Goal: Book appointment/travel/reservation

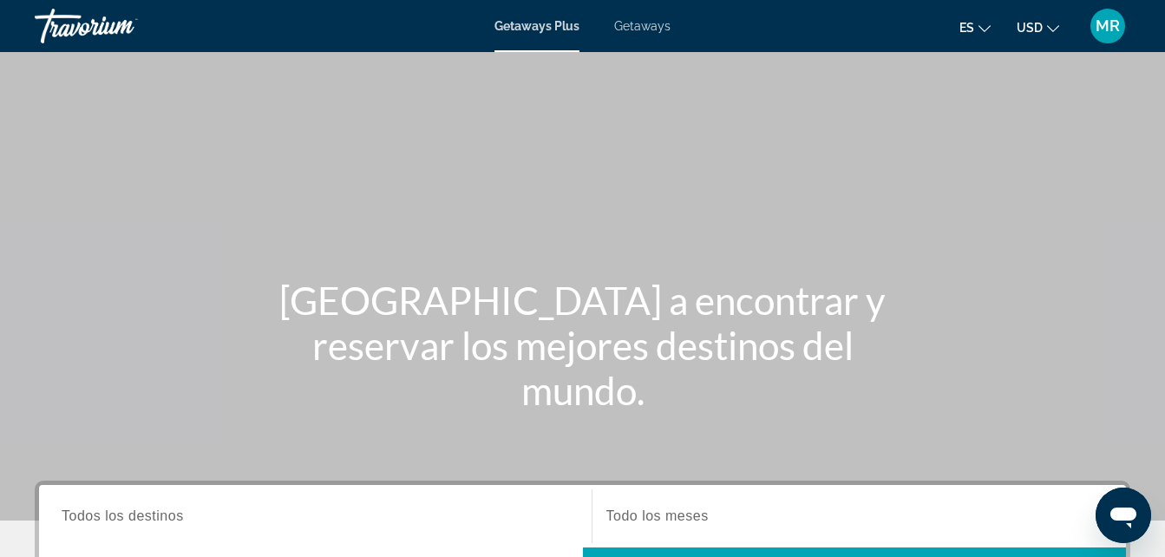
click at [88, 316] on div "[GEOGRAPHIC_DATA] a encontrar y reservar los mejores destinos del mundo." at bounding box center [582, 345] width 1165 height 135
click at [642, 24] on span "Getaways" at bounding box center [642, 26] width 56 height 14
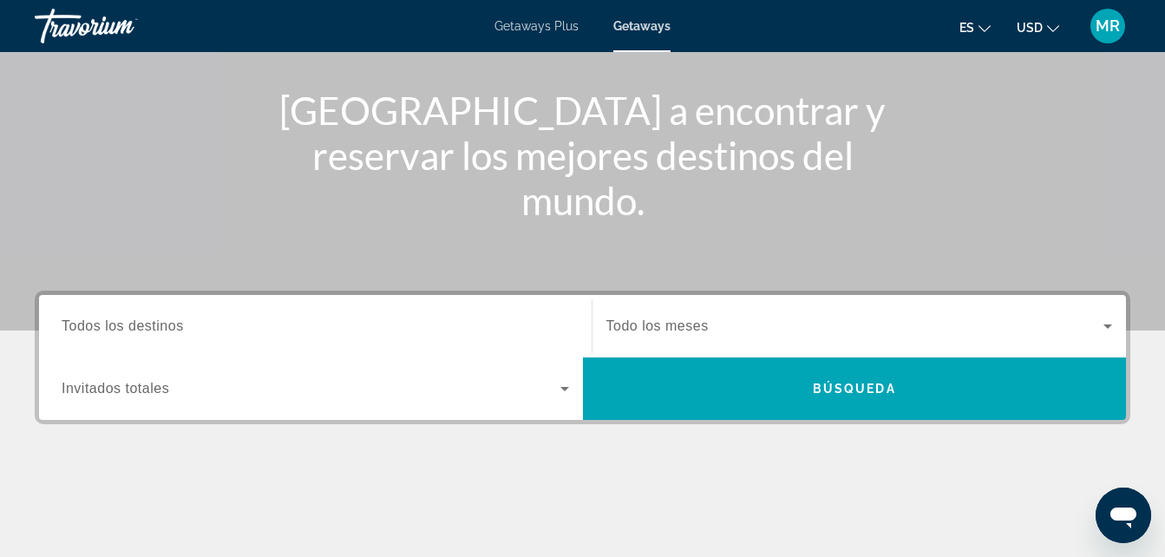
scroll to position [198, 0]
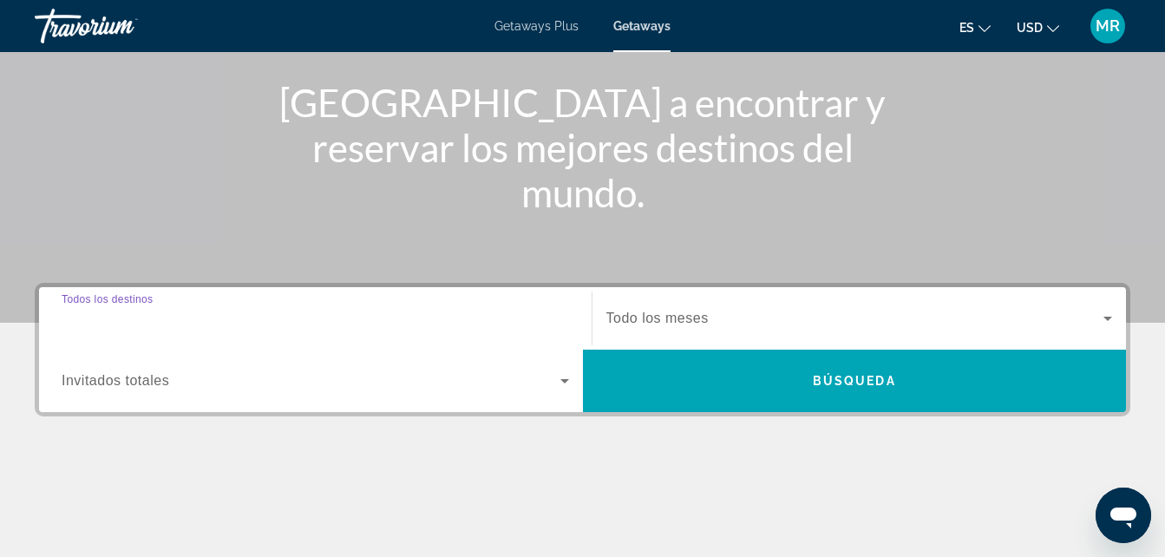
click at [235, 312] on input "Destination Todos los destinos" at bounding box center [315, 319] width 507 height 21
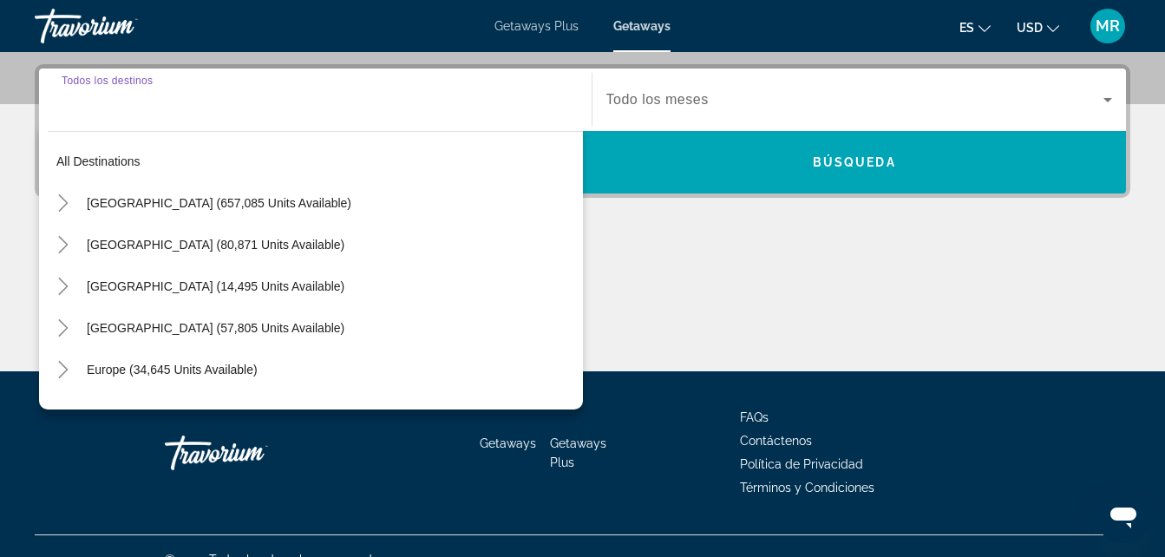
scroll to position [424, 0]
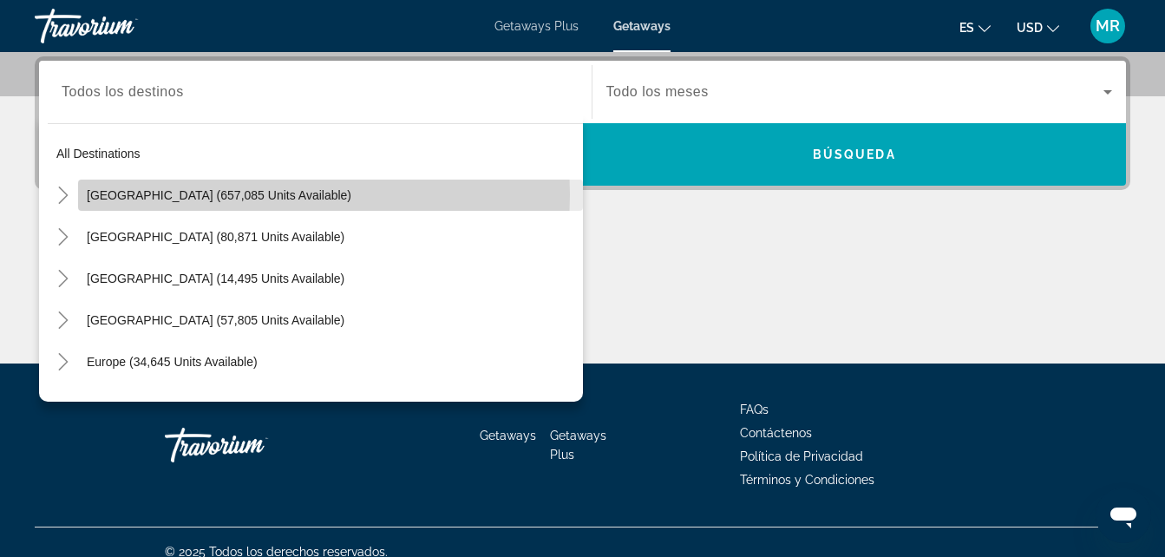
click at [238, 194] on span "[GEOGRAPHIC_DATA] (657,085 units available)" at bounding box center [219, 195] width 265 height 14
type input "**********"
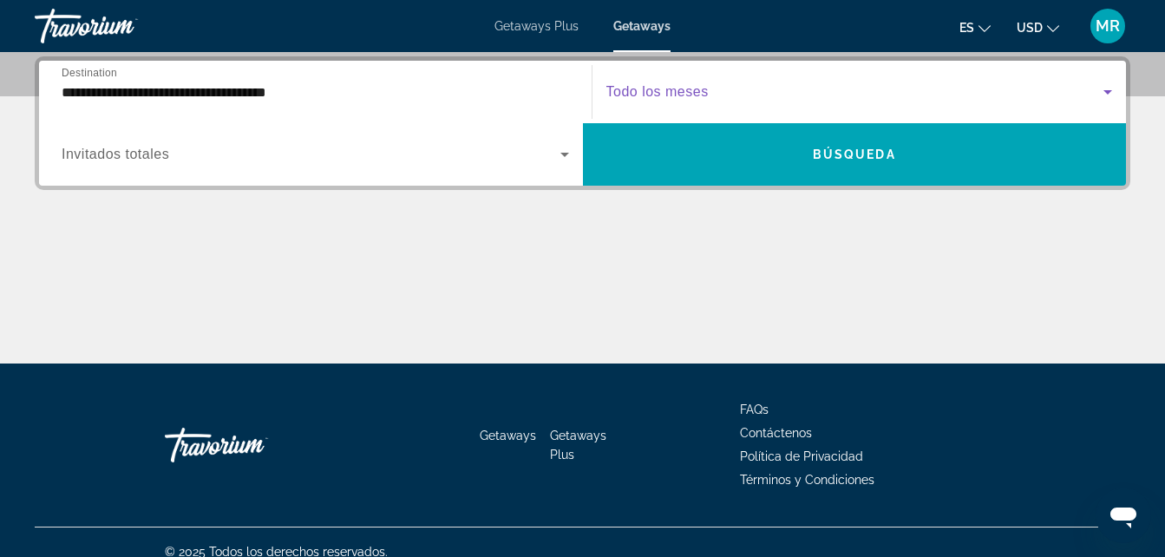
click at [1112, 89] on icon "Search widget" at bounding box center [1107, 92] width 21 height 21
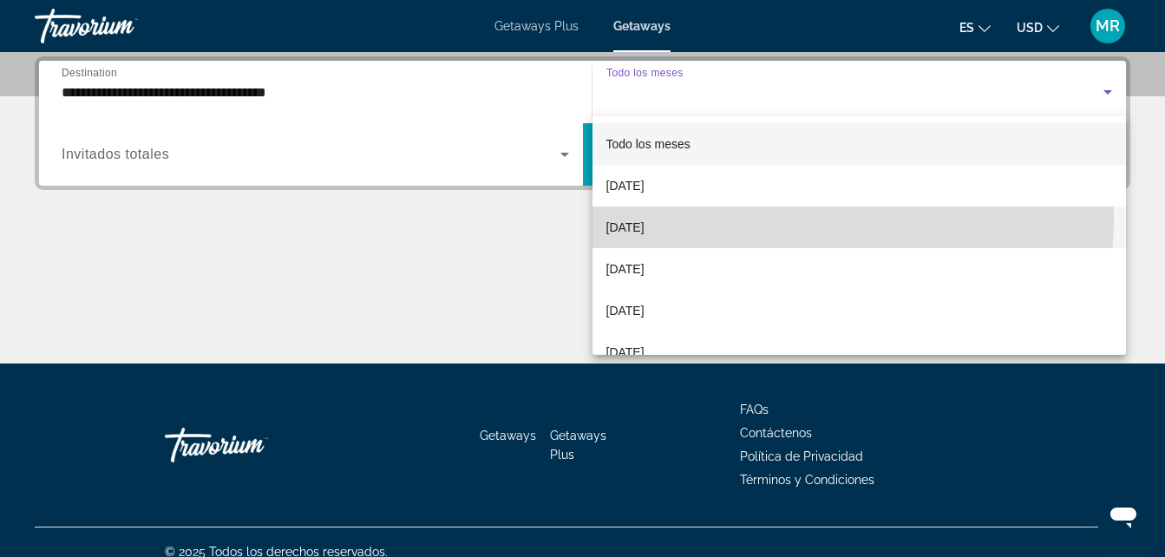
click at [764, 219] on mat-option "[DATE]" at bounding box center [859, 227] width 534 height 42
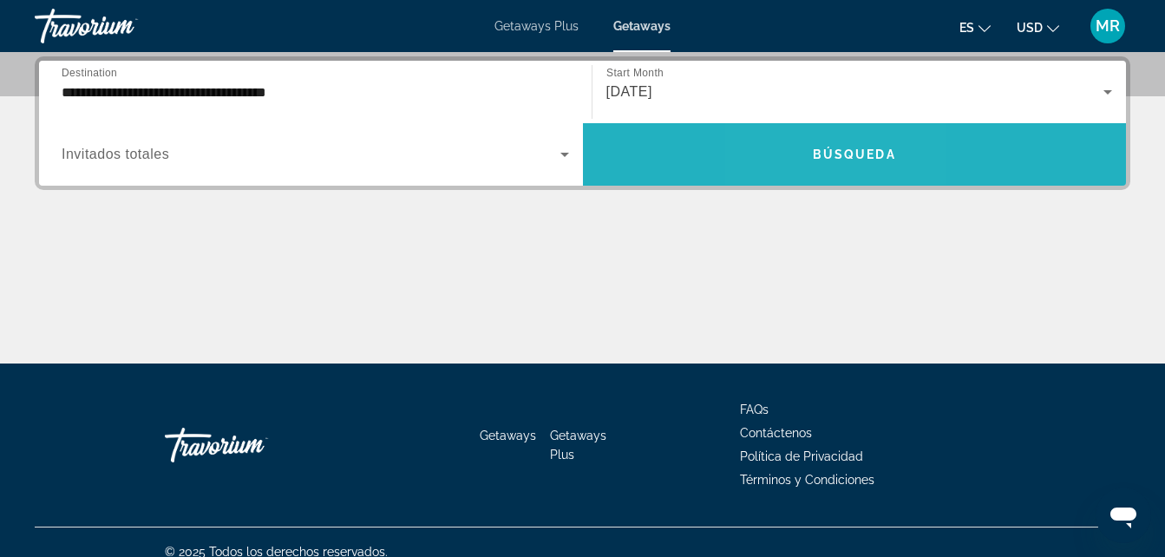
click at [816, 164] on span "Search widget" at bounding box center [855, 155] width 544 height 42
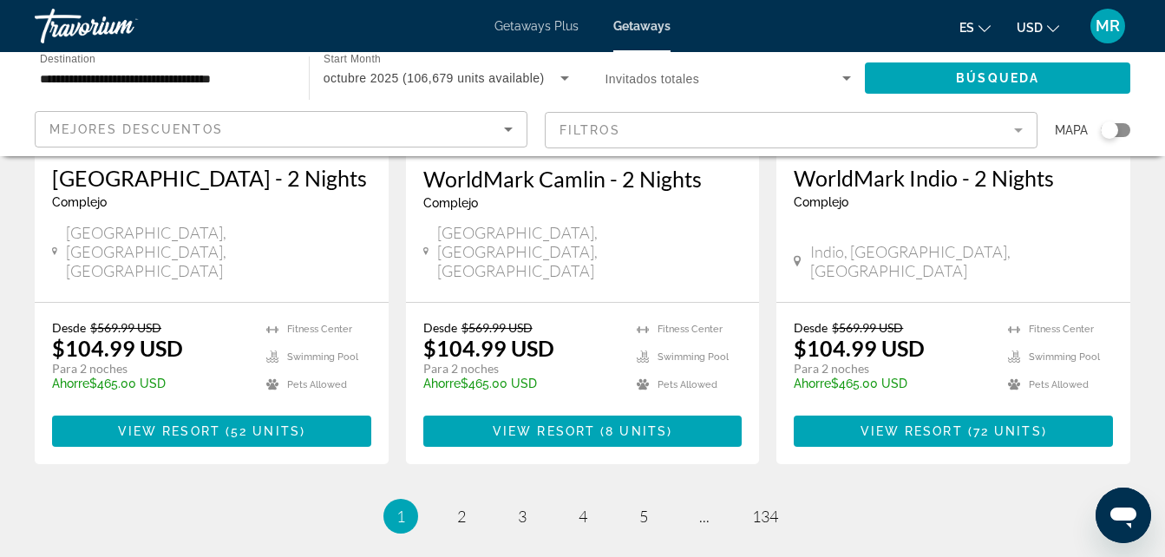
scroll to position [2324, 0]
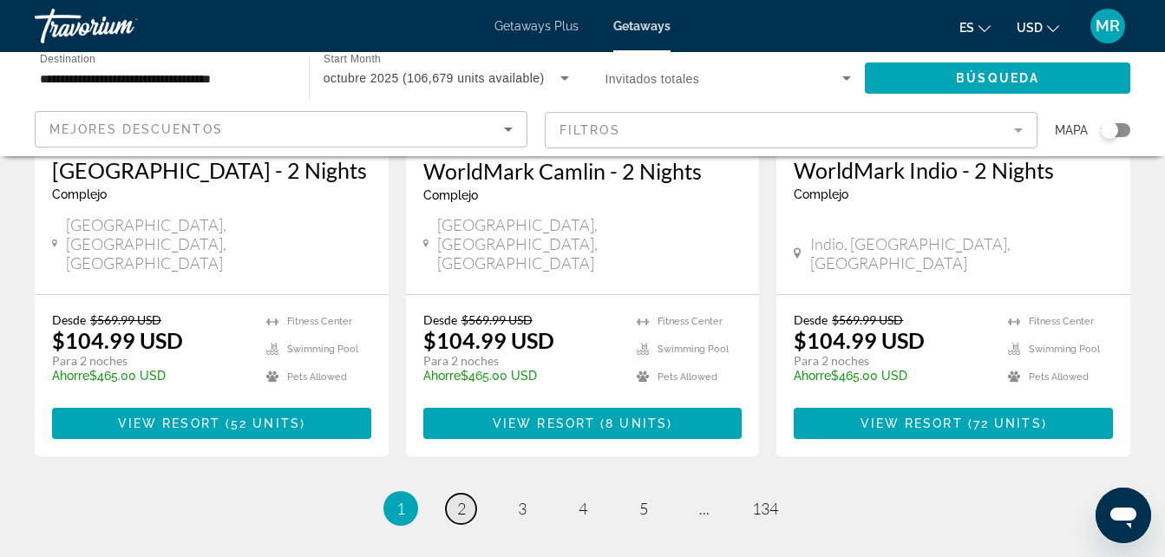
click at [458, 499] on span "2" at bounding box center [461, 508] width 9 height 19
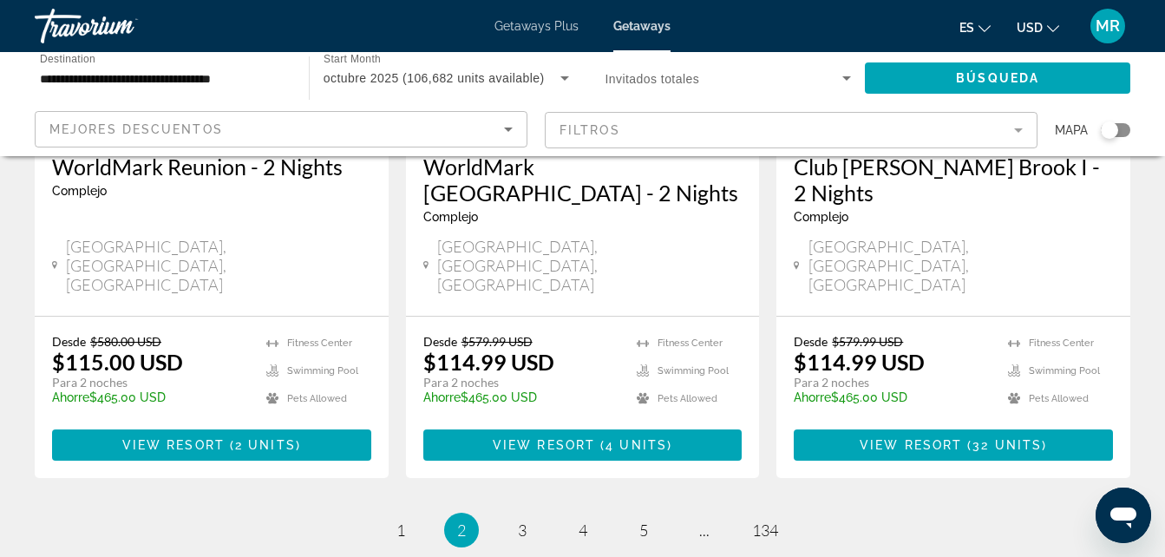
scroll to position [2434, 0]
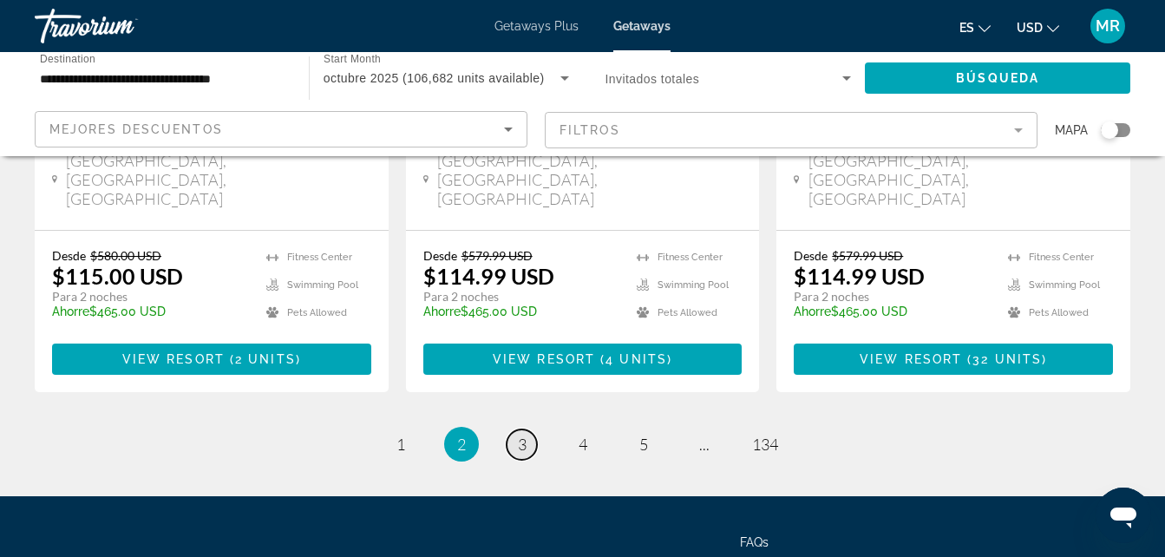
click at [527, 429] on link "page 3" at bounding box center [522, 444] width 30 height 30
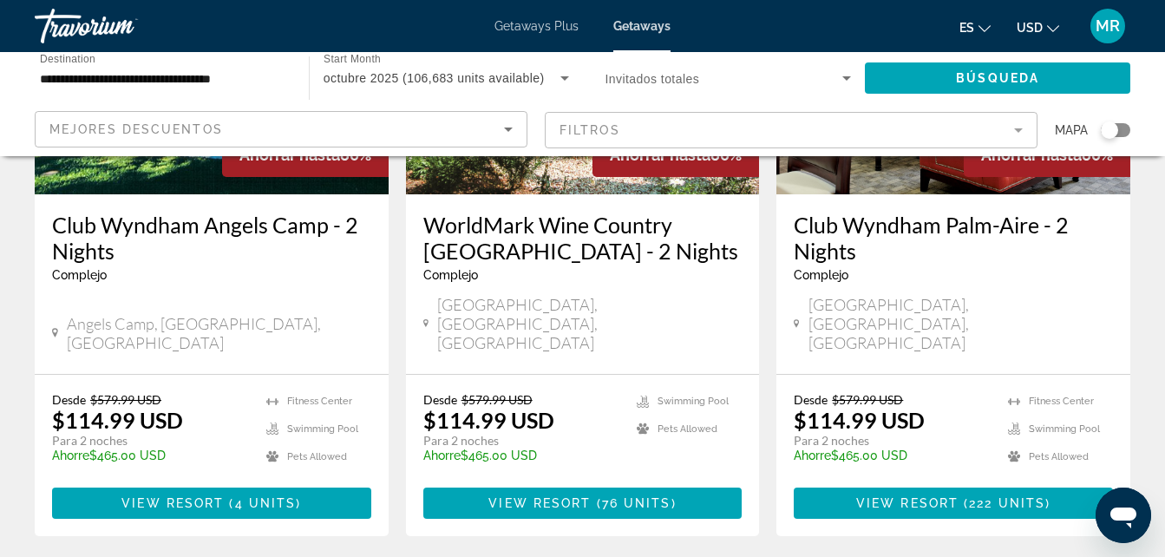
scroll to position [2290, 0]
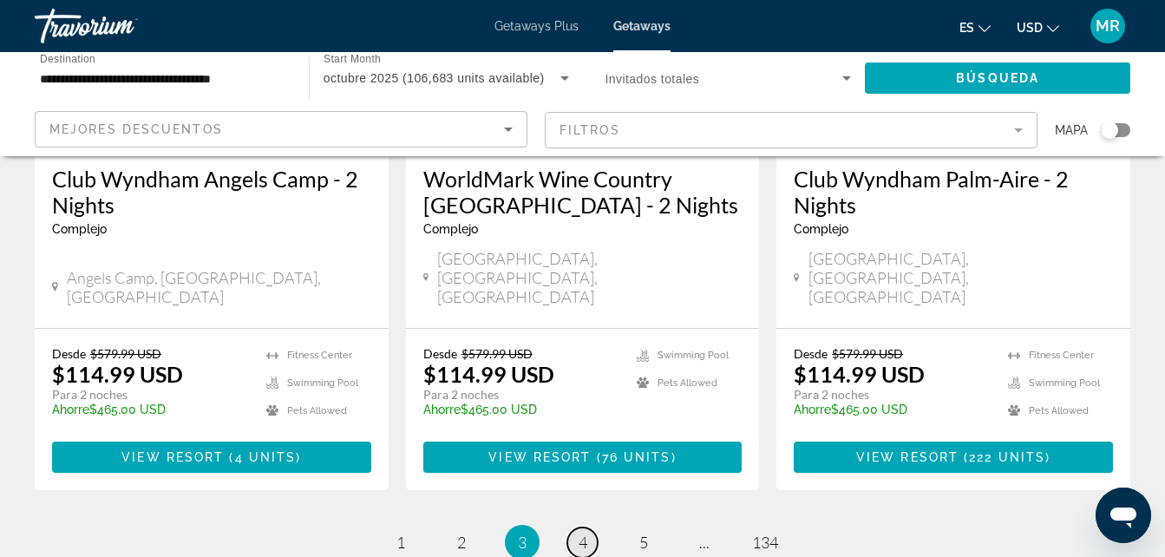
click at [583, 533] on span "4" at bounding box center [583, 542] width 9 height 19
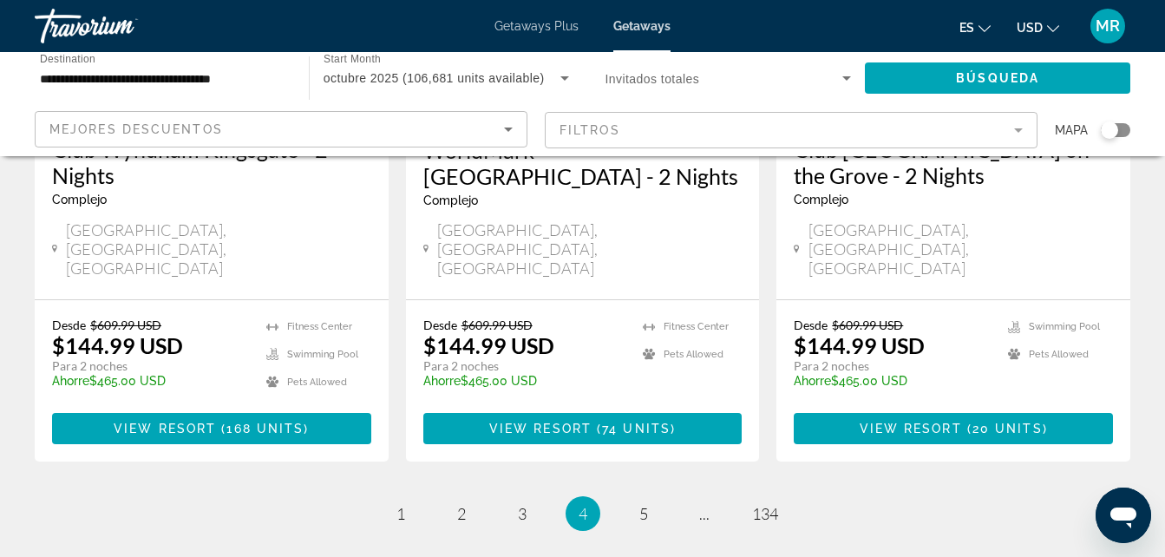
scroll to position [2381, 0]
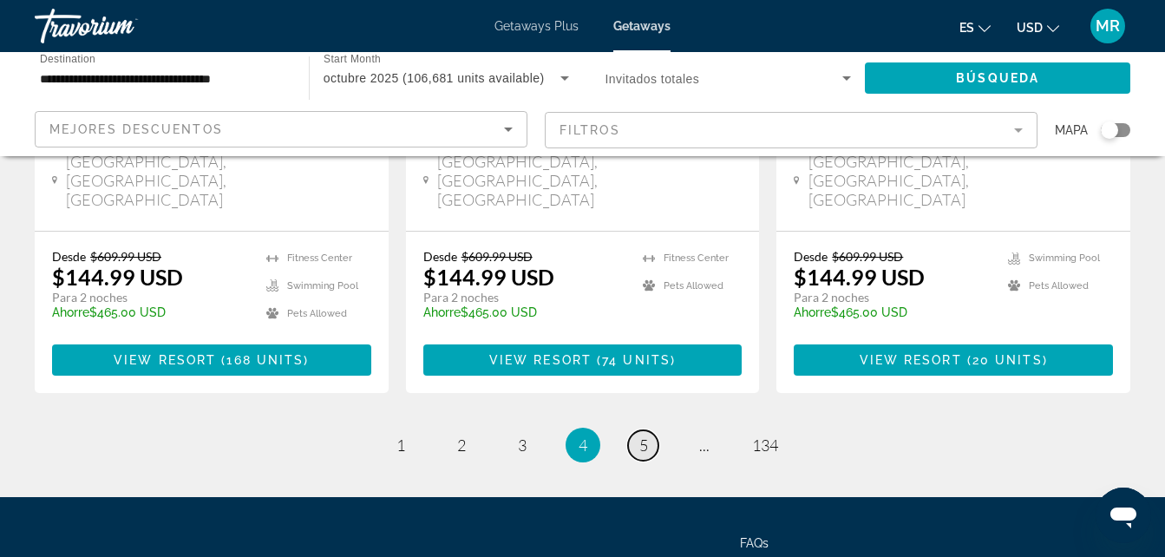
click at [637, 430] on link "page 5" at bounding box center [643, 445] width 30 height 30
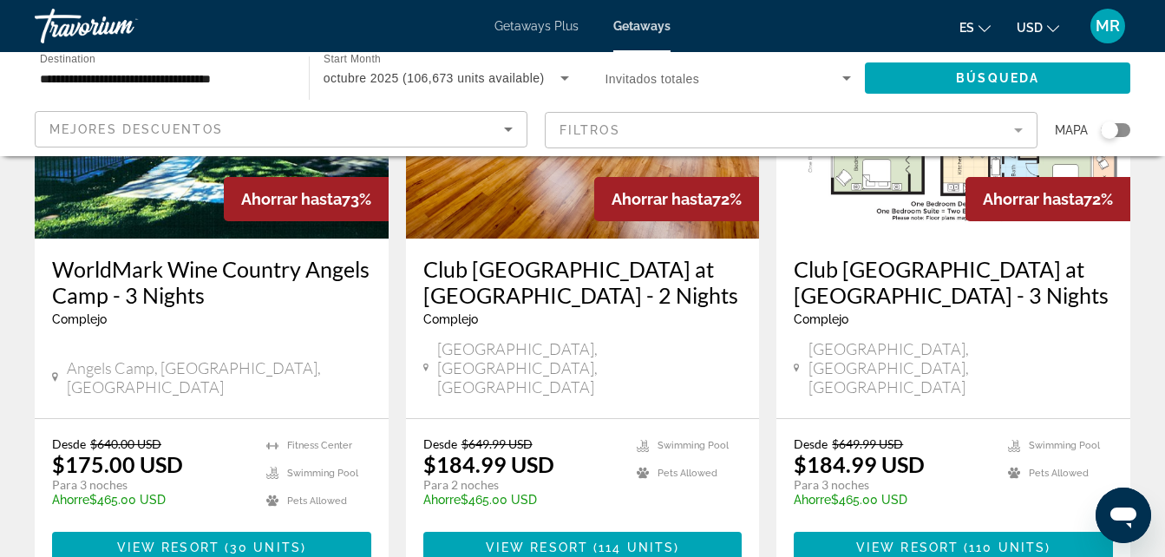
scroll to position [2325, 0]
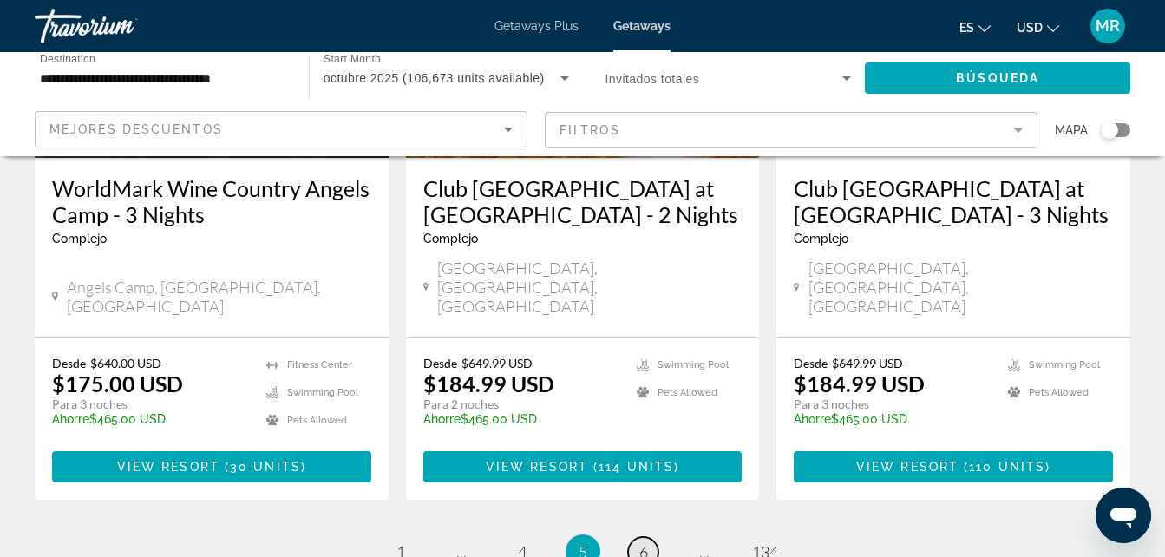
click at [637, 537] on link "page 6" at bounding box center [643, 552] width 30 height 30
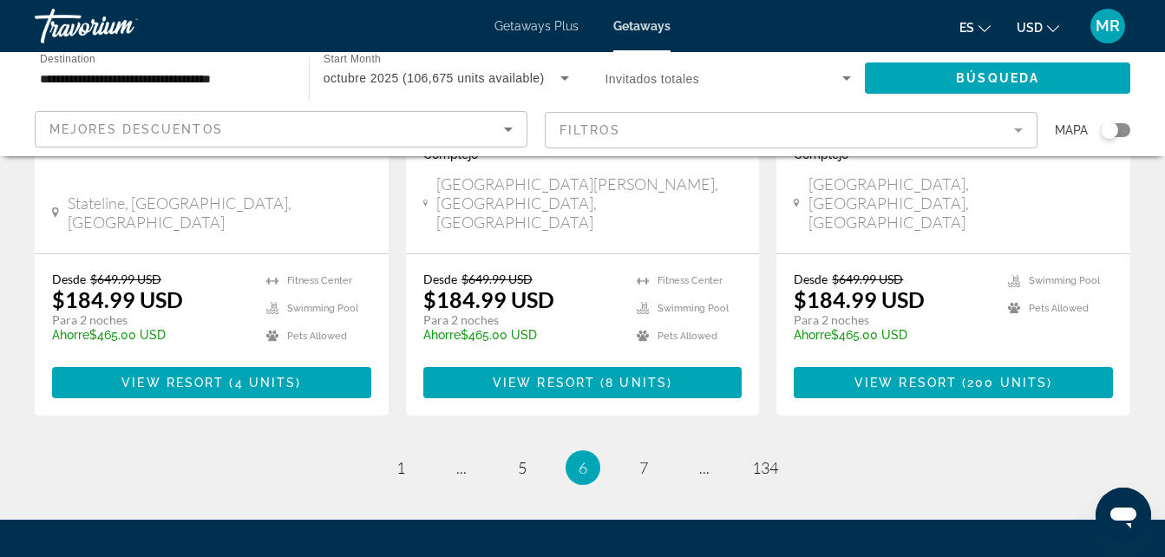
scroll to position [2406, 0]
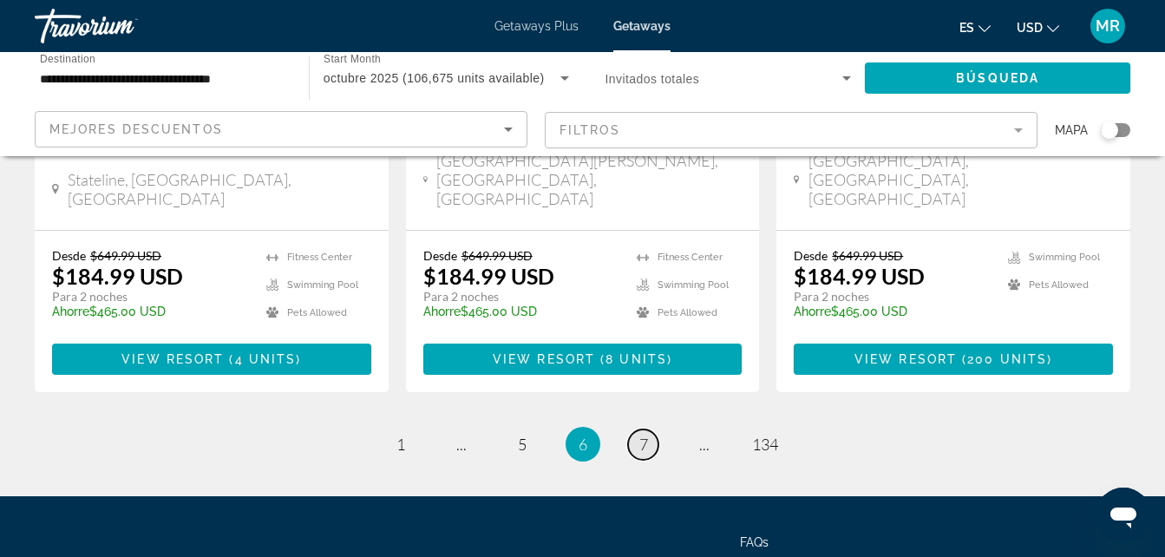
click at [640, 435] on span "7" at bounding box center [643, 444] width 9 height 19
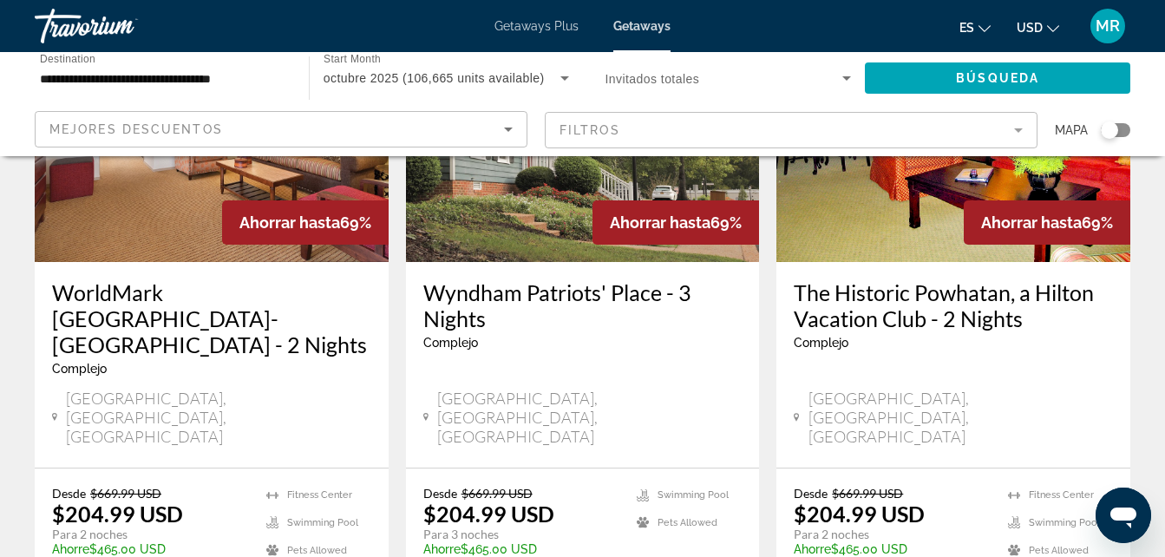
scroll to position [2301, 0]
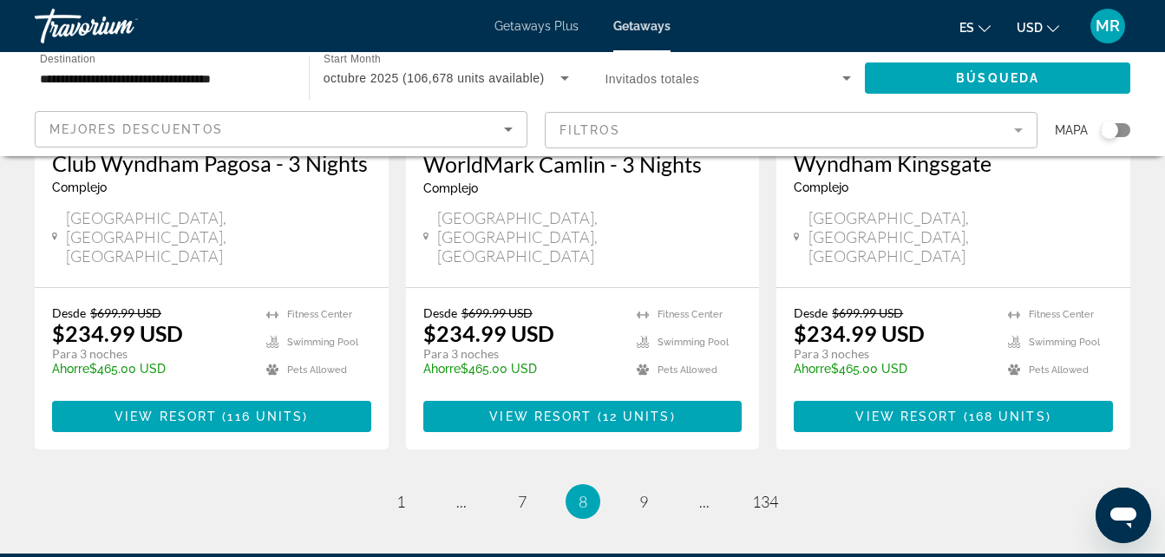
scroll to position [2381, 0]
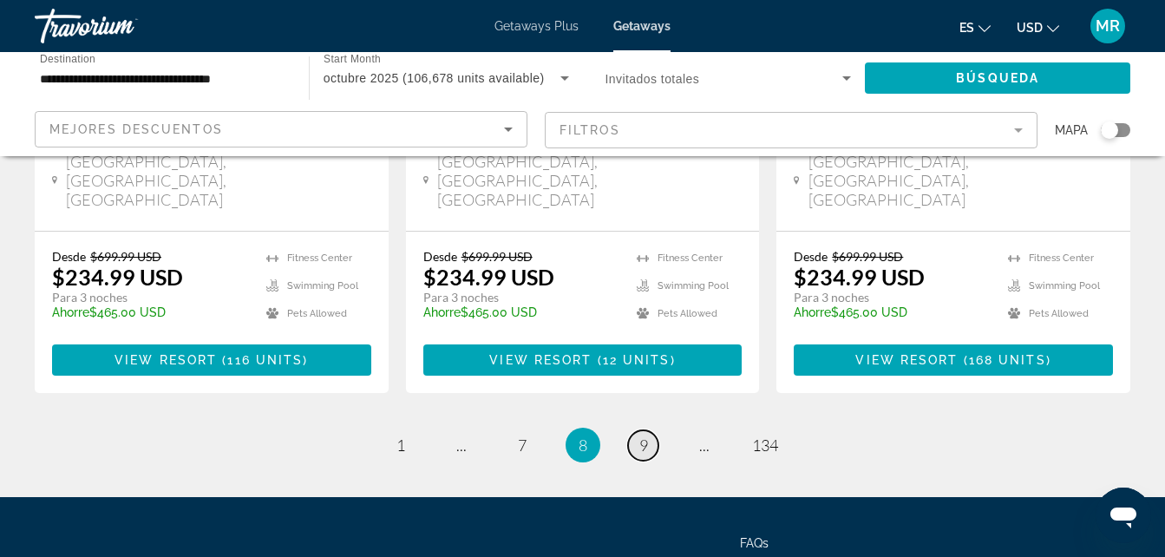
click at [640, 435] on span "9" at bounding box center [643, 444] width 9 height 19
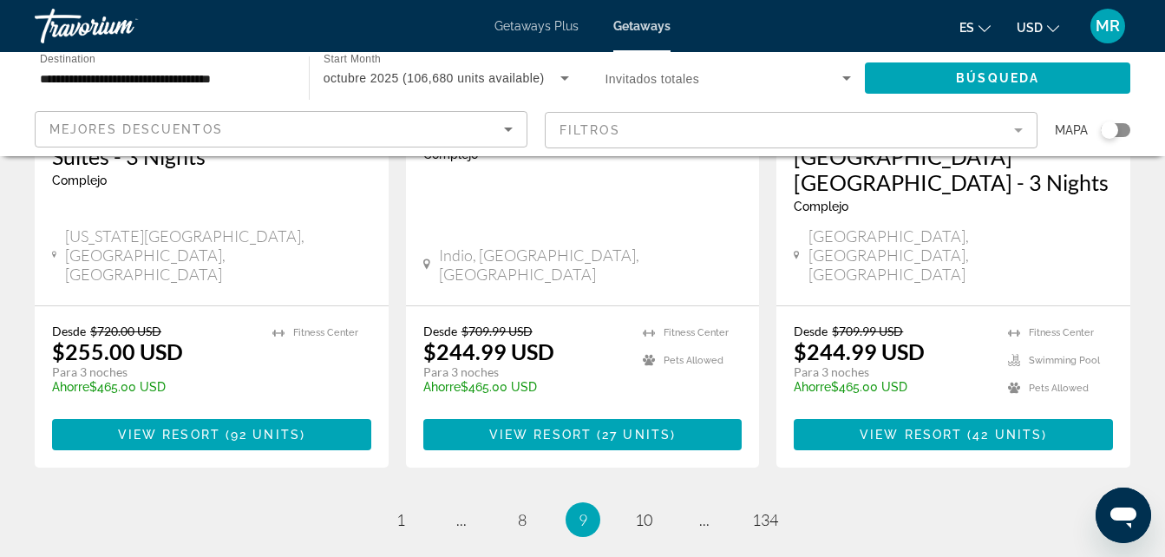
scroll to position [2431, 0]
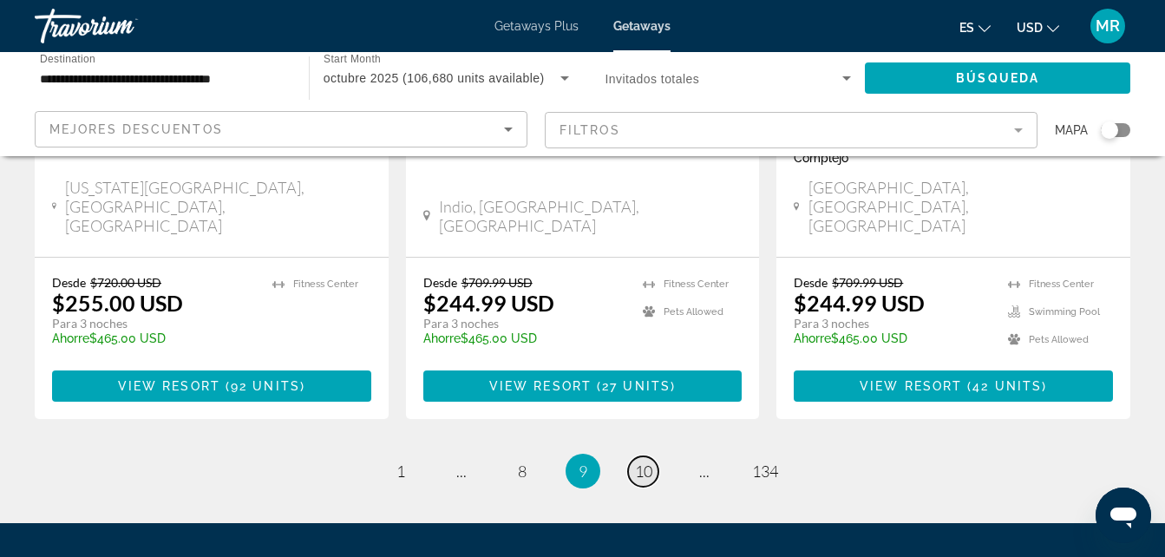
click at [641, 461] on span "10" at bounding box center [643, 470] width 17 height 19
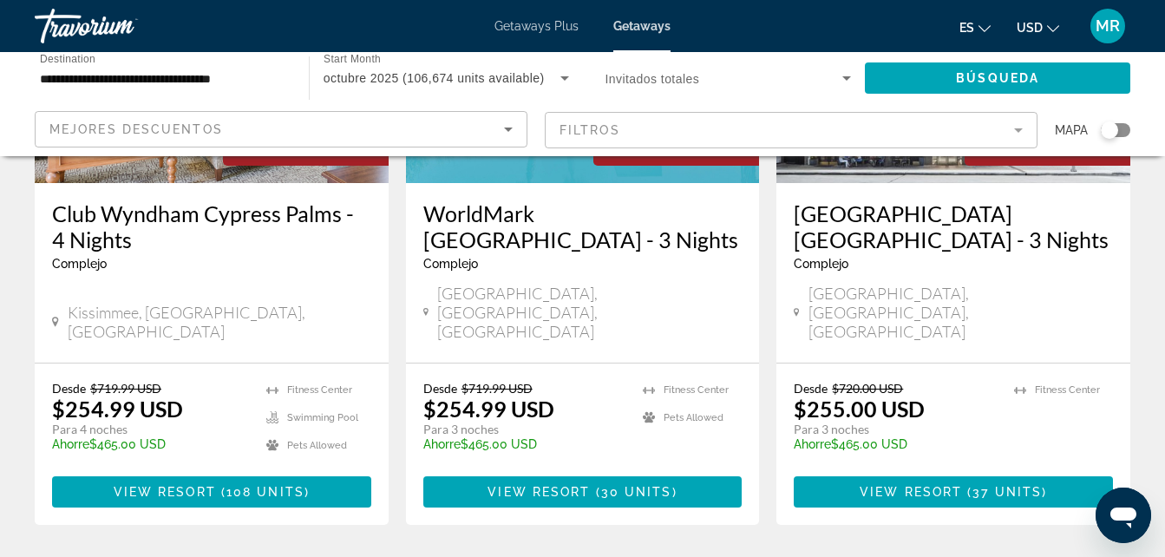
scroll to position [2380, 0]
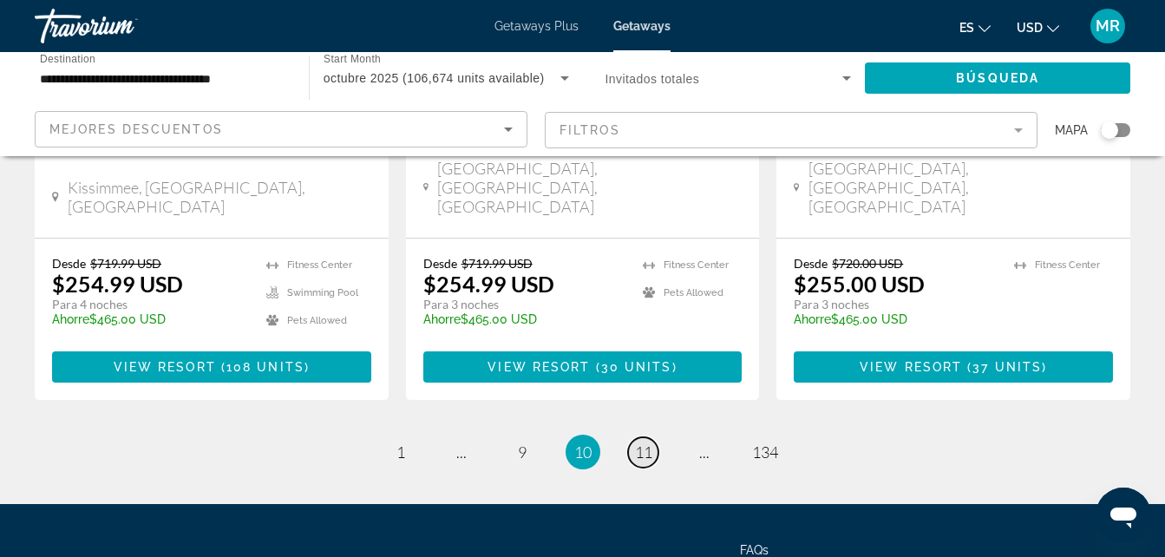
click at [648, 442] on span "11" at bounding box center [643, 451] width 17 height 19
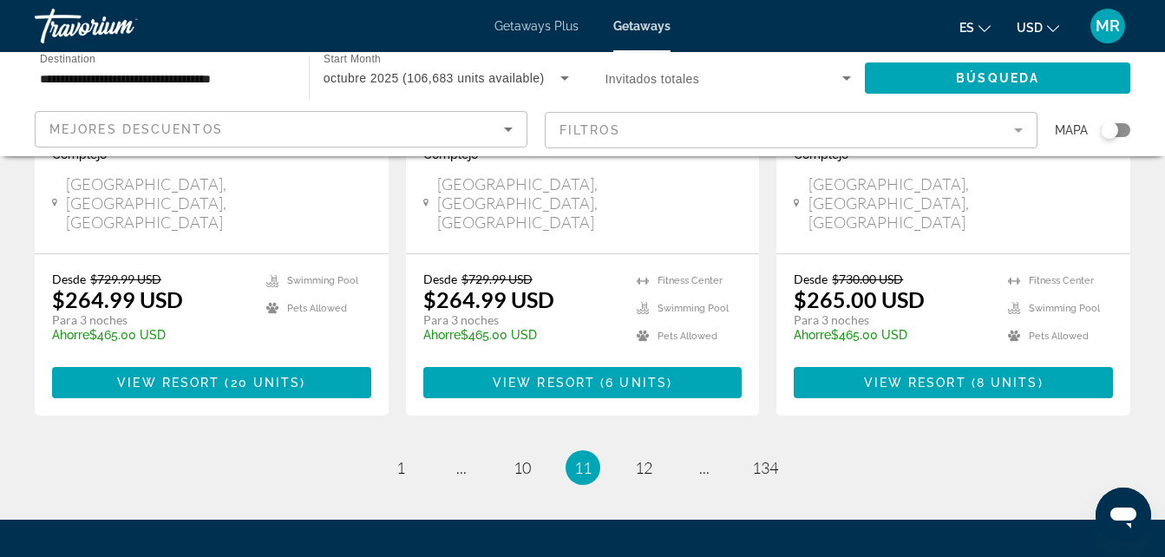
scroll to position [2406, 0]
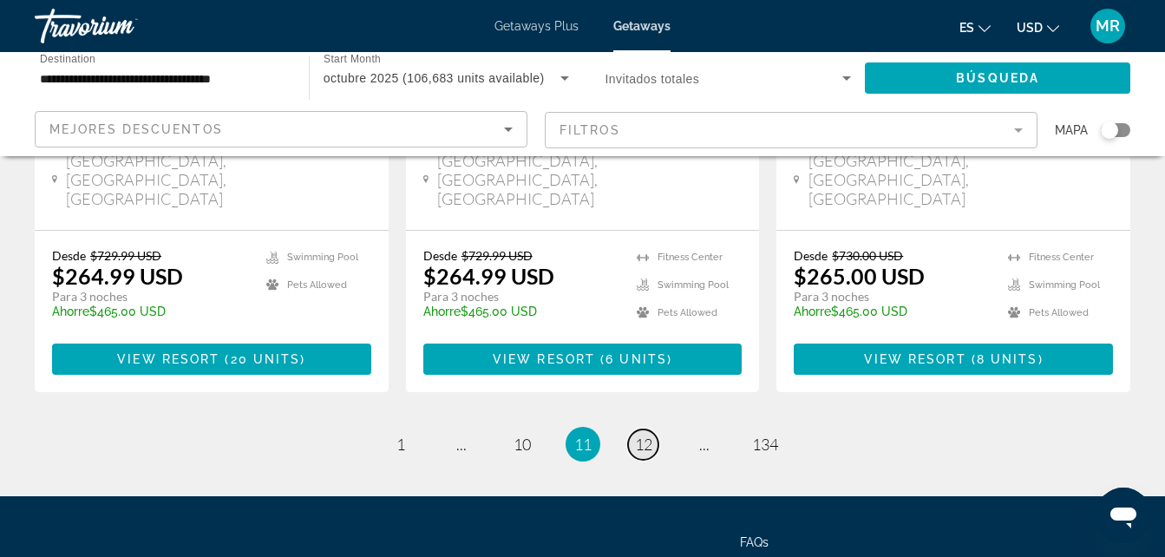
click at [641, 435] on span "12" at bounding box center [643, 444] width 17 height 19
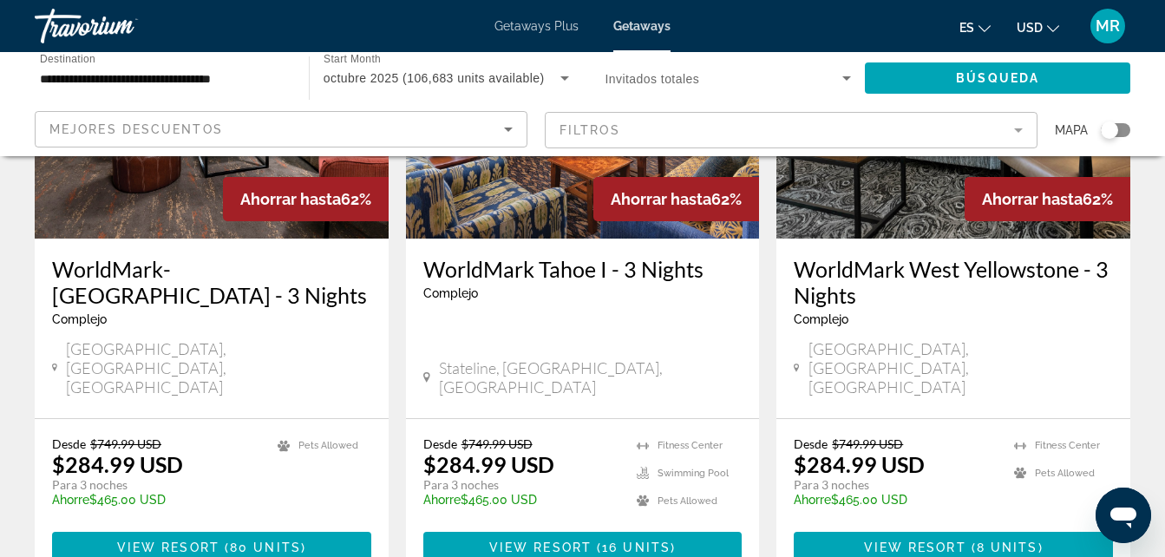
scroll to position [2405, 0]
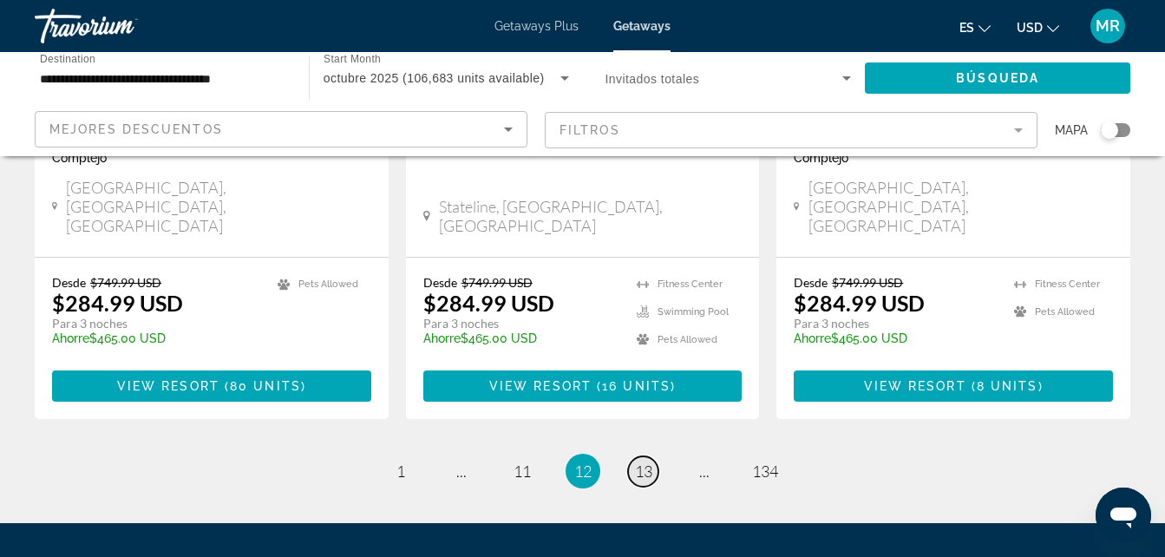
click at [644, 461] on span "13" at bounding box center [643, 470] width 17 height 19
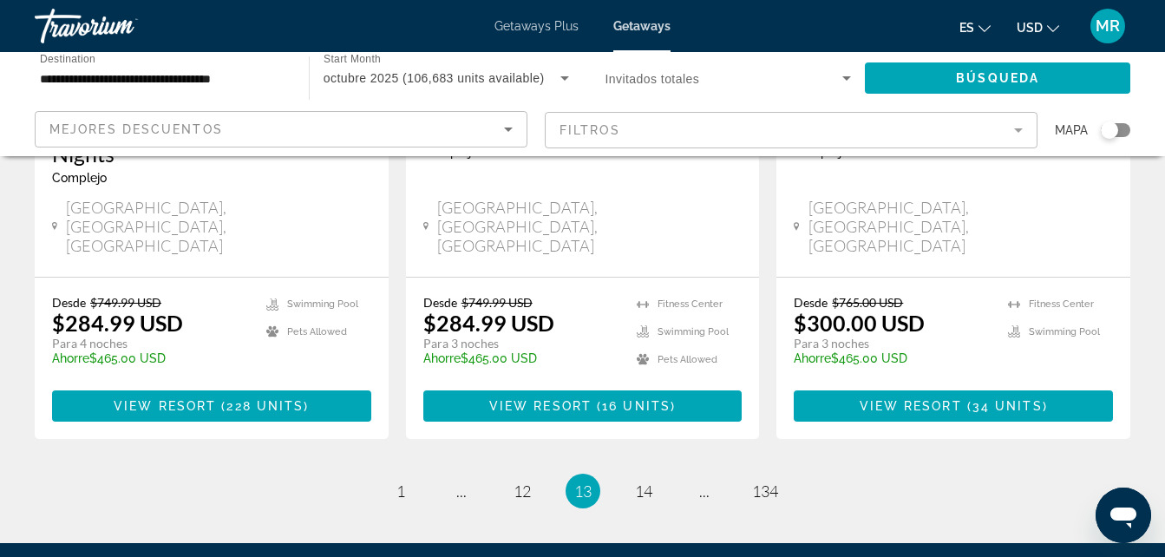
scroll to position [2405, 0]
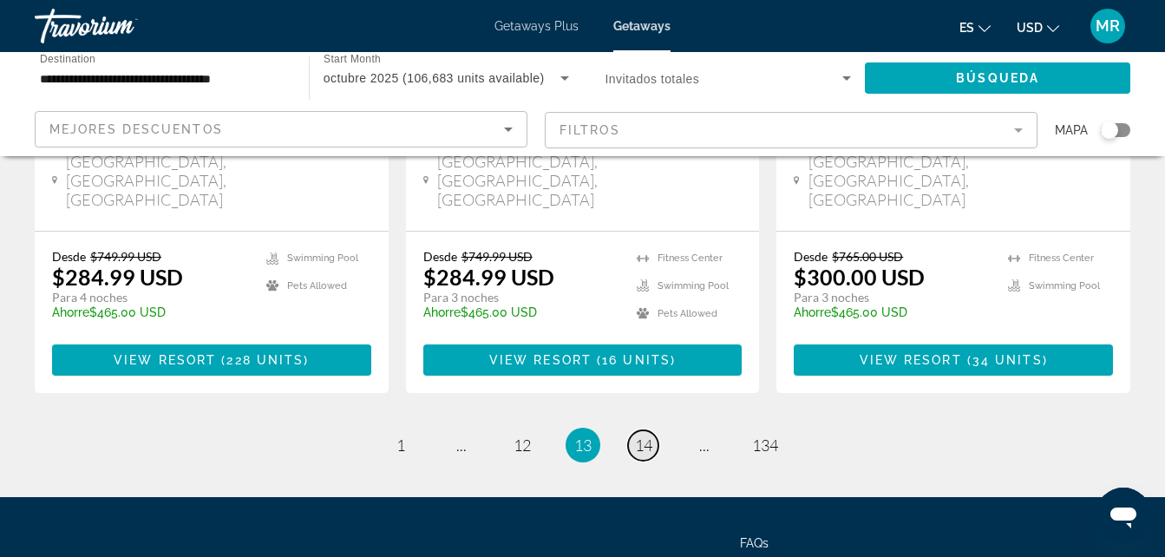
click at [645, 435] on span "14" at bounding box center [643, 444] width 17 height 19
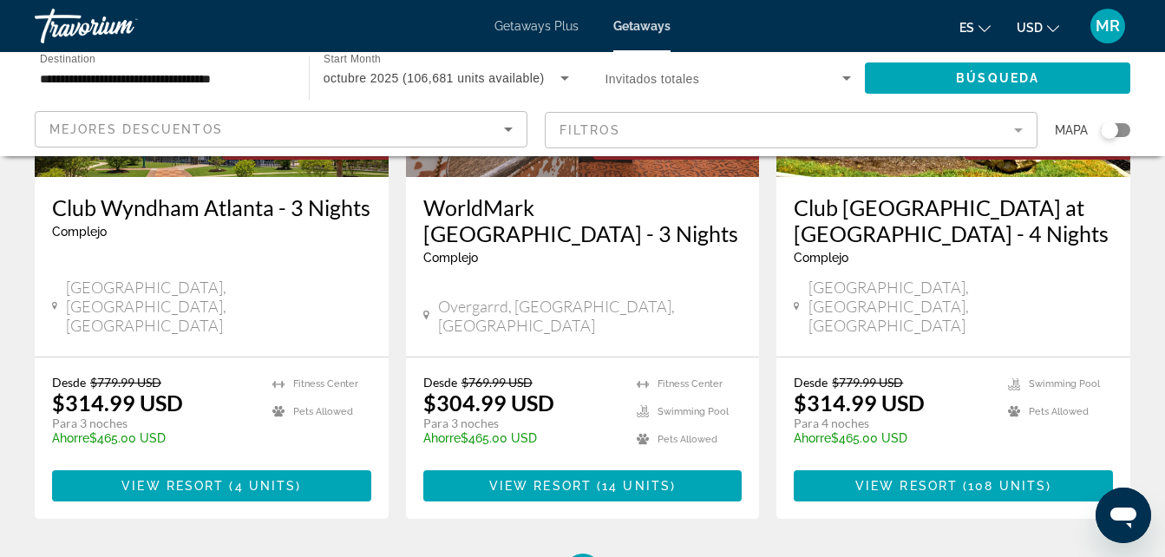
scroll to position [2267, 0]
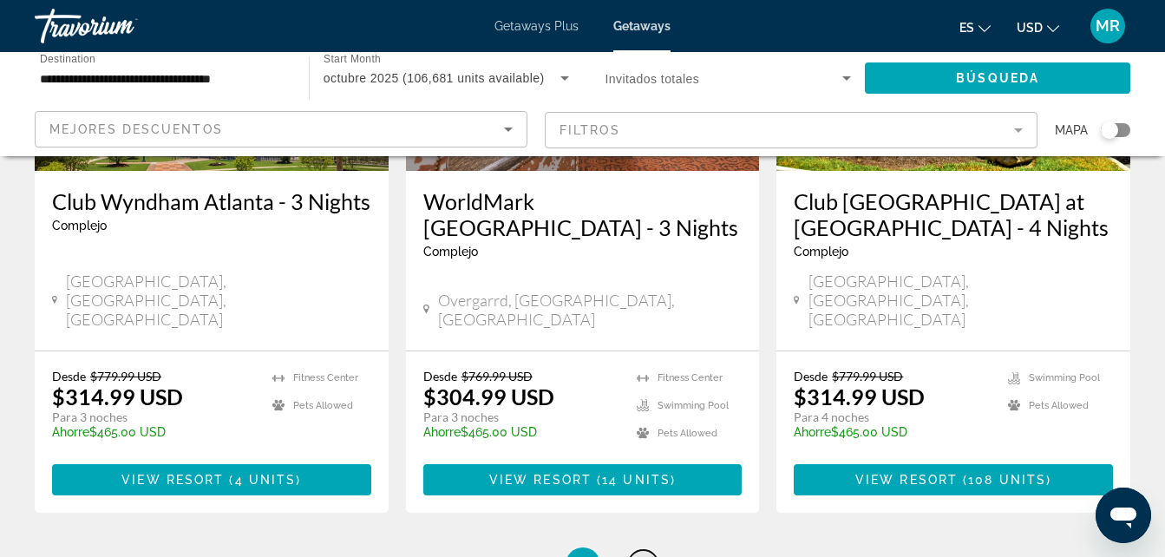
click at [645, 555] on span "15" at bounding box center [643, 564] width 17 height 19
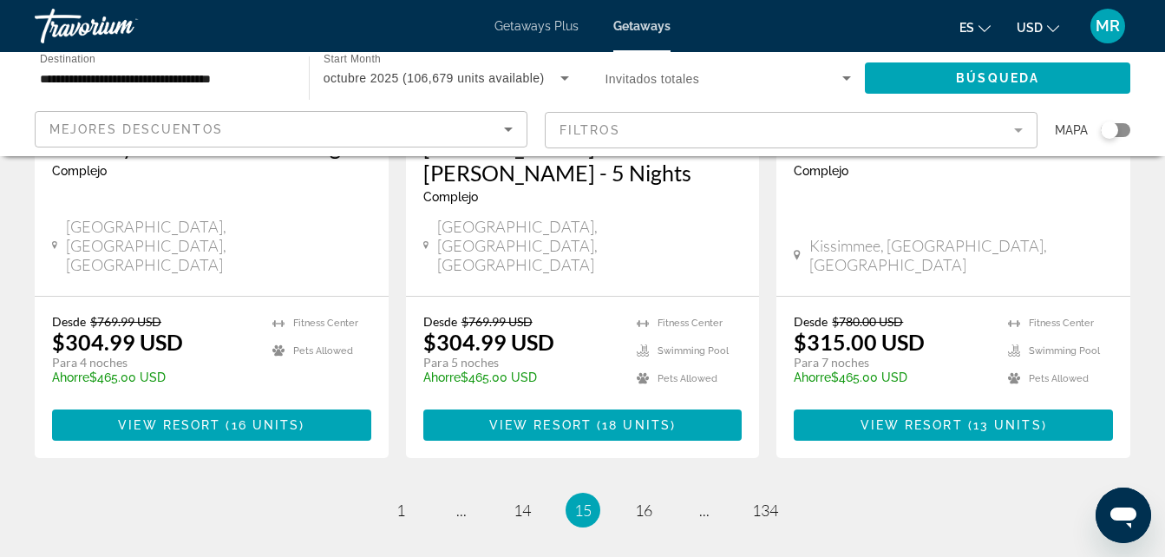
scroll to position [2406, 0]
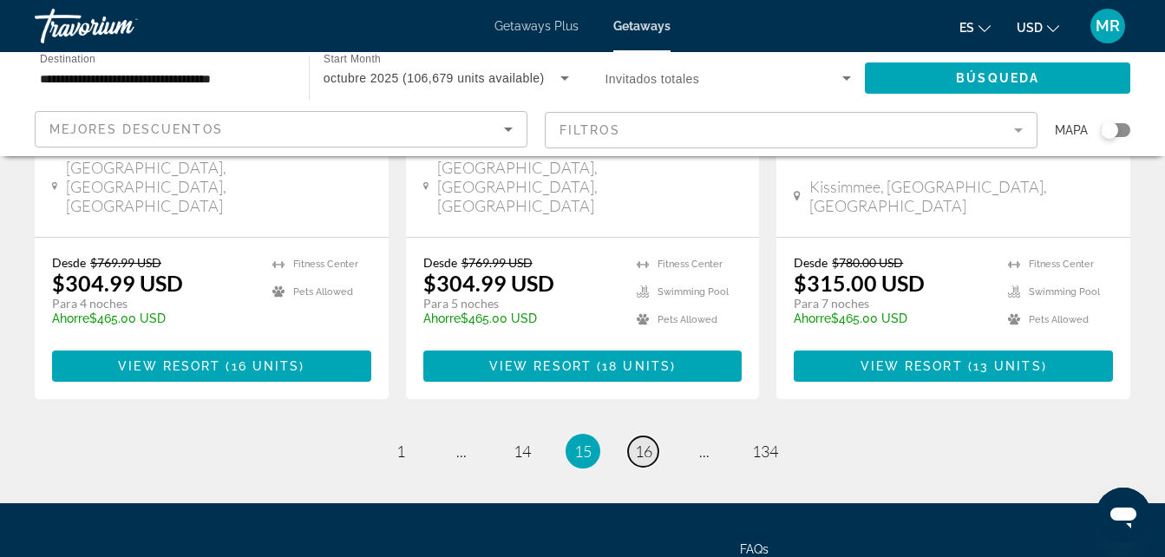
click at [641, 442] on span "16" at bounding box center [643, 451] width 17 height 19
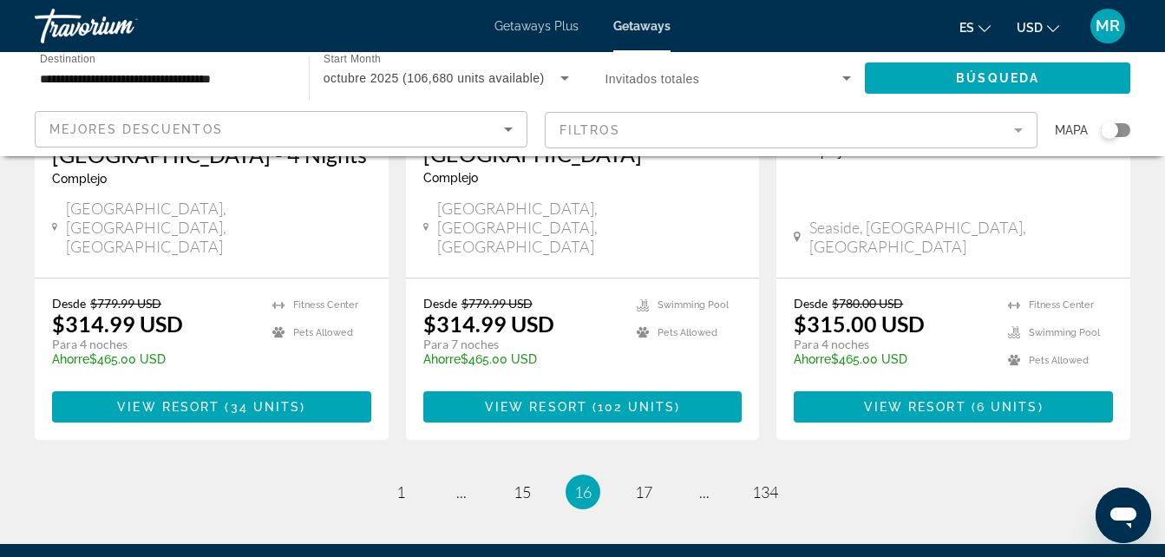
scroll to position [2406, 0]
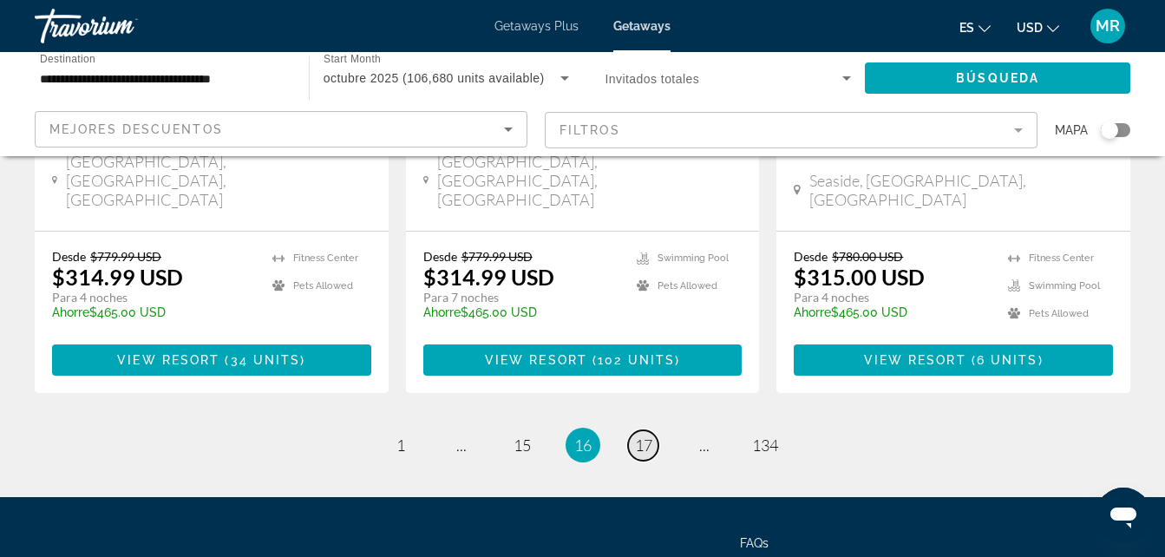
click at [645, 435] on span "17" at bounding box center [643, 444] width 17 height 19
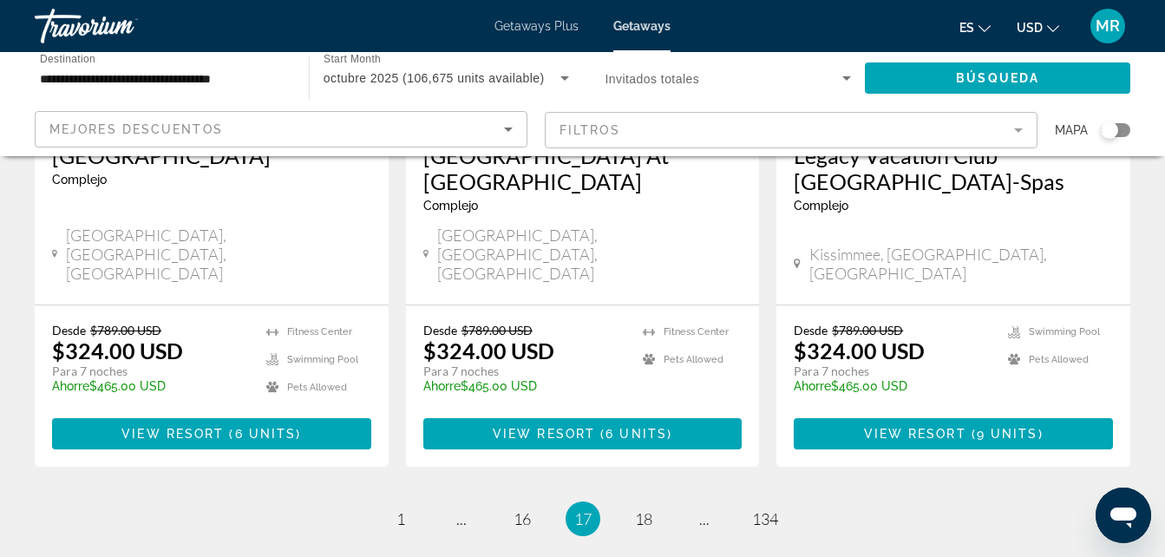
scroll to position [2348, 0]
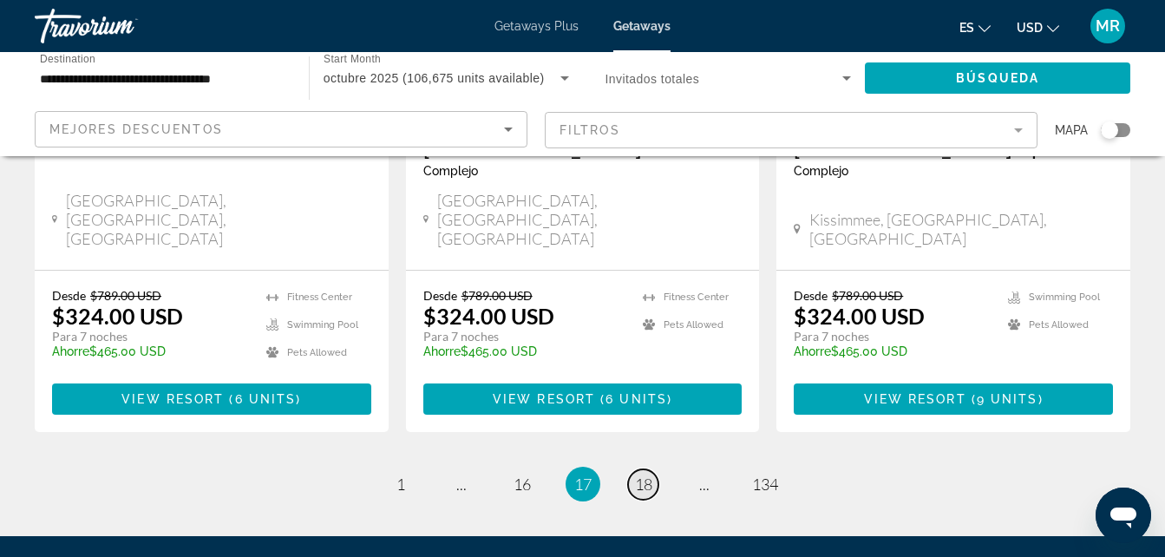
click at [642, 474] on span "18" at bounding box center [643, 483] width 17 height 19
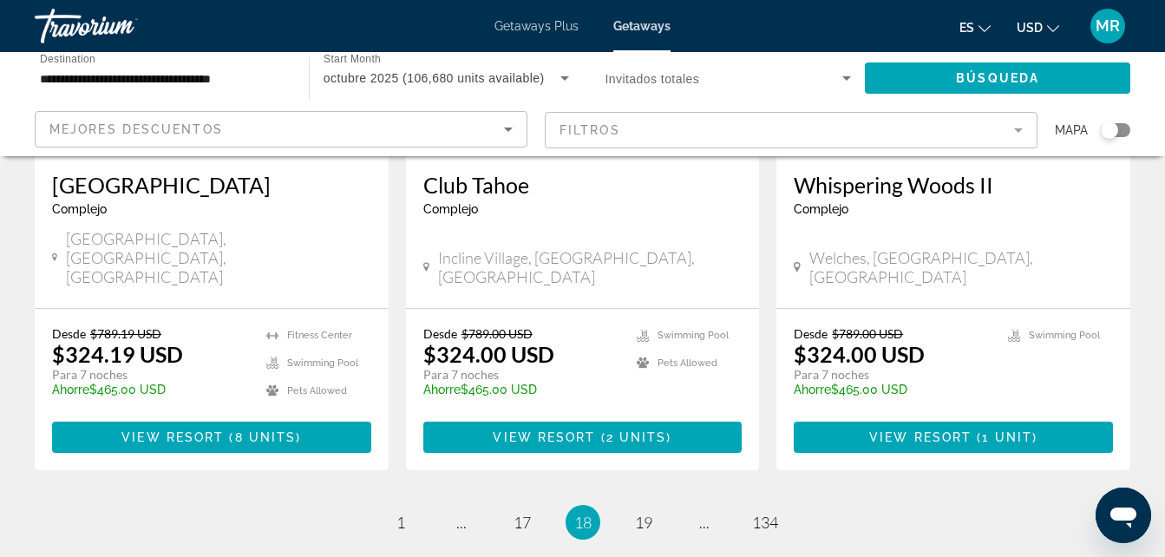
scroll to position [2336, 0]
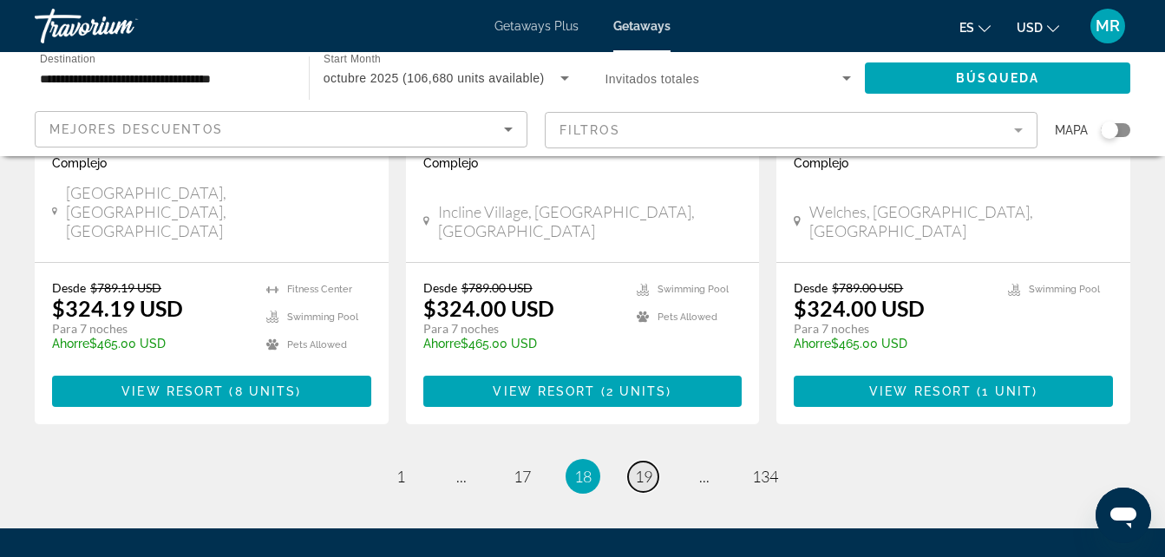
click at [642, 467] on span "19" at bounding box center [643, 476] width 17 height 19
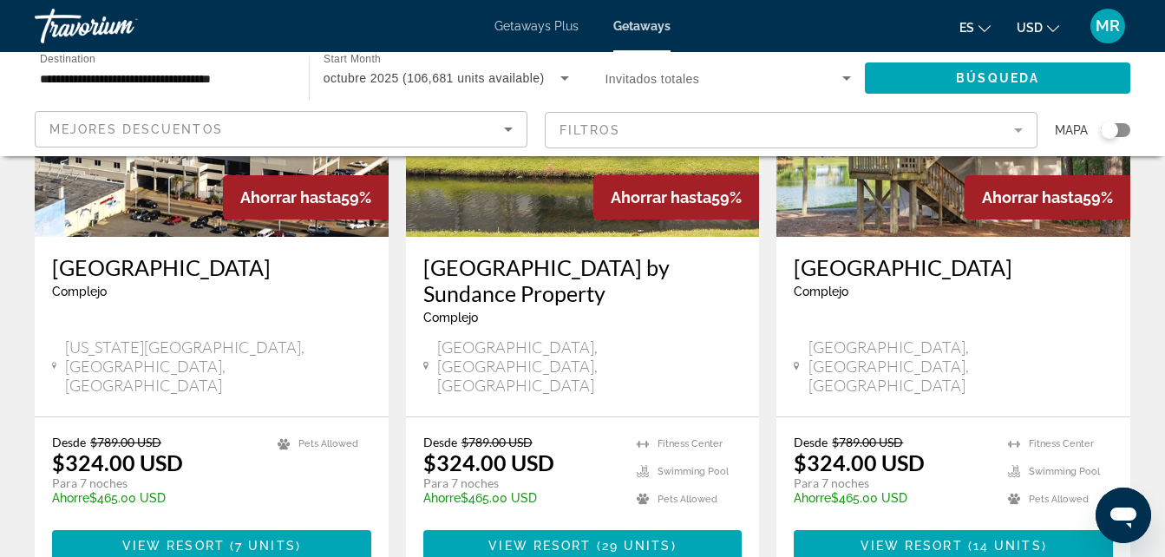
scroll to position [2278, 0]
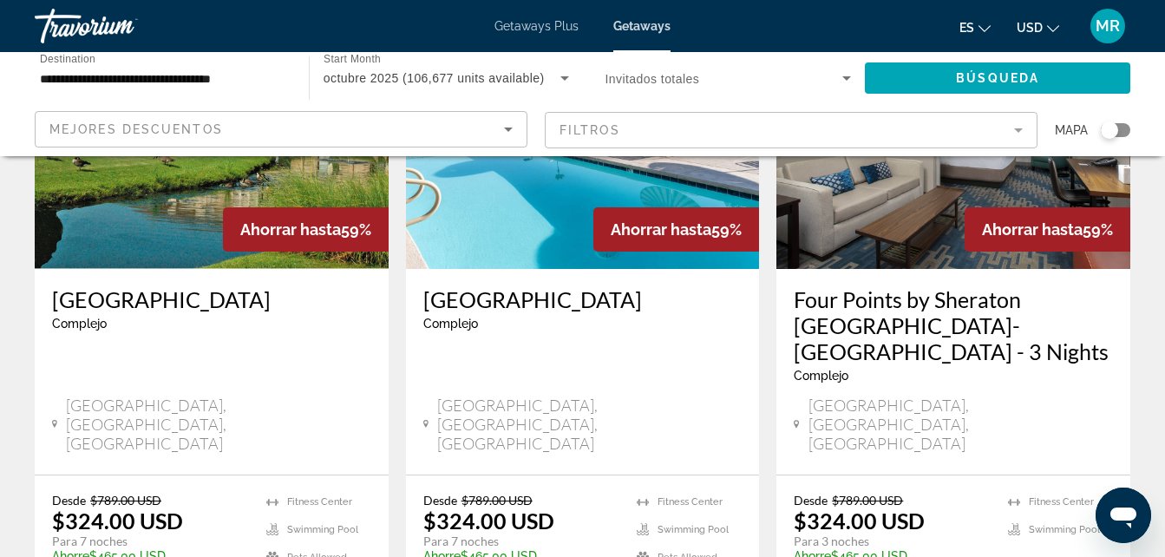
scroll to position [2222, 0]
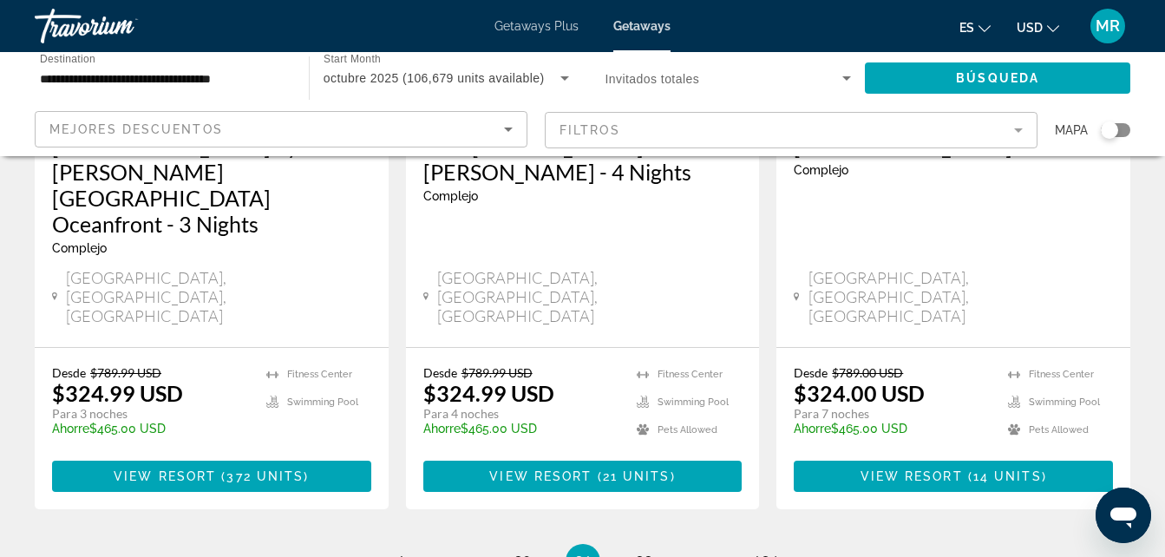
scroll to position [2406, 0]
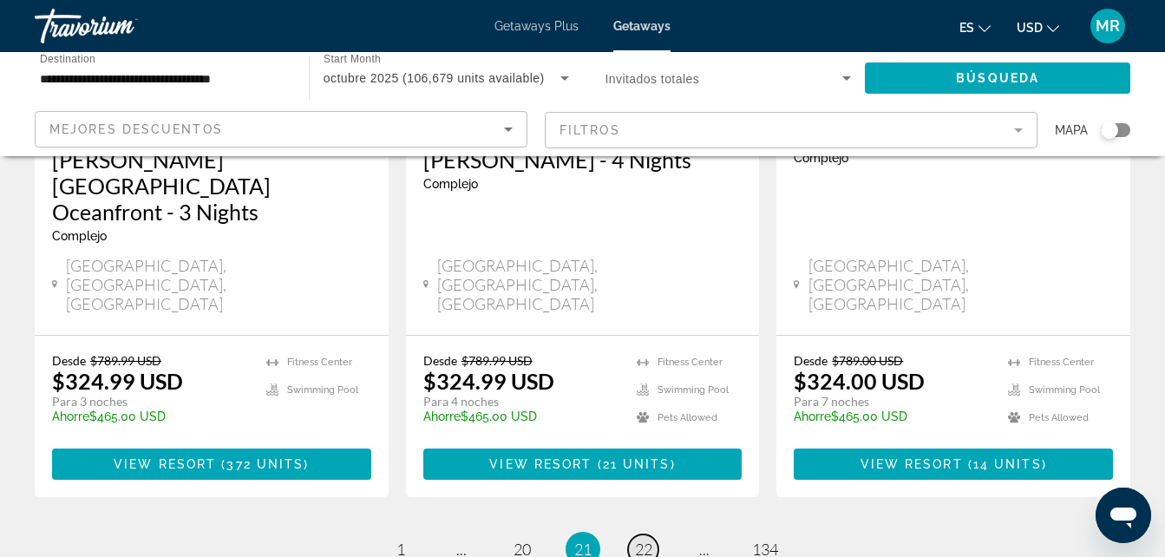
click at [637, 540] on span "22" at bounding box center [643, 549] width 17 height 19
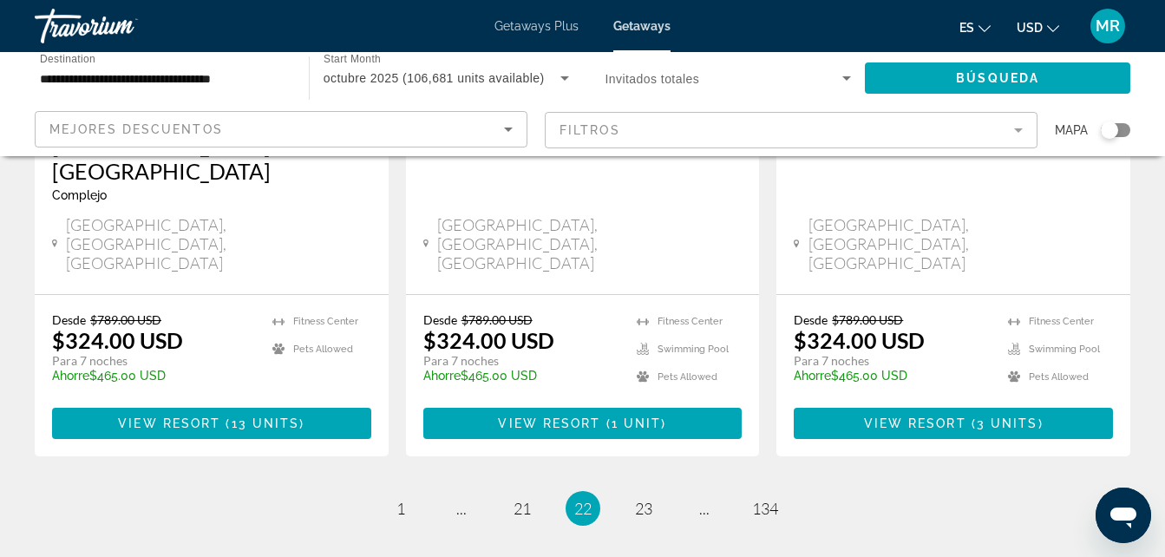
scroll to position [2405, 0]
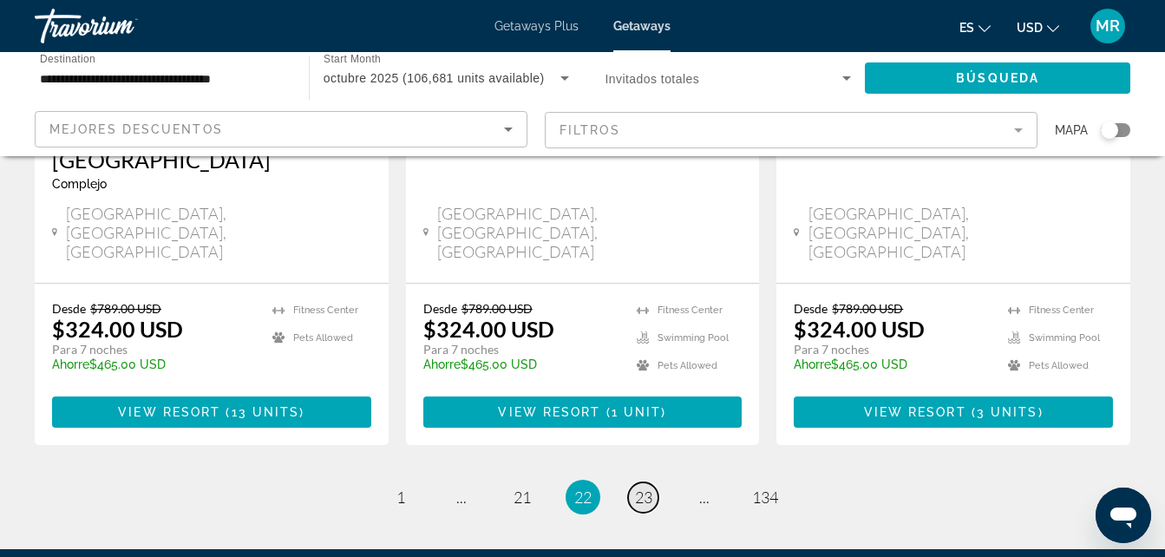
click at [642, 488] on span "23" at bounding box center [643, 497] width 17 height 19
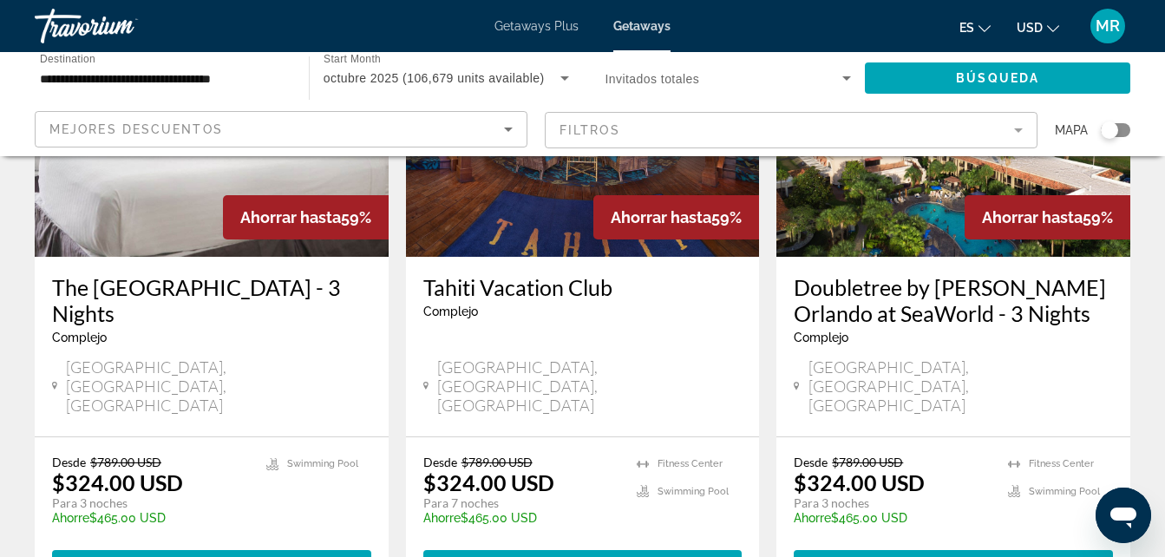
scroll to position [2232, 0]
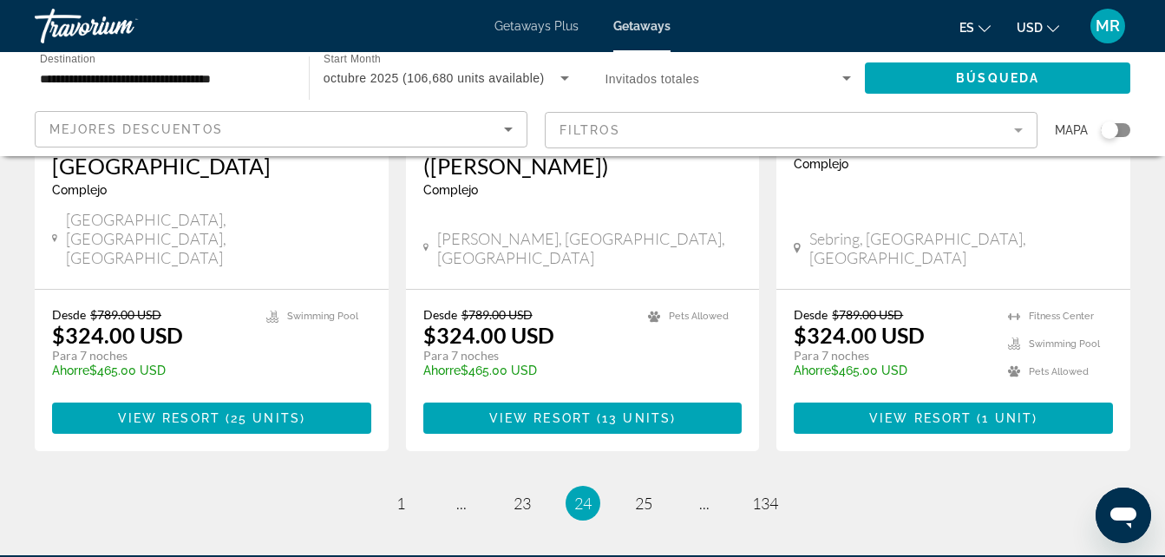
scroll to position [2380, 0]
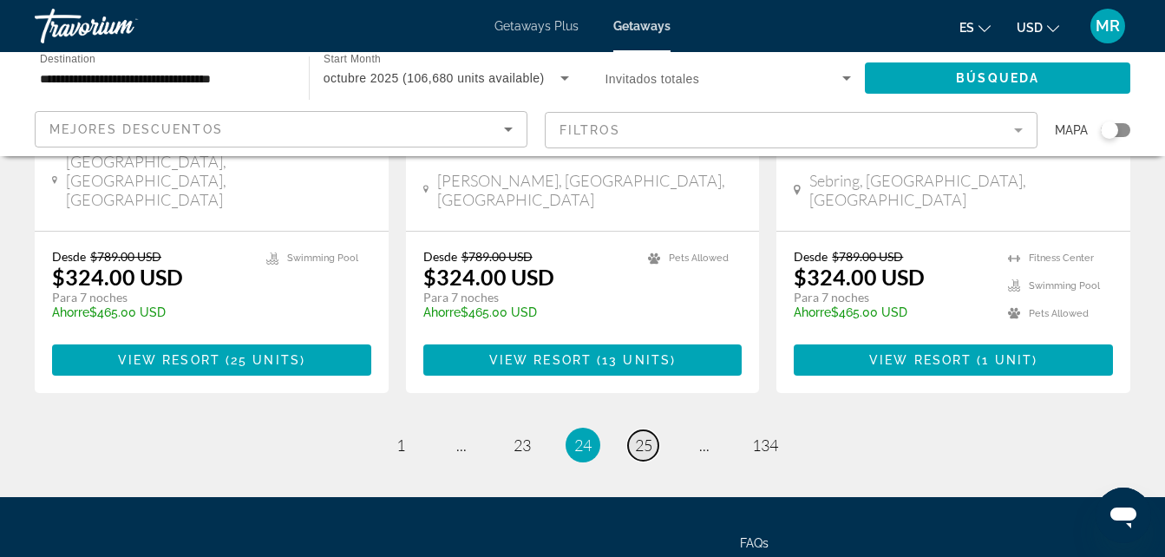
click at [636, 435] on span "25" at bounding box center [643, 444] width 17 height 19
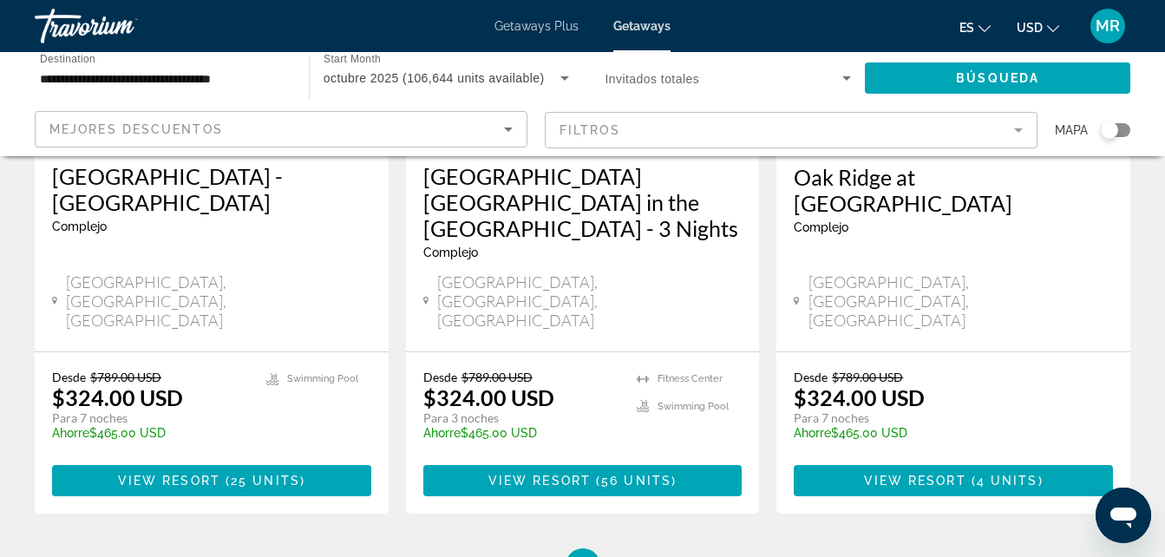
scroll to position [2405, 0]
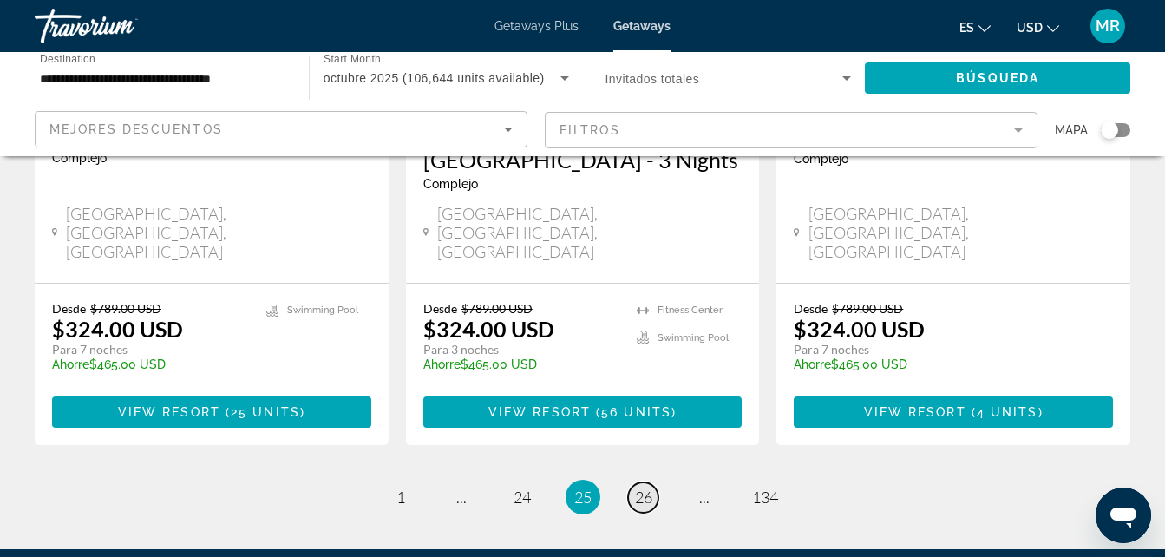
click at [636, 488] on span "26" at bounding box center [643, 497] width 17 height 19
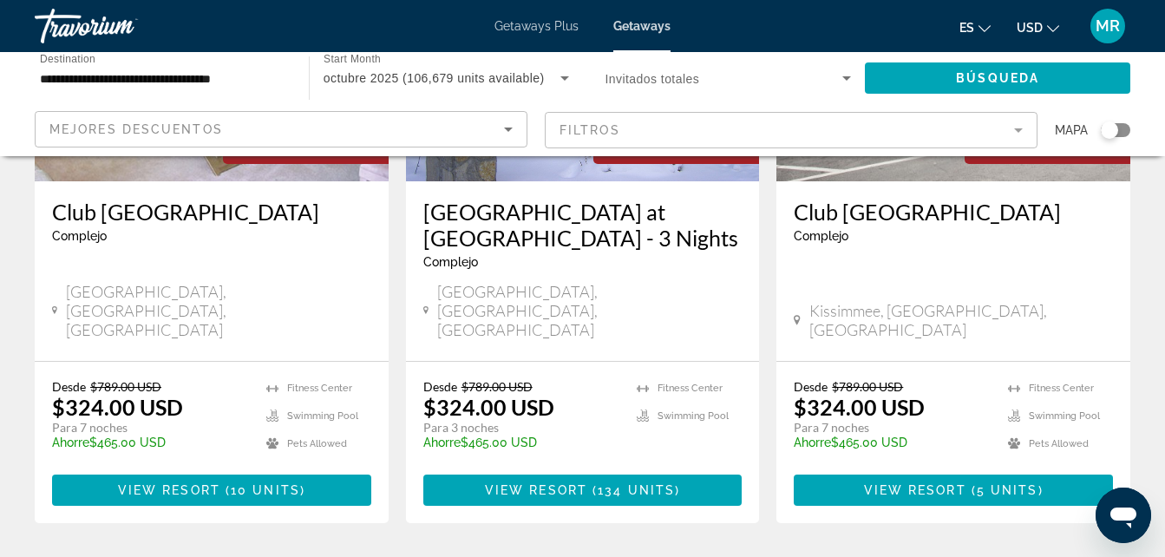
scroll to position [2380, 0]
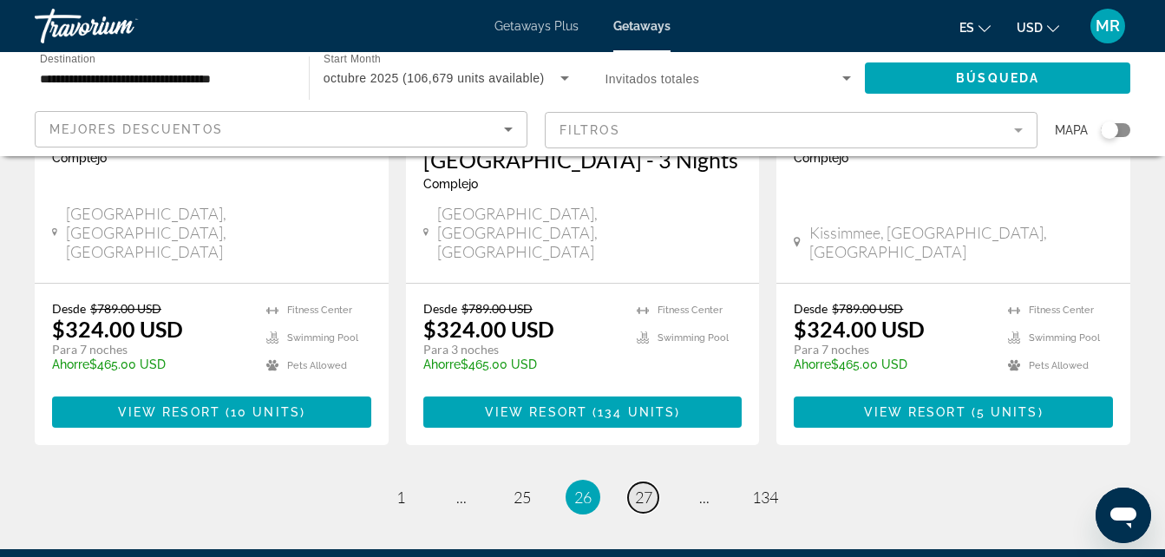
click at [646, 488] on span "27" at bounding box center [643, 497] width 17 height 19
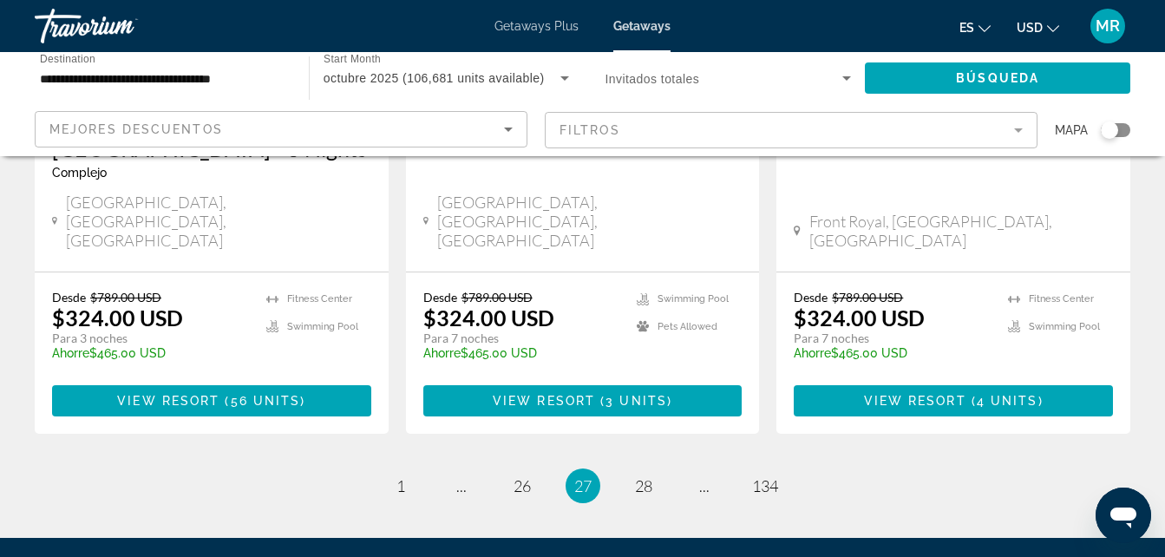
scroll to position [2431, 0]
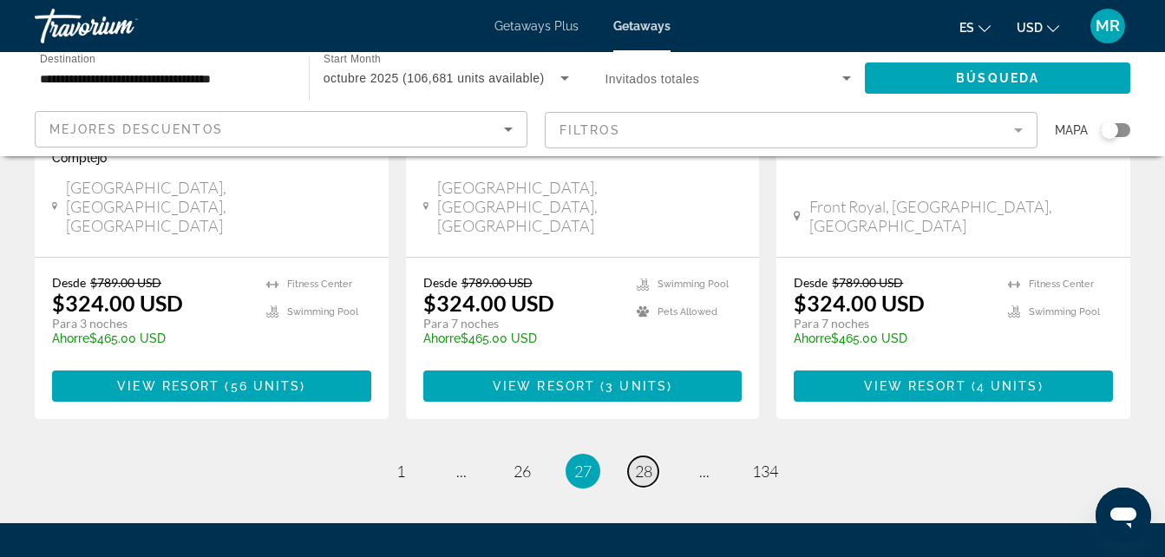
click at [649, 461] on span "28" at bounding box center [643, 470] width 17 height 19
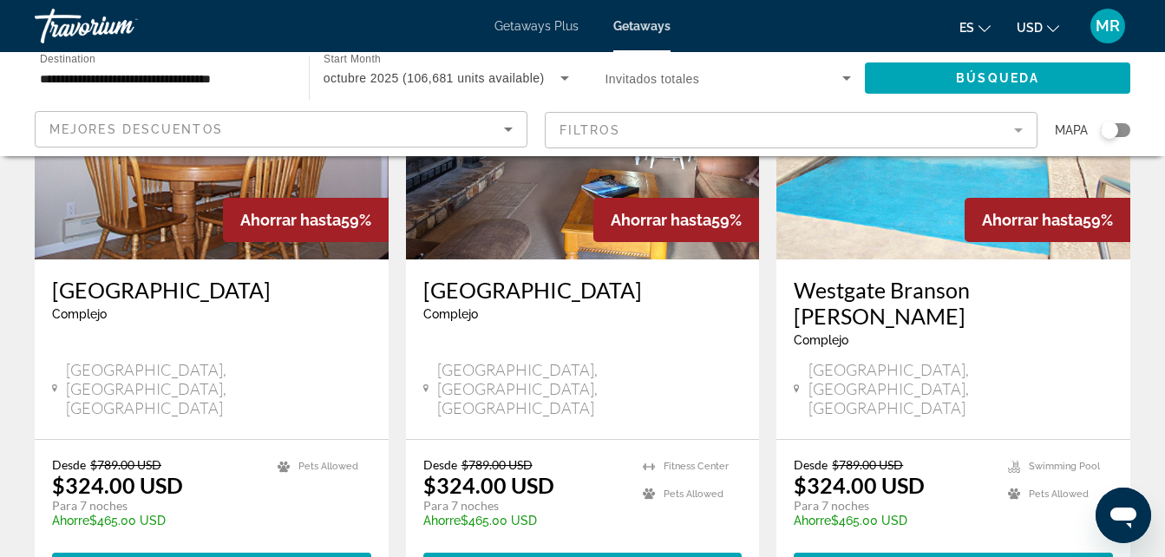
scroll to position [2243, 0]
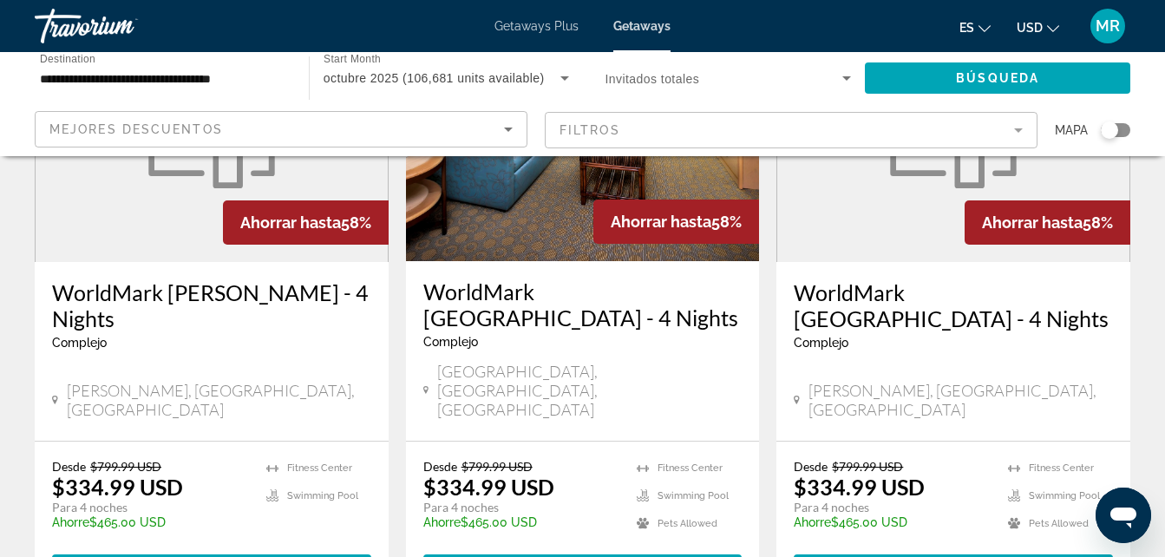
scroll to position [2235, 0]
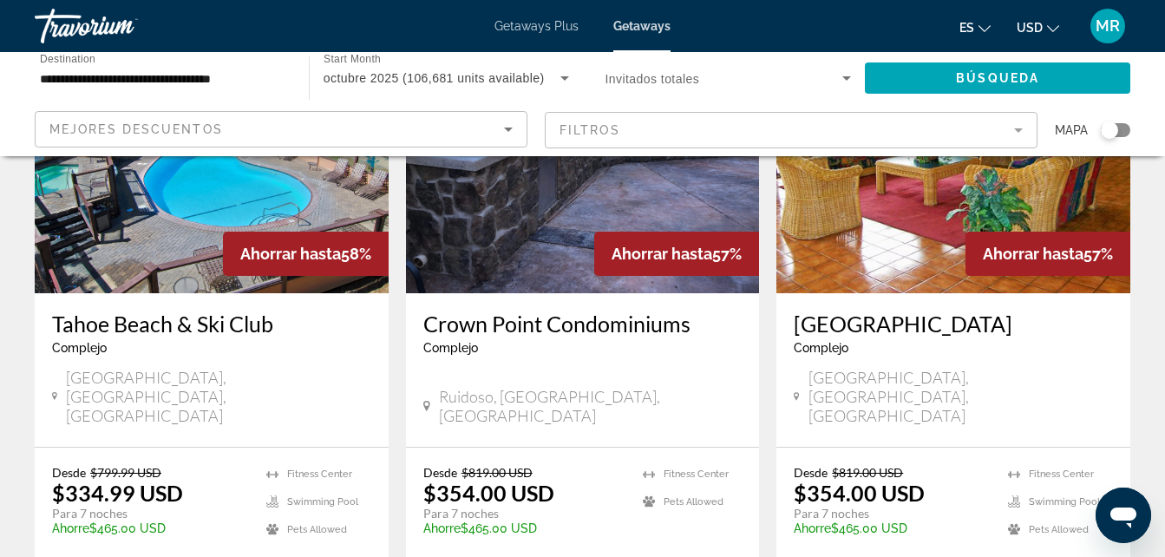
scroll to position [2207, 0]
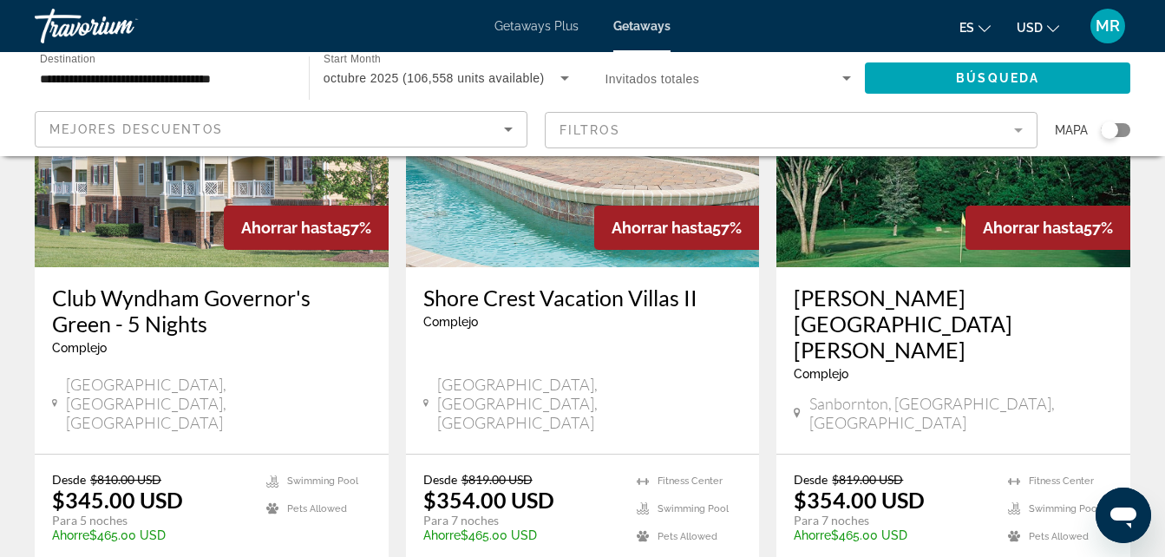
scroll to position [2380, 0]
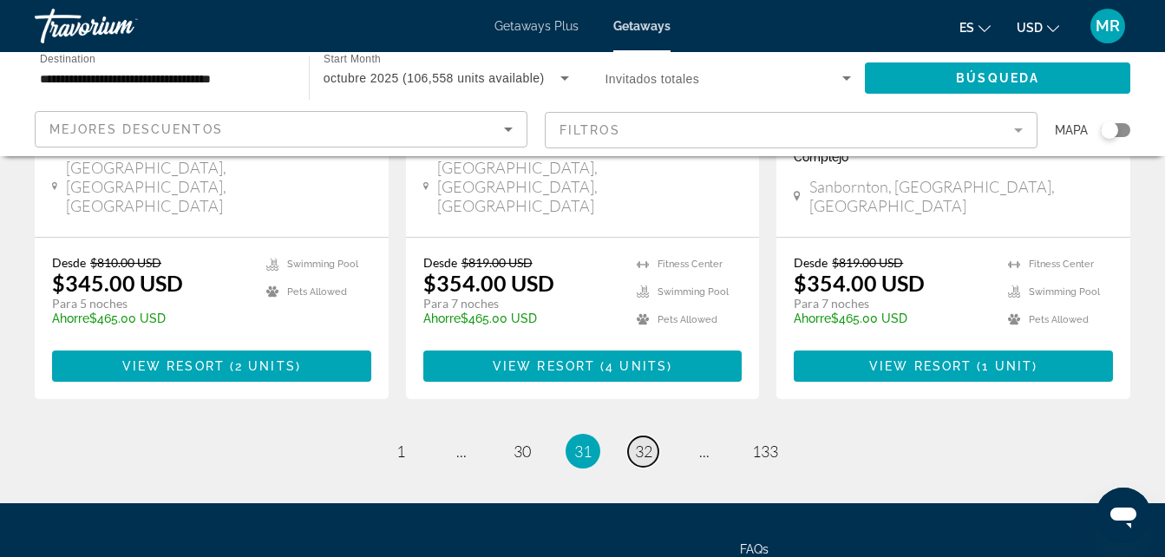
drag, startPoint x: 1172, startPoint y: 546, endPoint x: 644, endPoint y: 291, distance: 586.2
click at [644, 442] on span "32" at bounding box center [643, 451] width 17 height 19
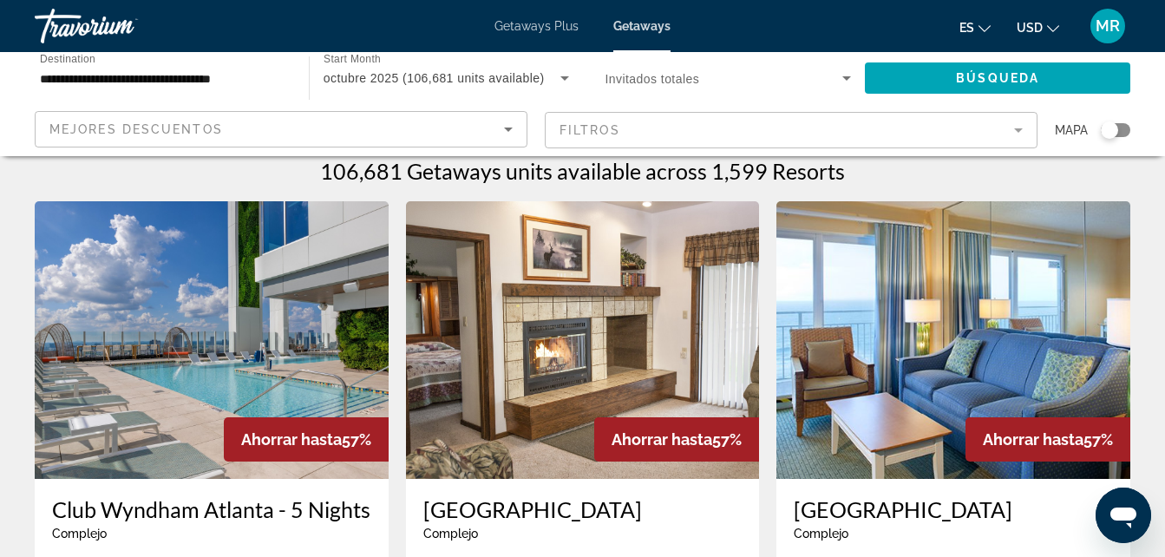
scroll to position [17, 0]
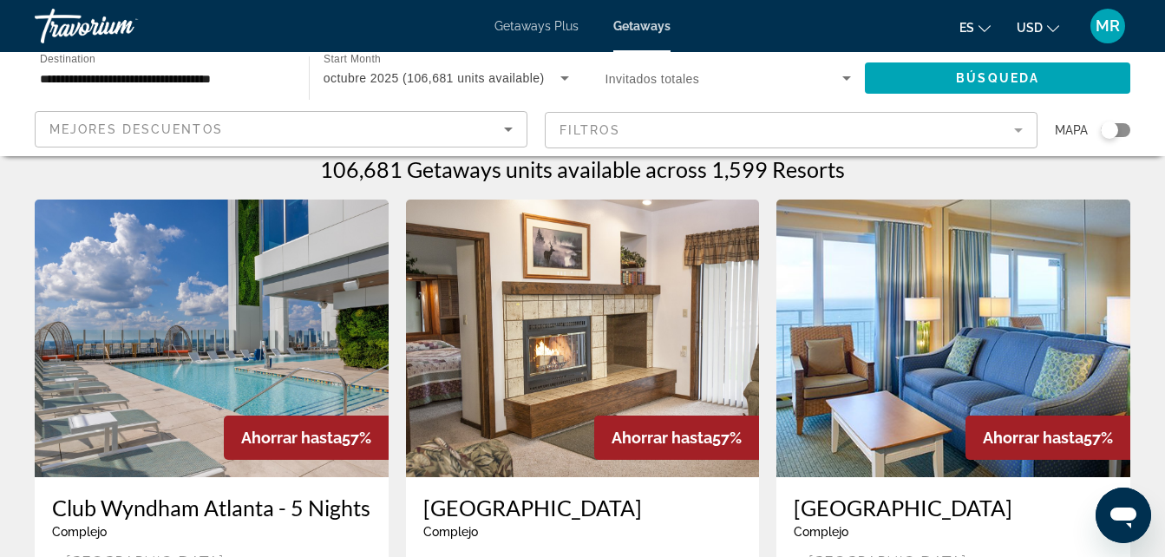
drag, startPoint x: 1173, startPoint y: 544, endPoint x: 763, endPoint y: 523, distance: 410.0
click at [763, 523] on app-weeks-search-item "Ahorrar hasta 57% Shorepointe Resort Club [GEOGRAPHIC_DATA] es un resort solo p…" at bounding box center [582, 496] width 371 height 593
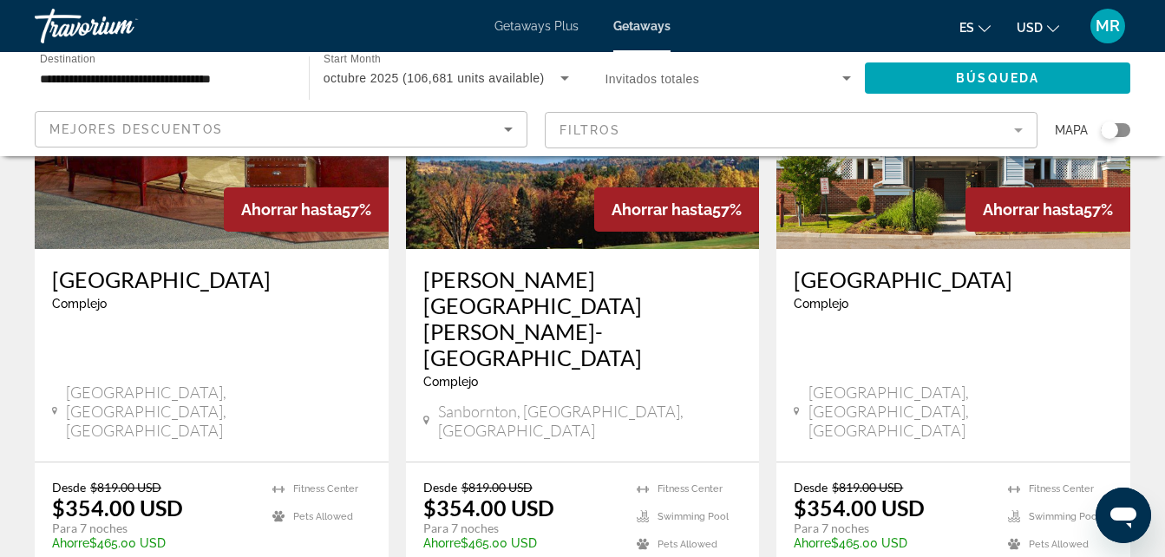
scroll to position [2220, 0]
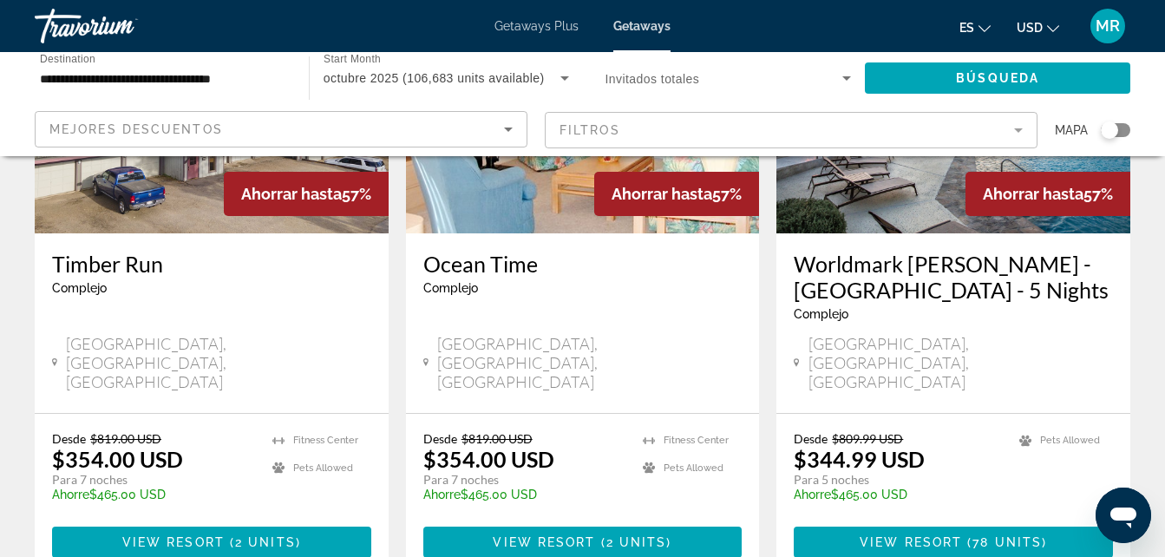
scroll to position [2202, 0]
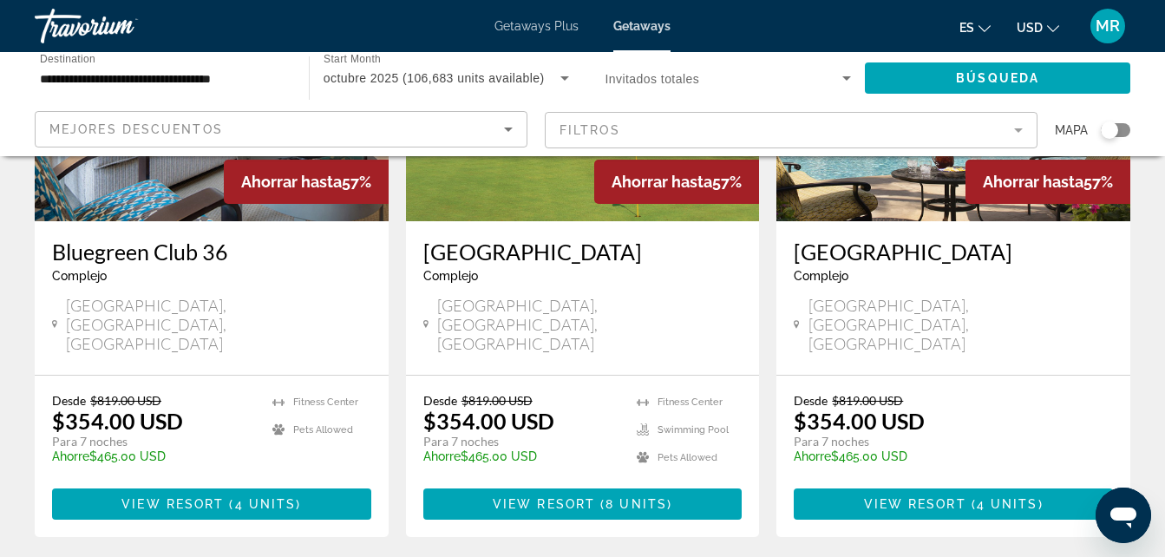
scroll to position [2243, 0]
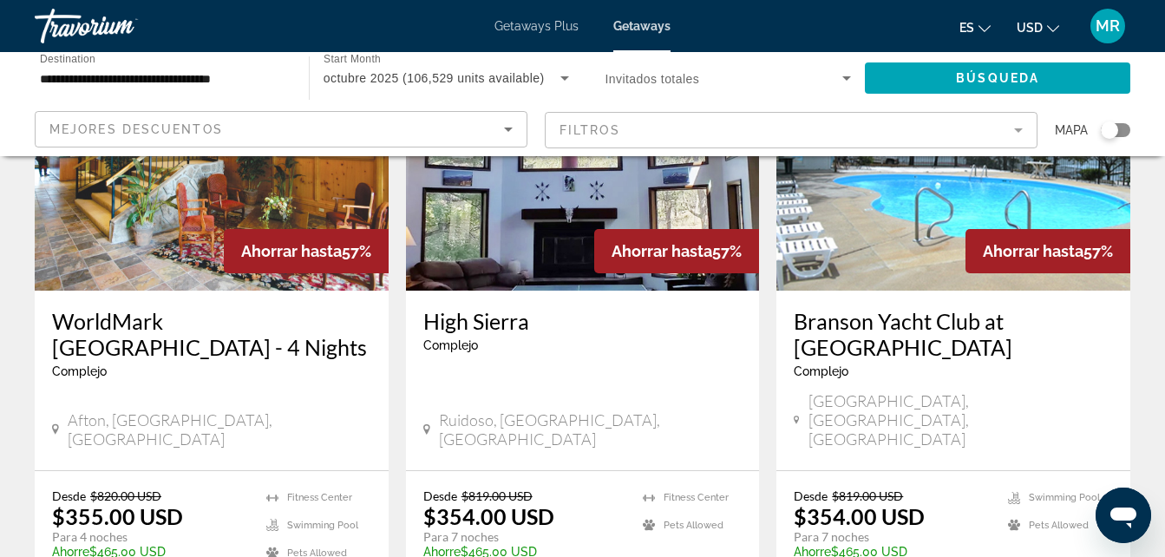
scroll to position [2267, 0]
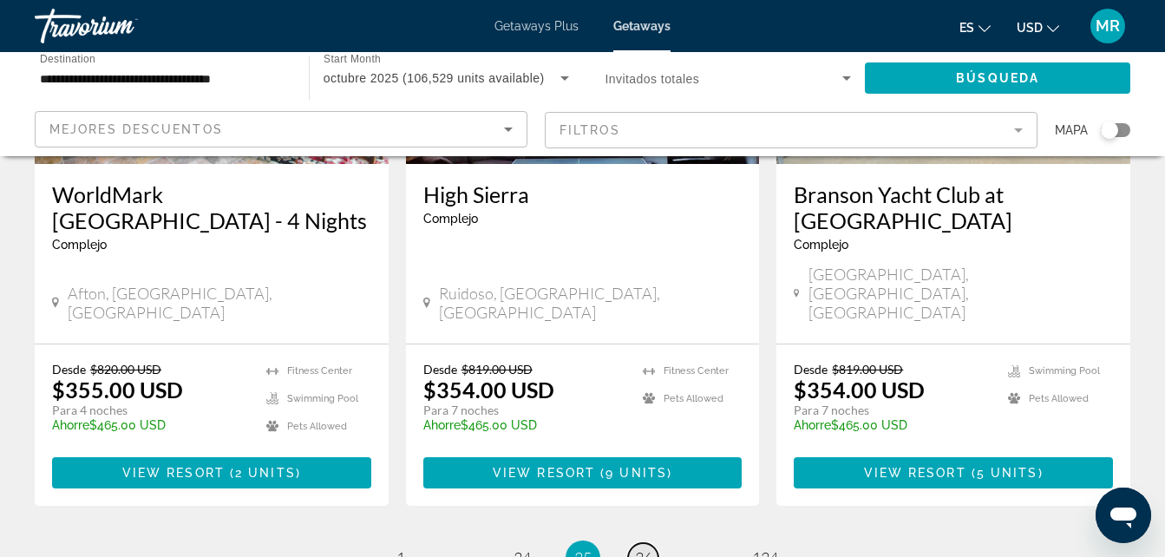
click at [642, 548] on span "36" at bounding box center [643, 557] width 17 height 19
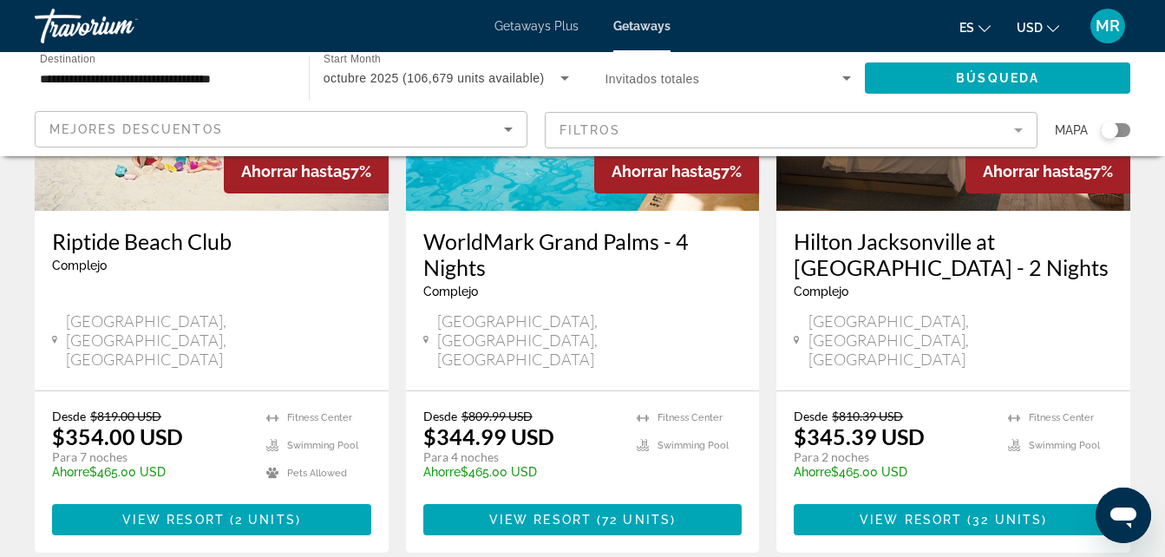
scroll to position [2209, 0]
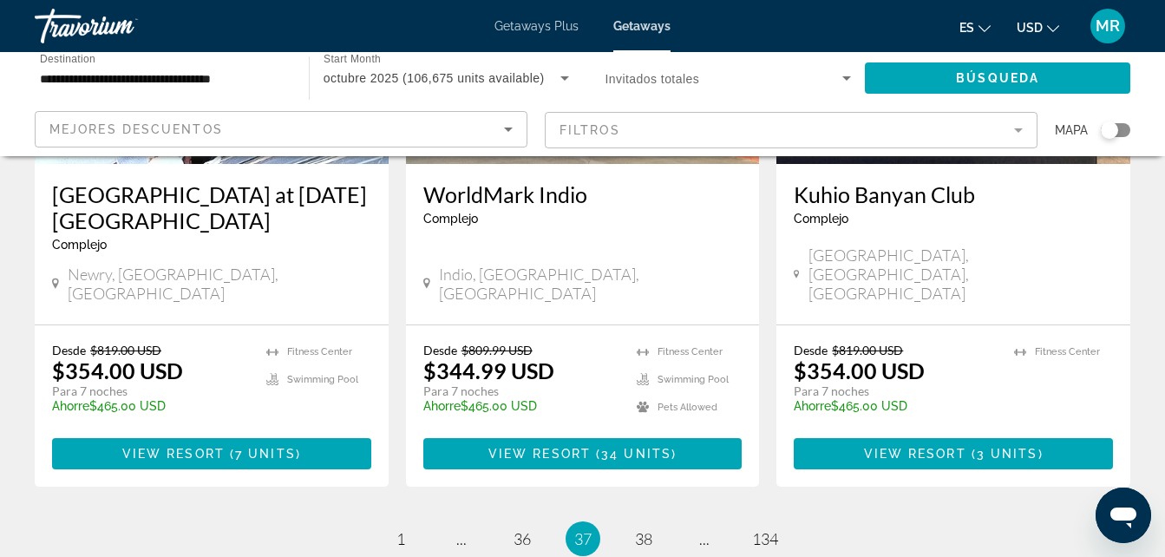
scroll to position [2353, 0]
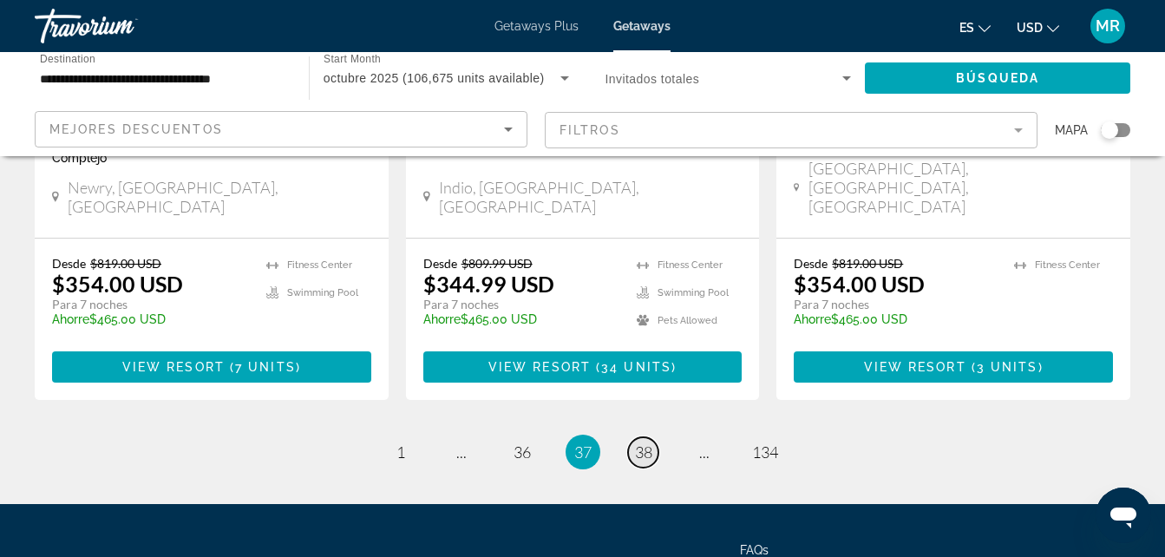
click at [648, 442] on span "38" at bounding box center [643, 451] width 17 height 19
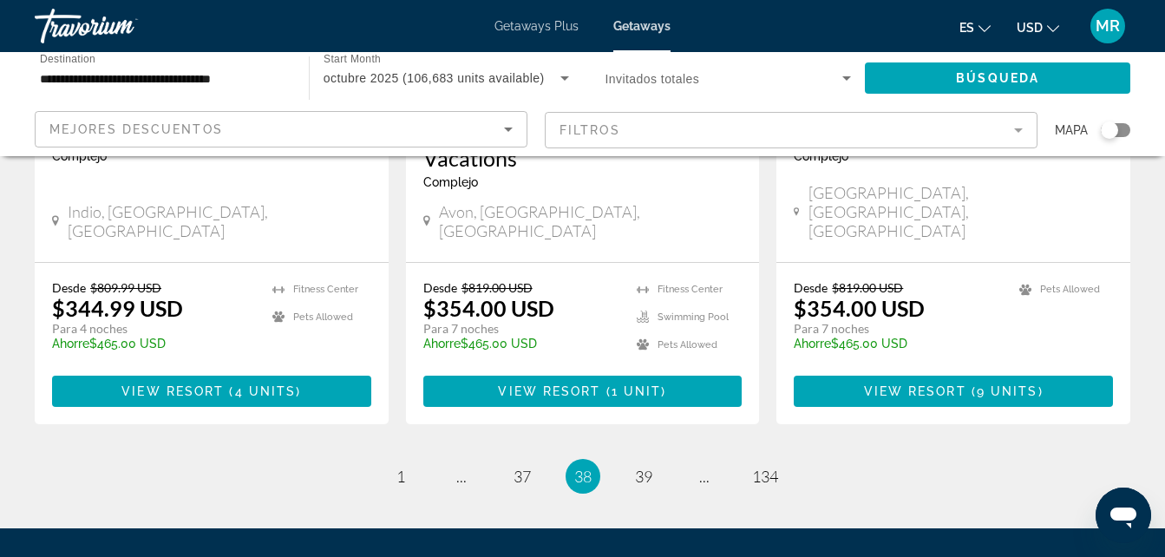
scroll to position [2379, 0]
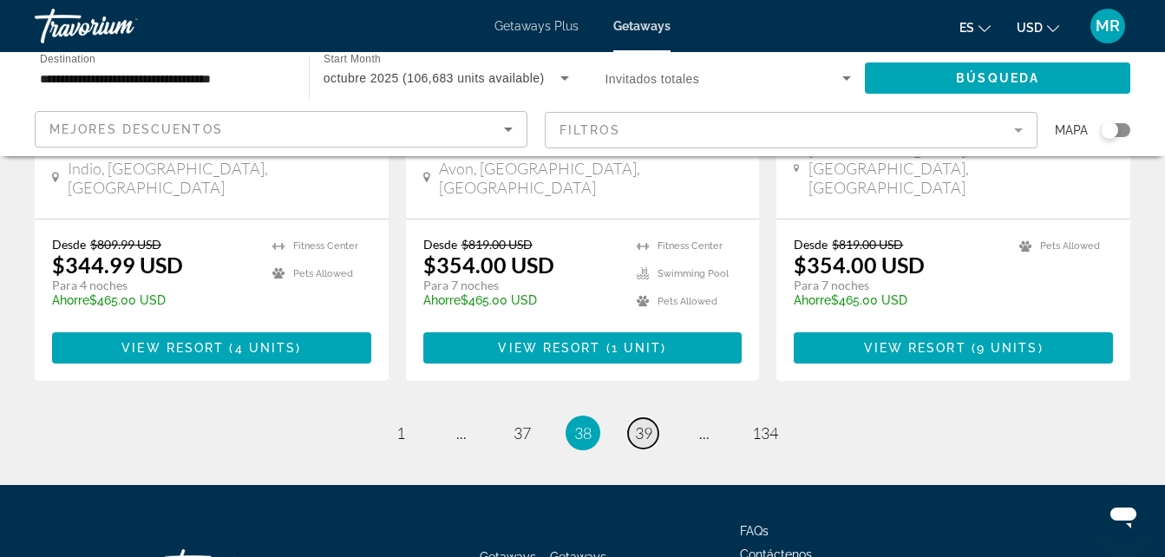
click at [646, 423] on span "39" at bounding box center [643, 432] width 17 height 19
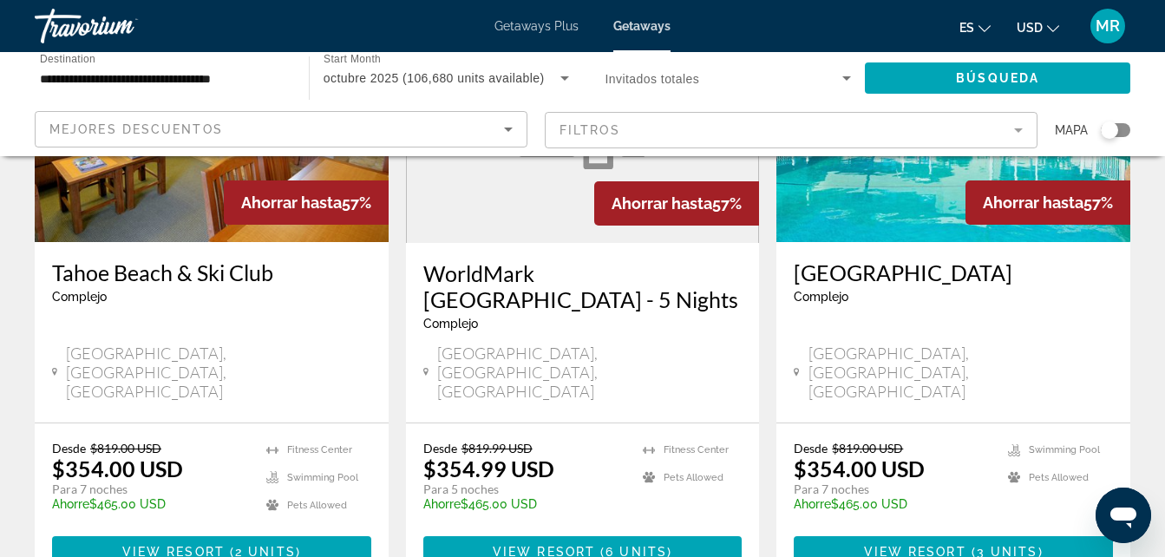
scroll to position [2232, 0]
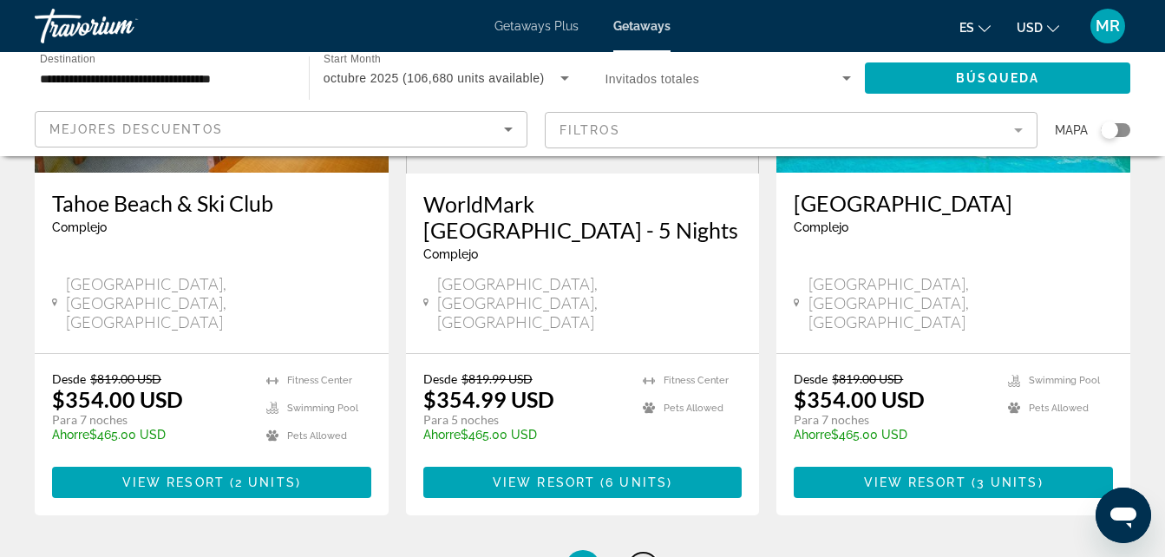
click at [641, 556] on span "40" at bounding box center [643, 567] width 17 height 19
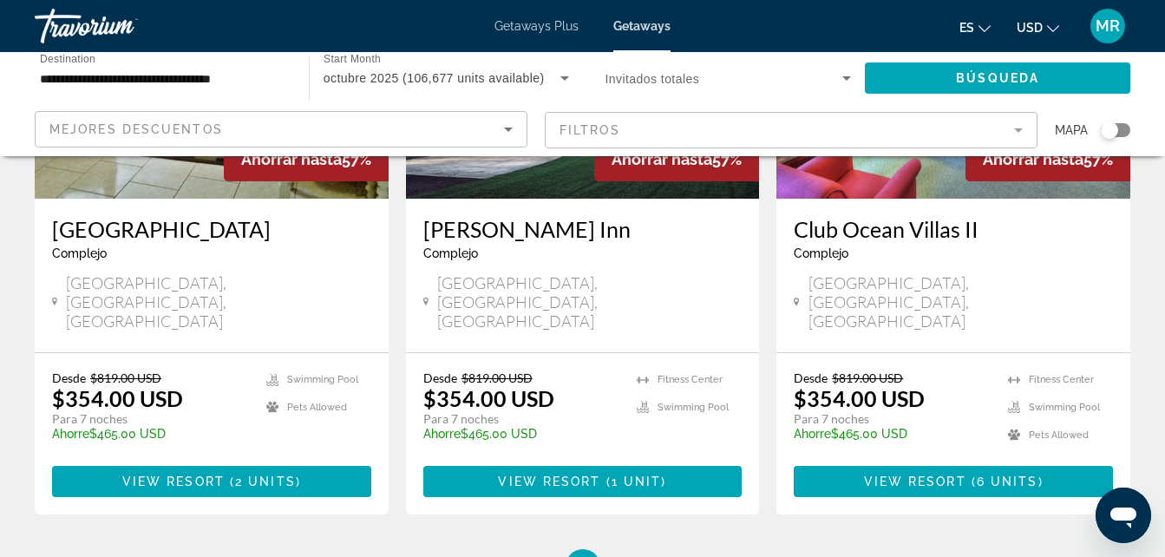
scroll to position [2354, 0]
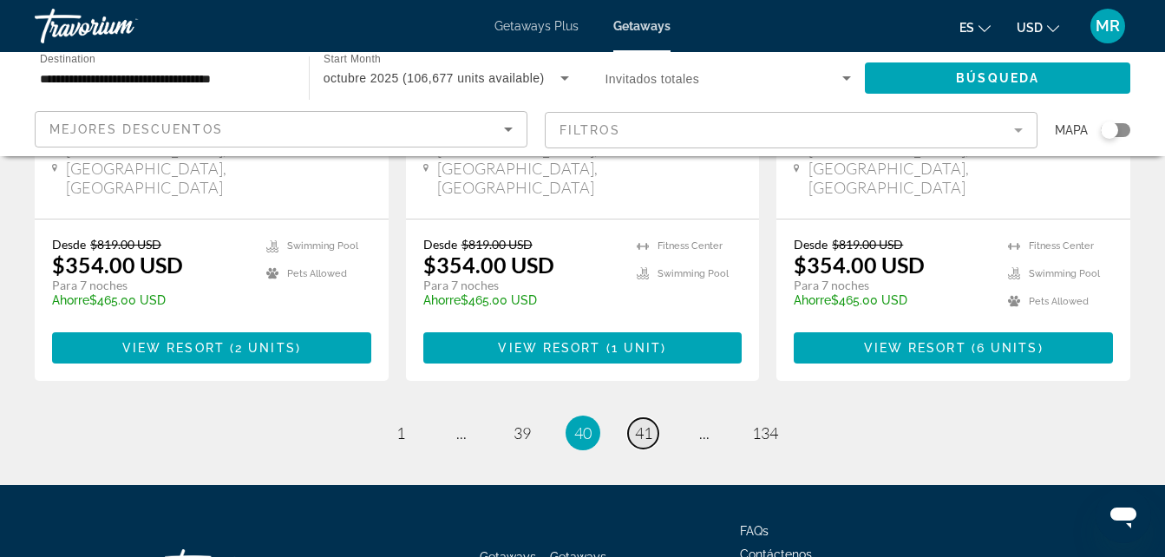
click at [641, 423] on span "41" at bounding box center [643, 432] width 17 height 19
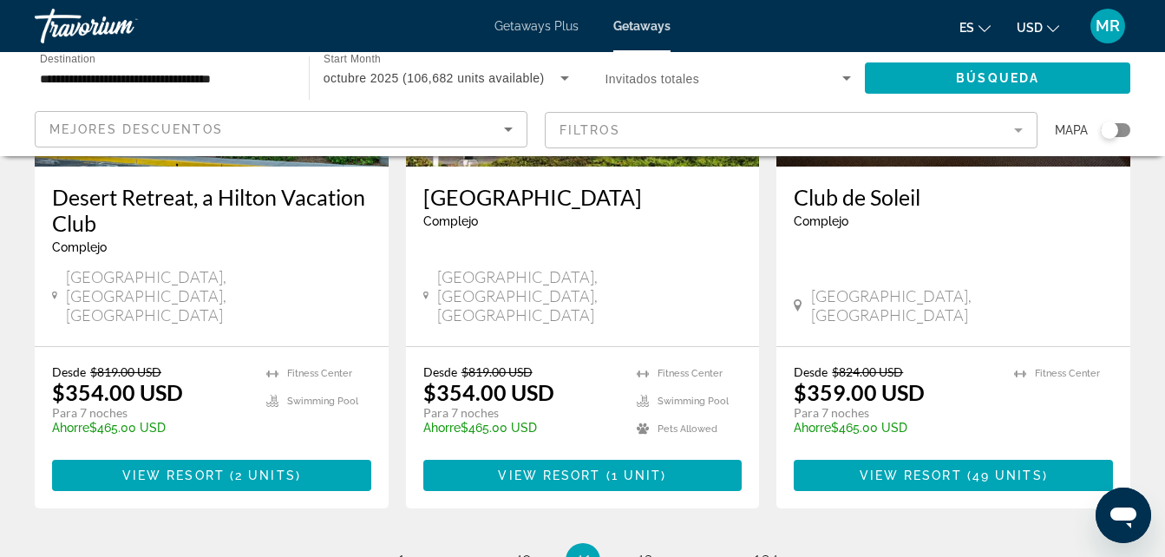
scroll to position [2371, 0]
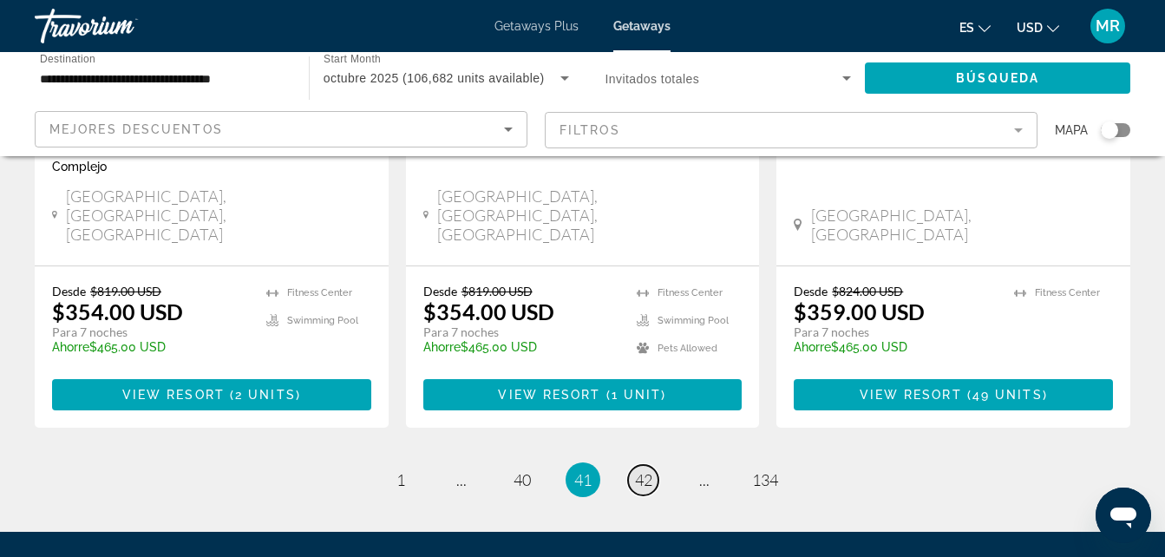
click at [645, 470] on span "42" at bounding box center [643, 479] width 17 height 19
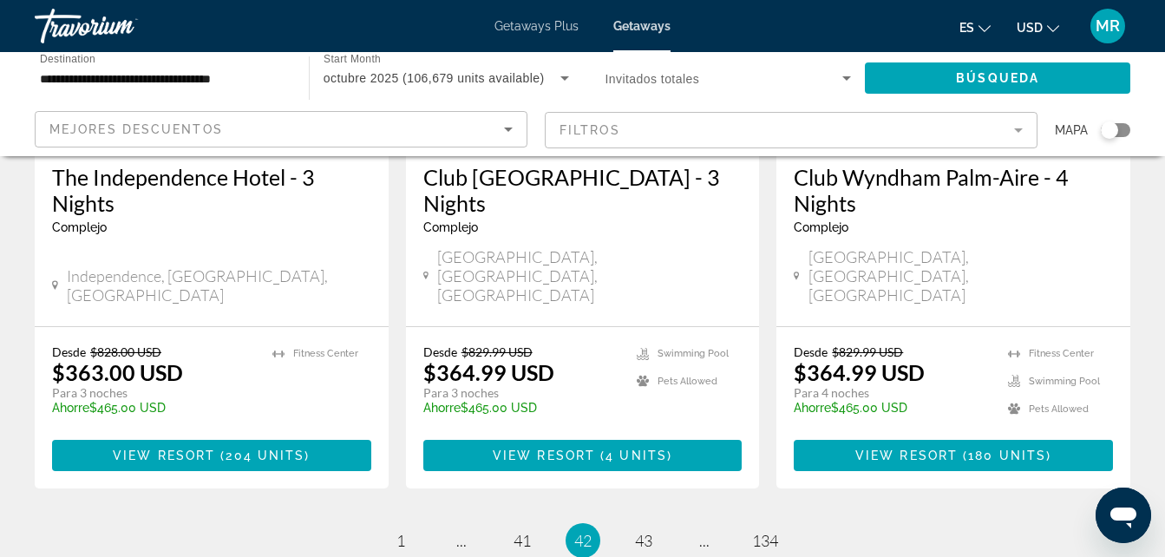
scroll to position [2405, 0]
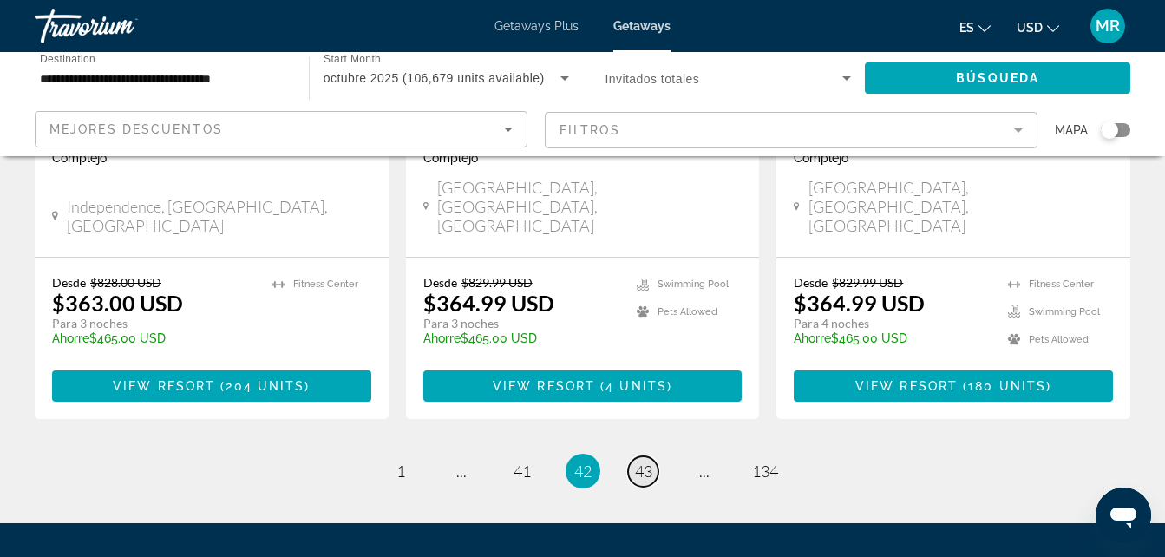
click at [643, 461] on span "43" at bounding box center [643, 470] width 17 height 19
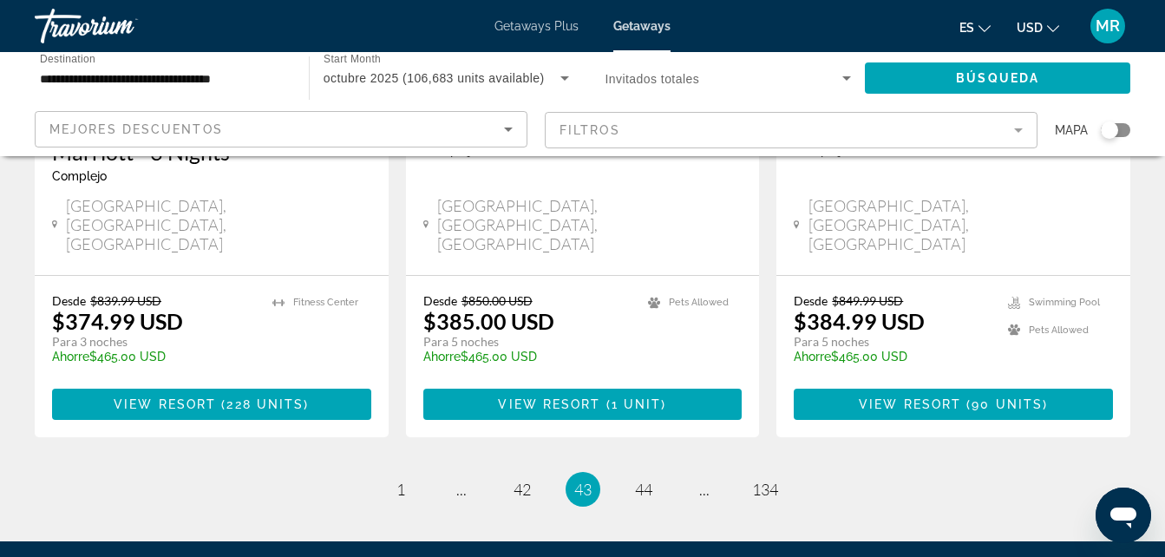
scroll to position [2405, 0]
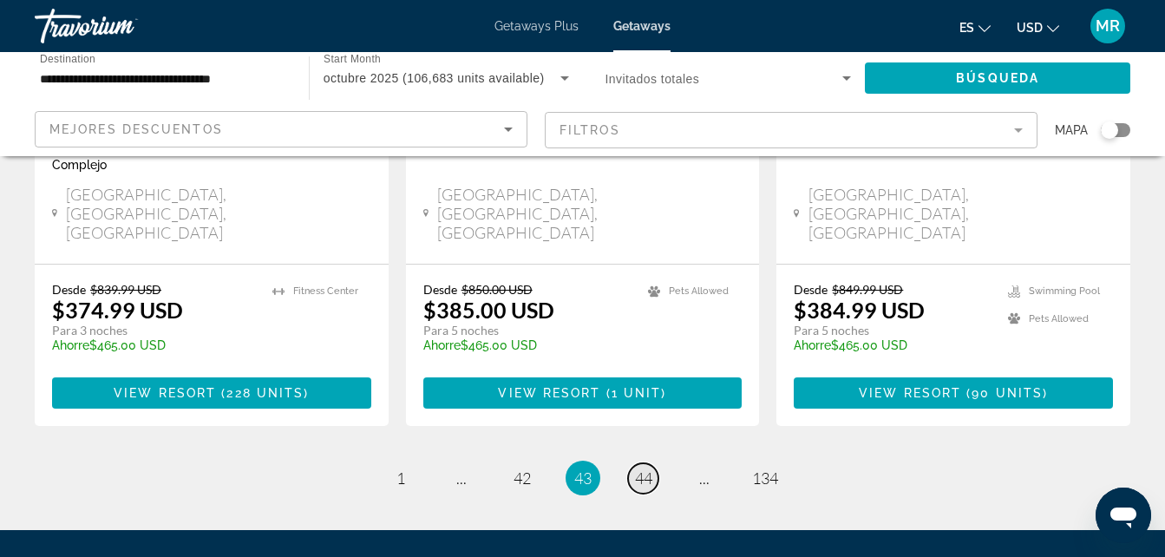
click at [643, 468] on span "44" at bounding box center [643, 477] width 17 height 19
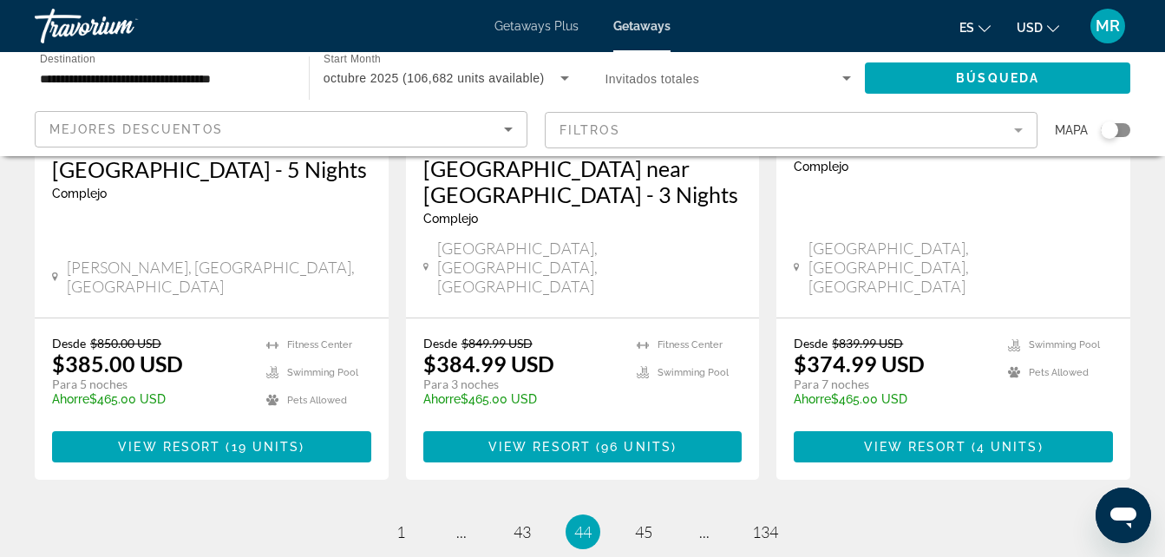
scroll to position [2431, 0]
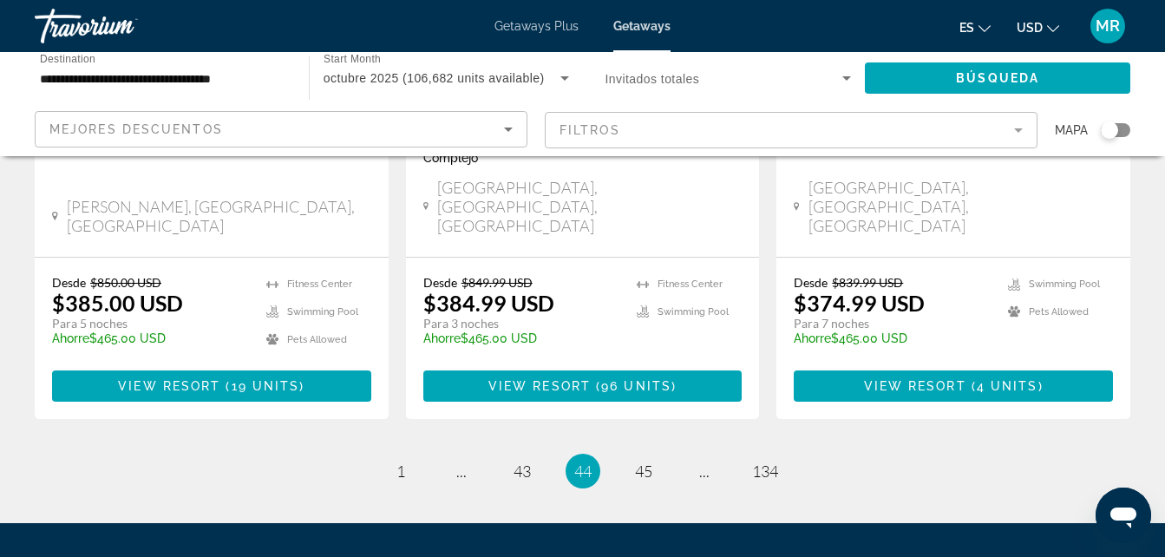
click at [1018, 130] on mat-form-field "Filtros" at bounding box center [791, 130] width 493 height 36
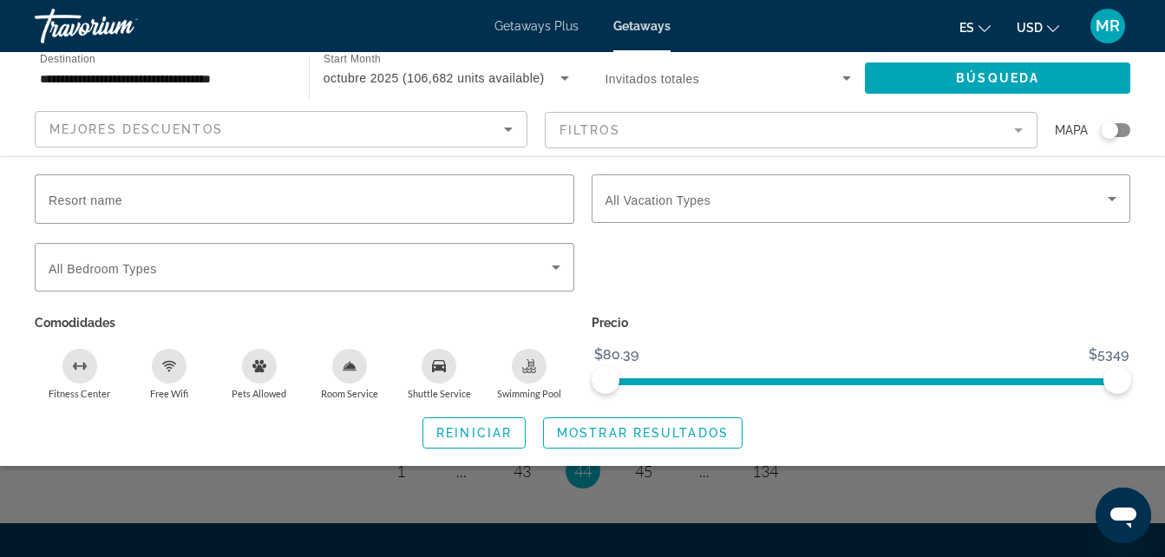
click at [887, 492] on div "Search widget" at bounding box center [582, 408] width 1165 height 297
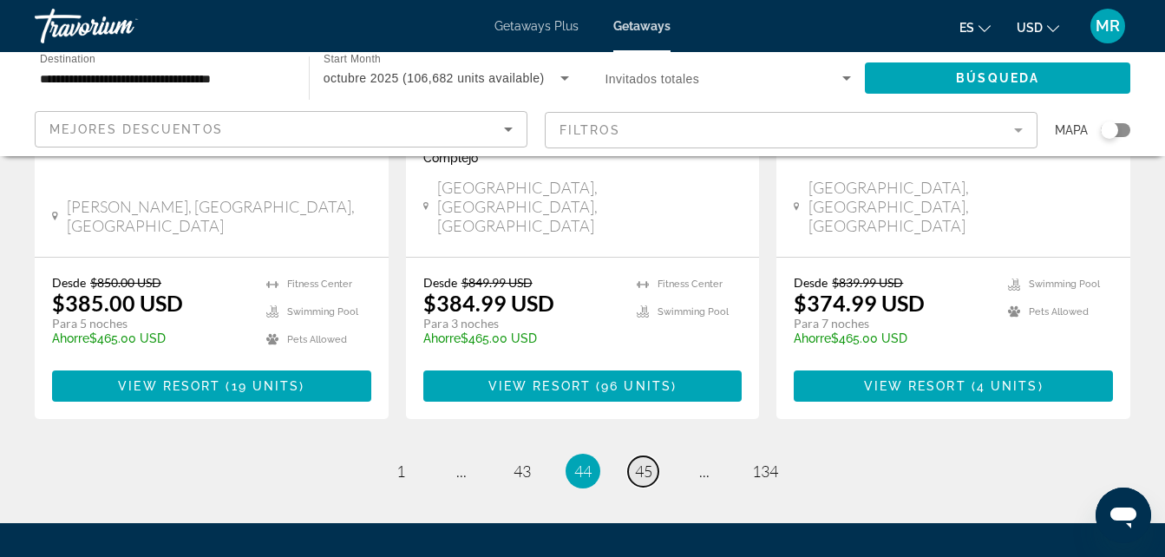
click at [651, 461] on span "45" at bounding box center [643, 470] width 17 height 19
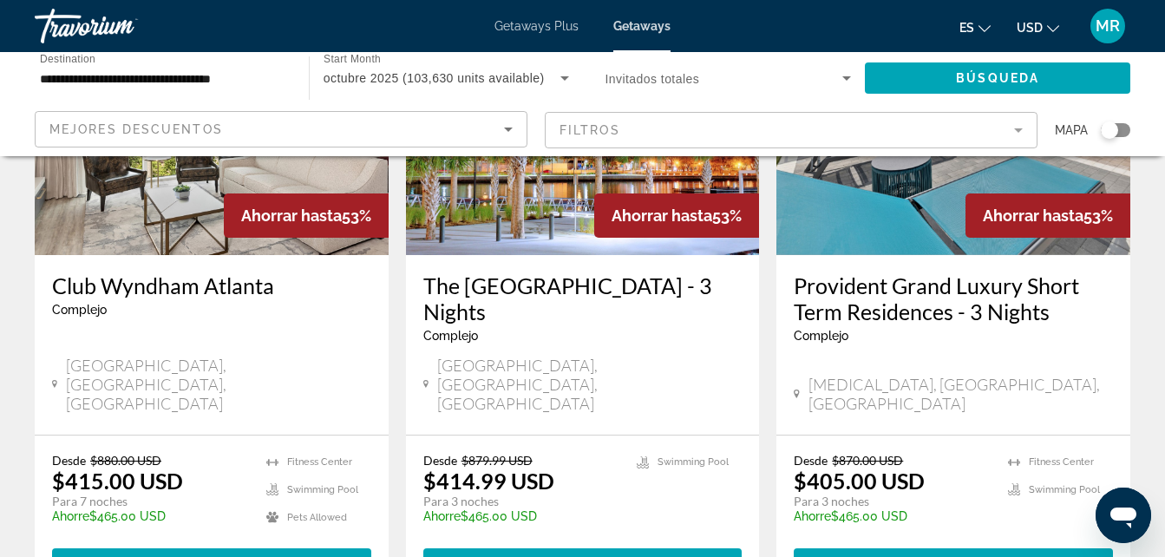
scroll to position [2278, 0]
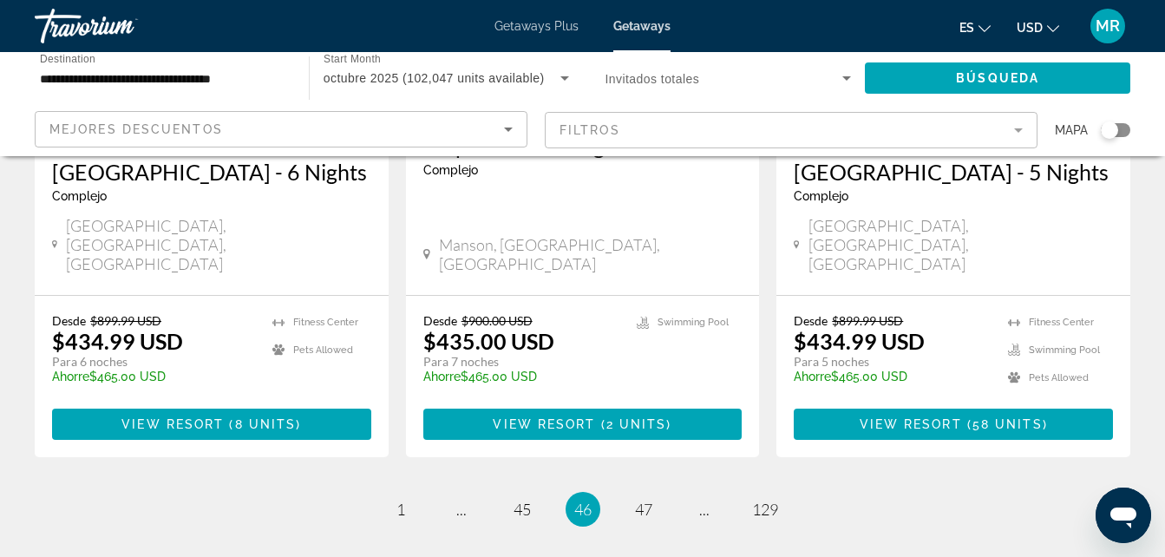
scroll to position [2405, 0]
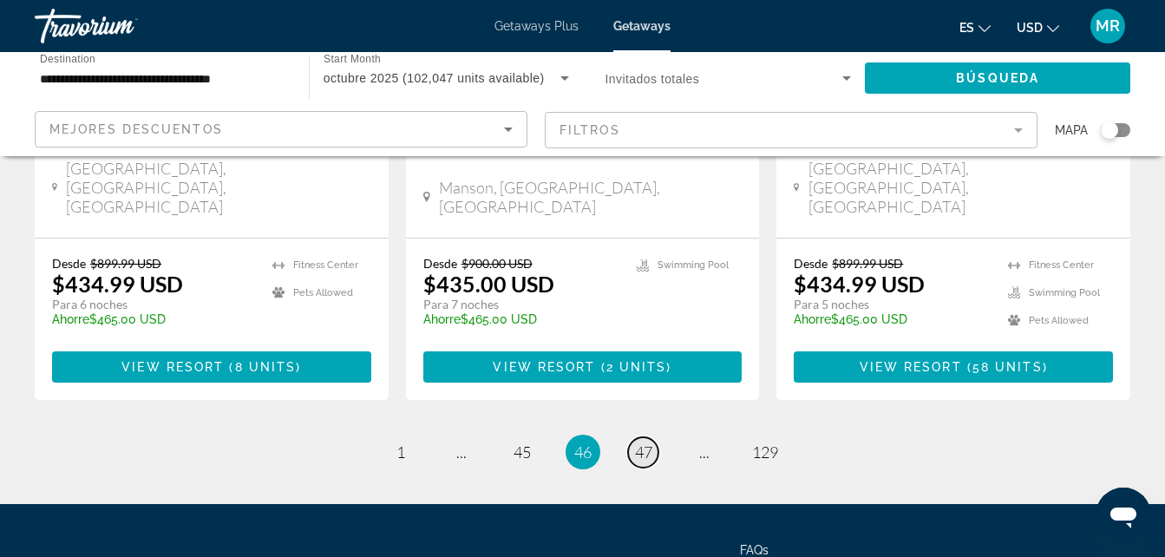
click at [641, 442] on span "47" at bounding box center [643, 451] width 17 height 19
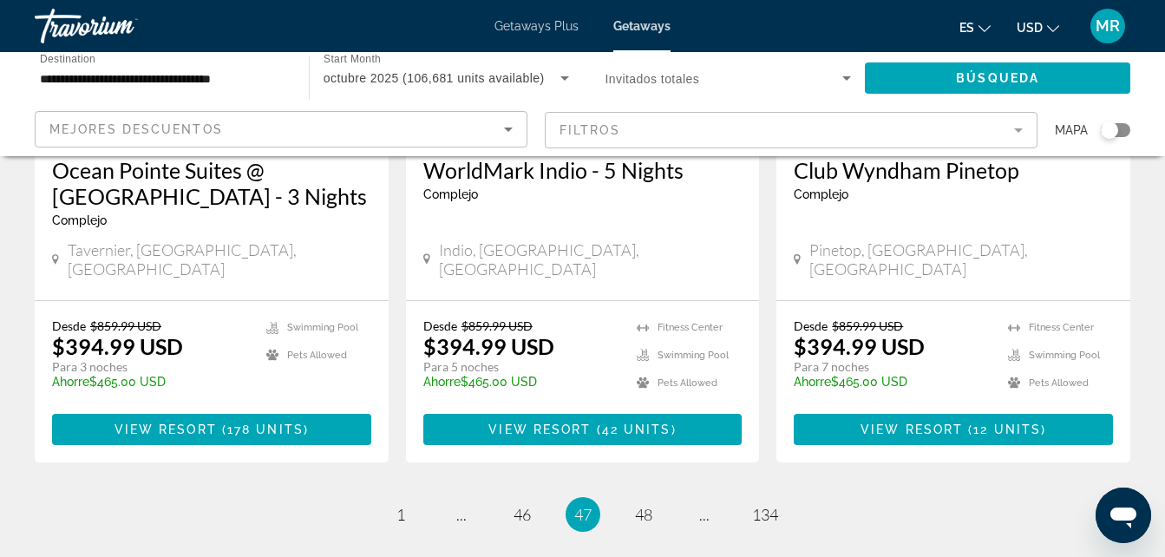
scroll to position [2346, 0]
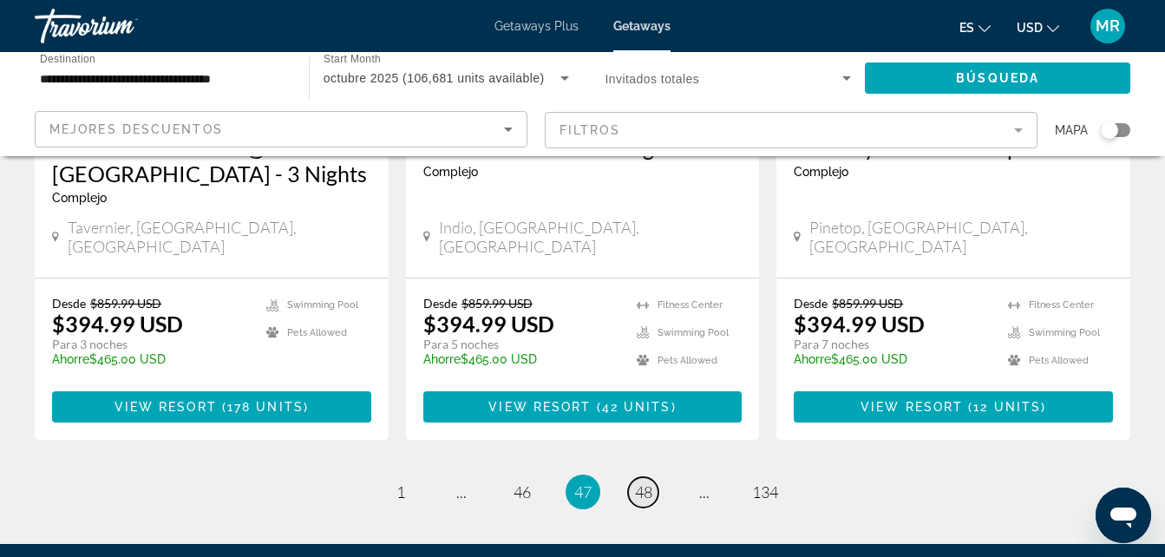
click at [639, 482] on span "48" at bounding box center [643, 491] width 17 height 19
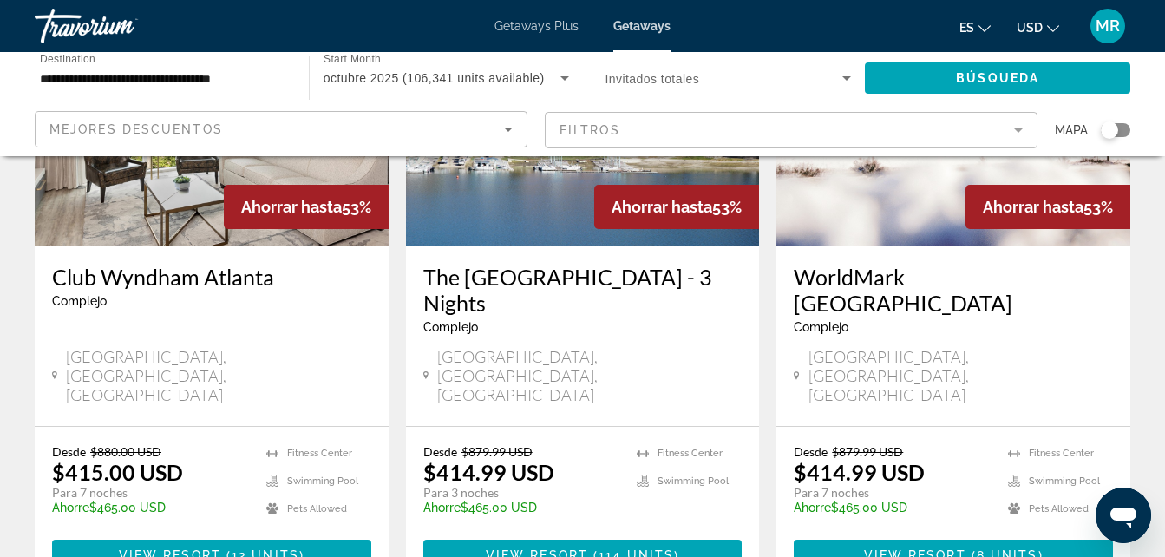
scroll to position [2379, 0]
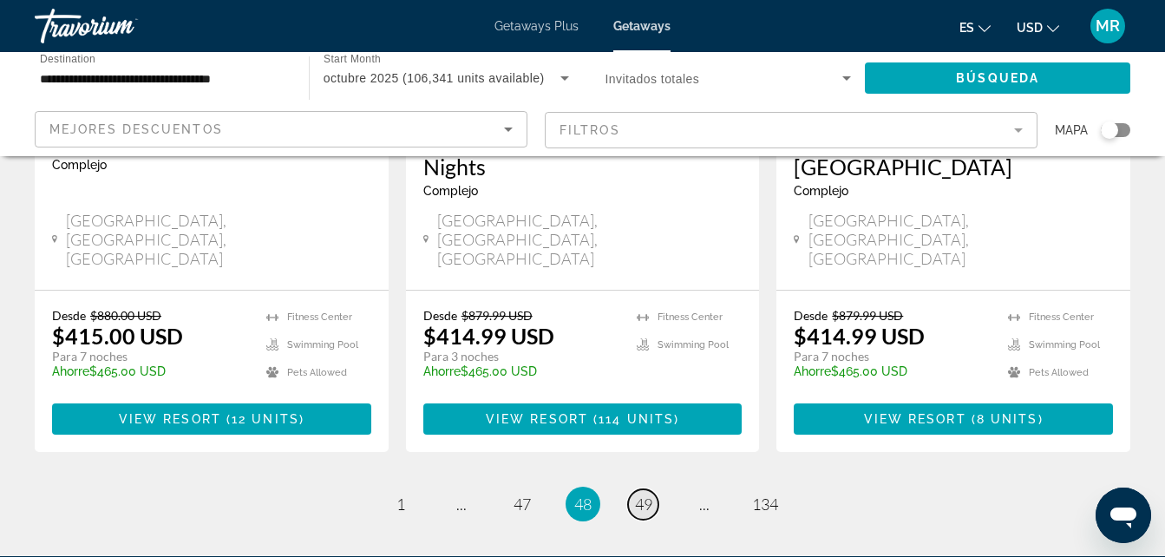
click at [640, 494] on span "49" at bounding box center [643, 503] width 17 height 19
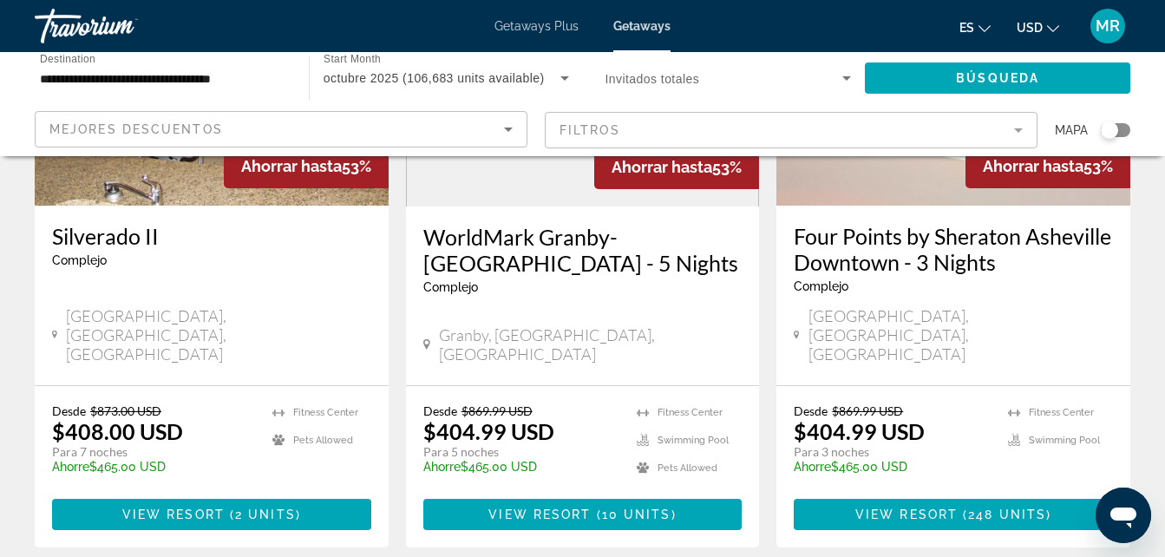
scroll to position [2358, 0]
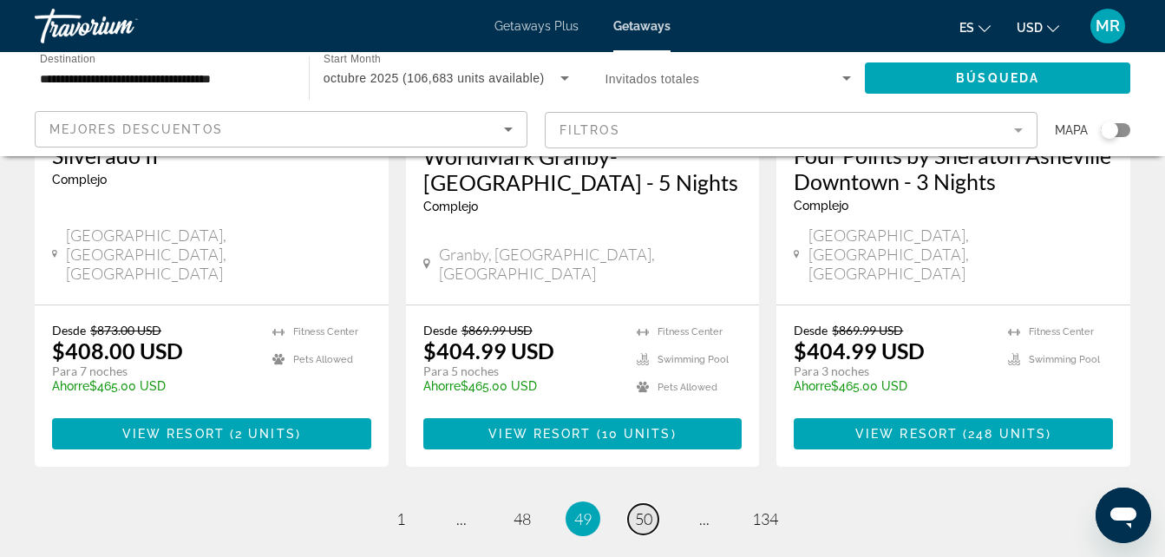
click at [648, 509] on span "50" at bounding box center [643, 518] width 17 height 19
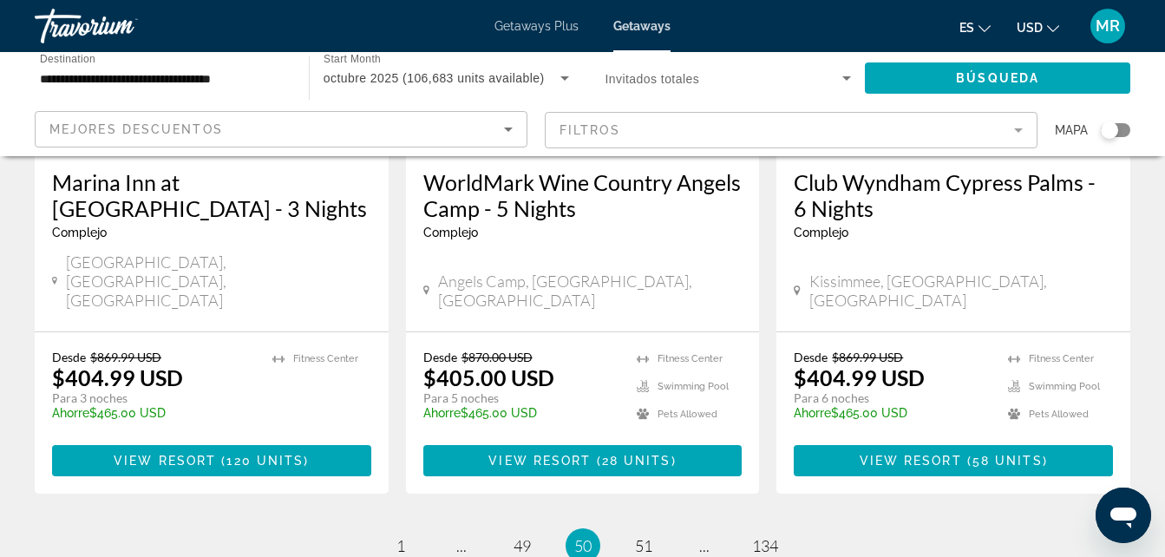
scroll to position [2406, 0]
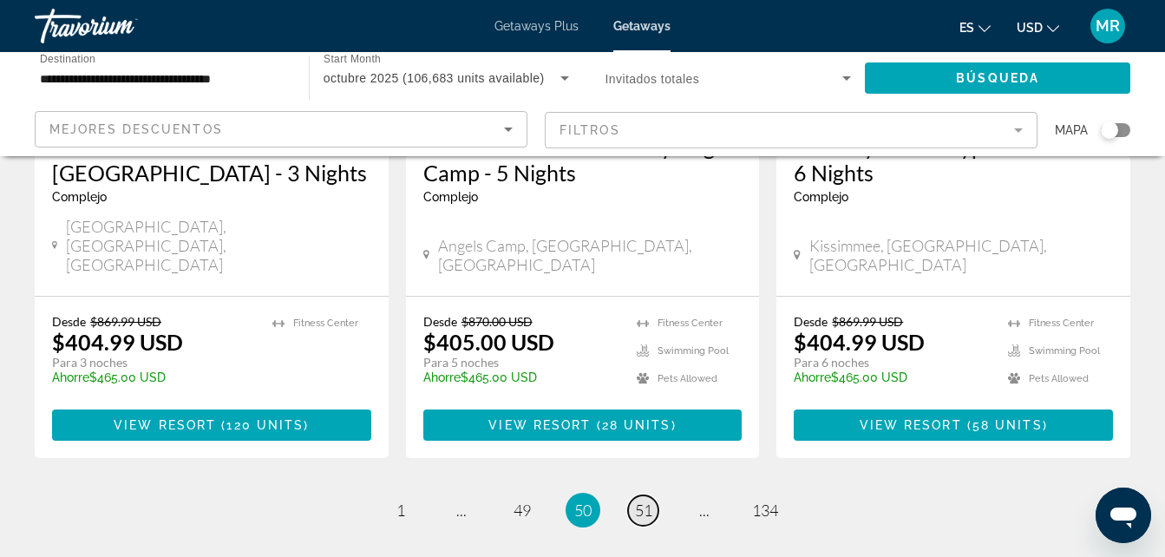
click at [645, 501] on span "51" at bounding box center [643, 510] width 17 height 19
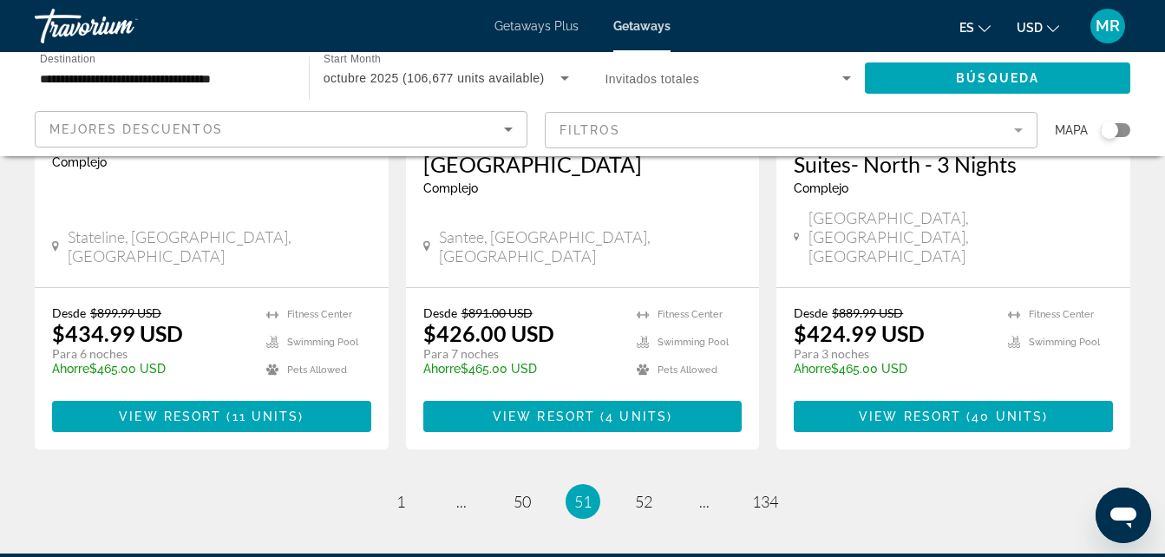
scroll to position [2405, 0]
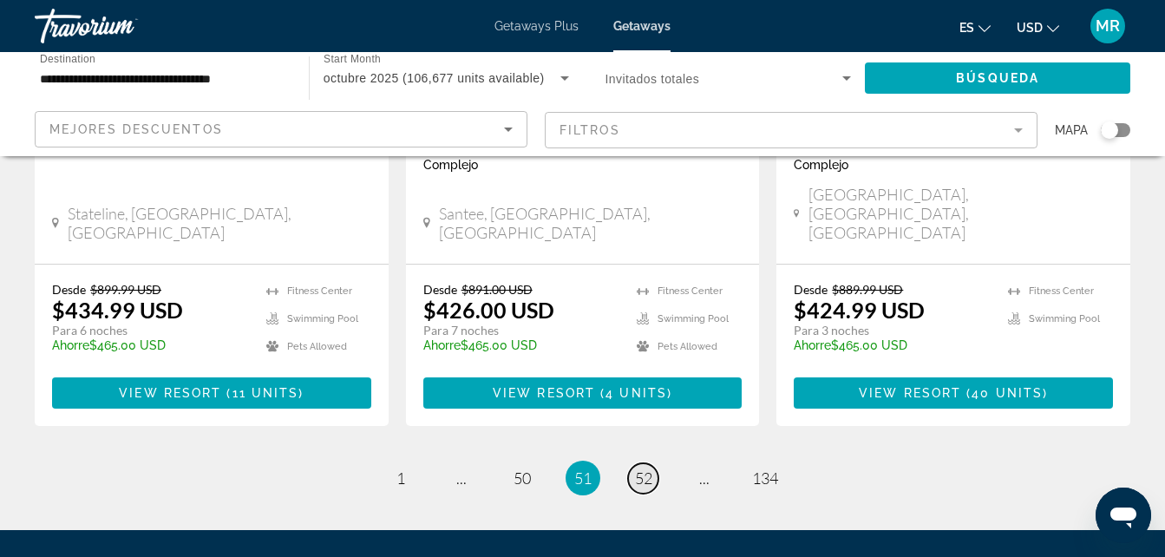
click at [645, 468] on span "52" at bounding box center [643, 477] width 17 height 19
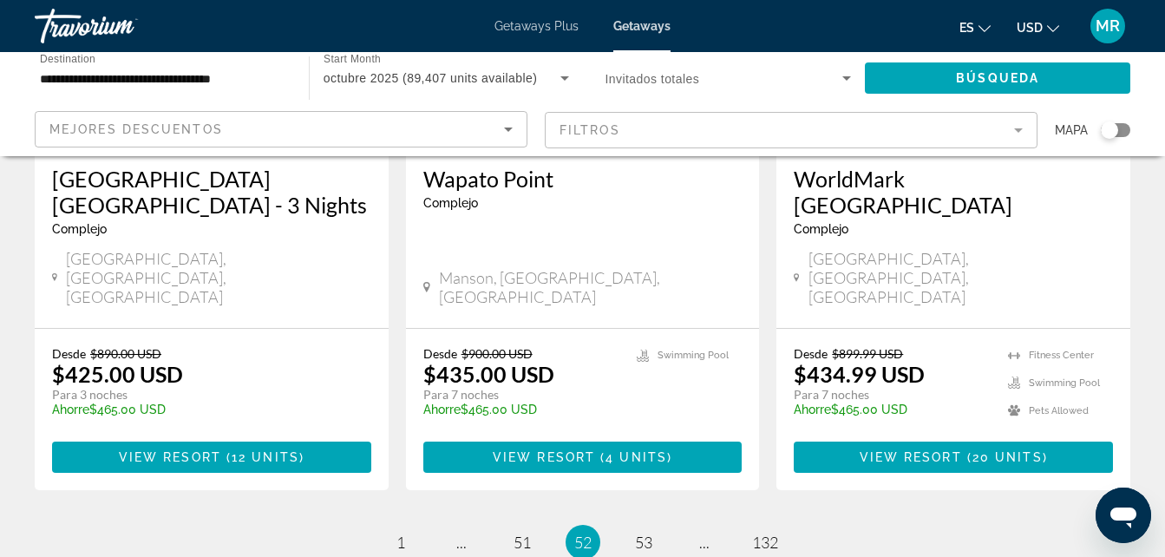
scroll to position [2322, 0]
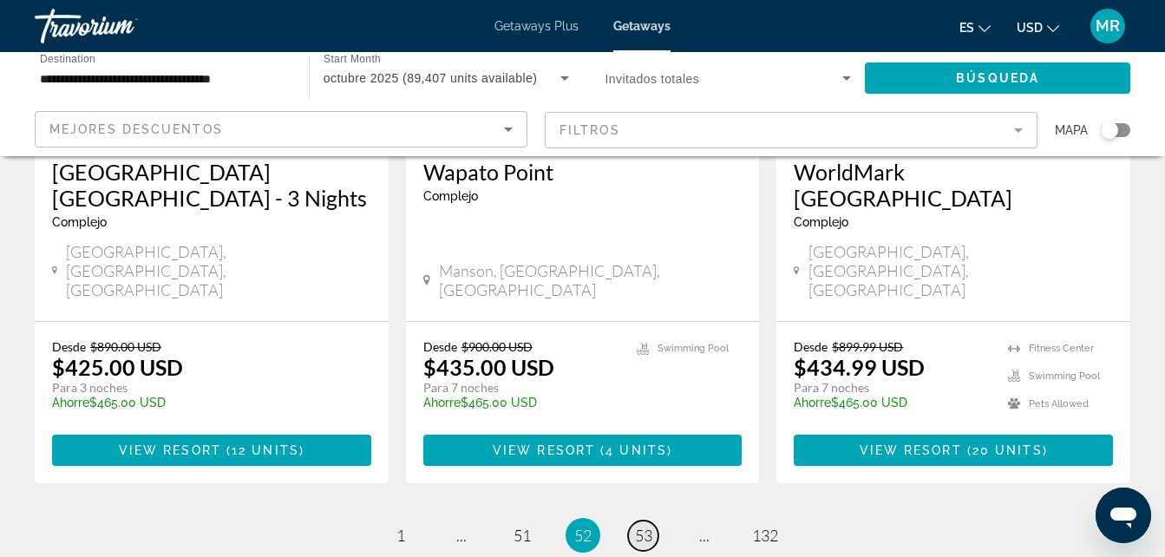
click at [644, 526] on span "53" at bounding box center [643, 535] width 17 height 19
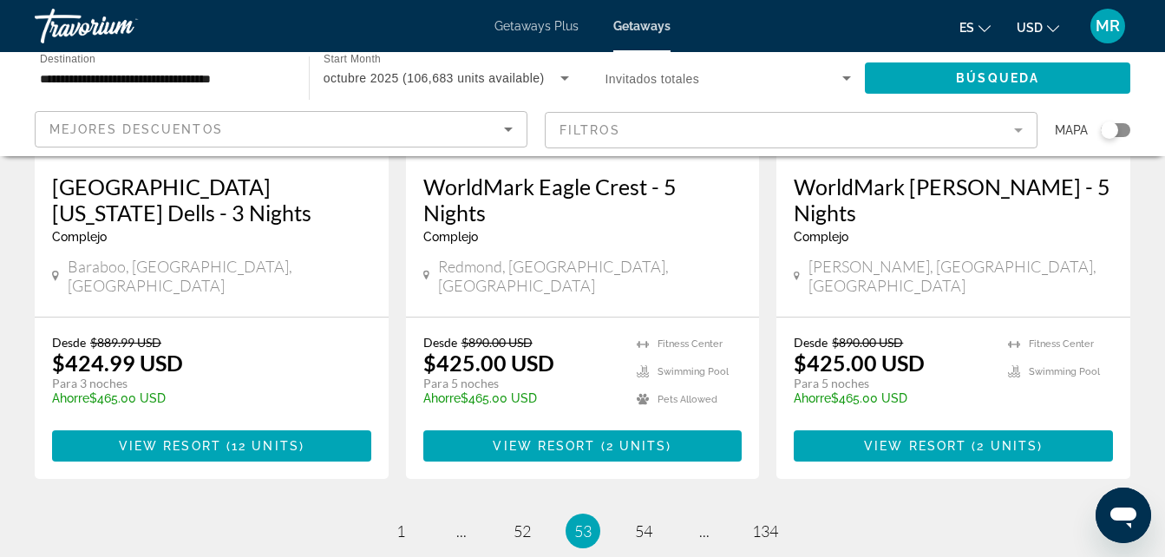
scroll to position [2405, 0]
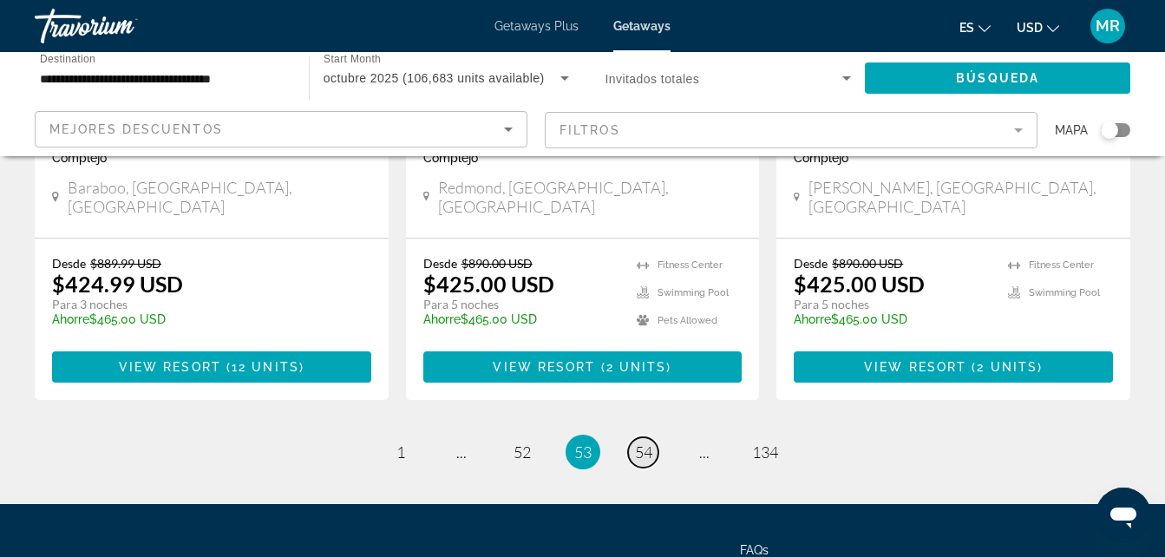
click at [645, 442] on span "54" at bounding box center [643, 451] width 17 height 19
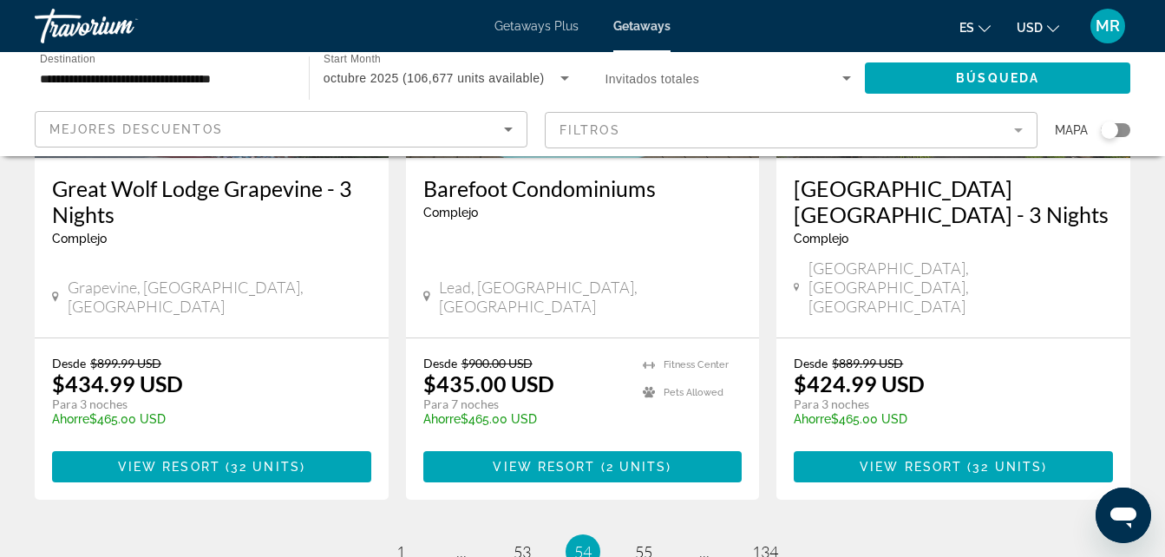
scroll to position [2379, 0]
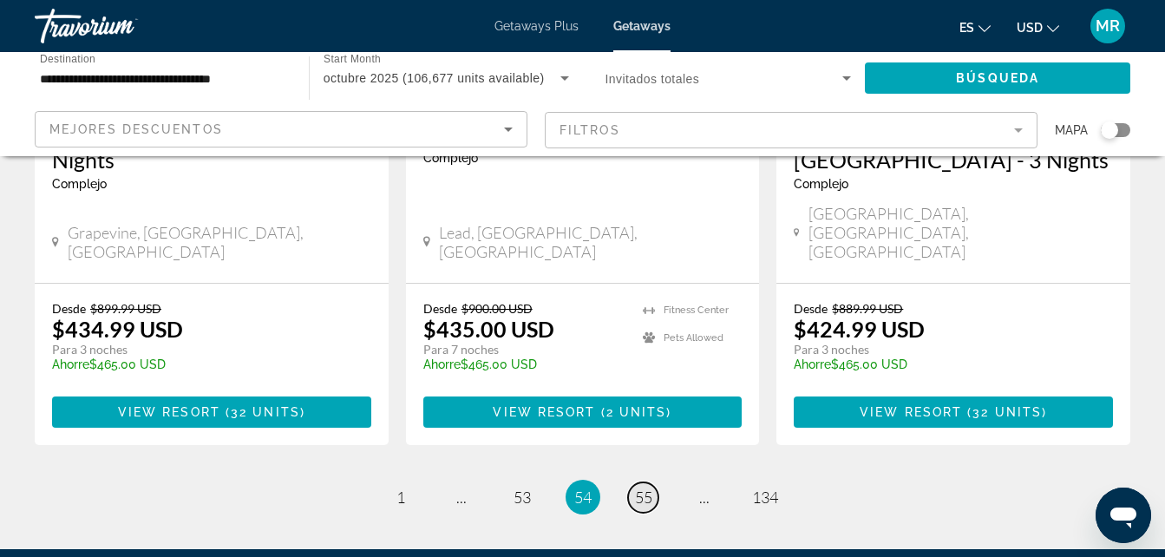
click at [645, 488] on span "55" at bounding box center [643, 497] width 17 height 19
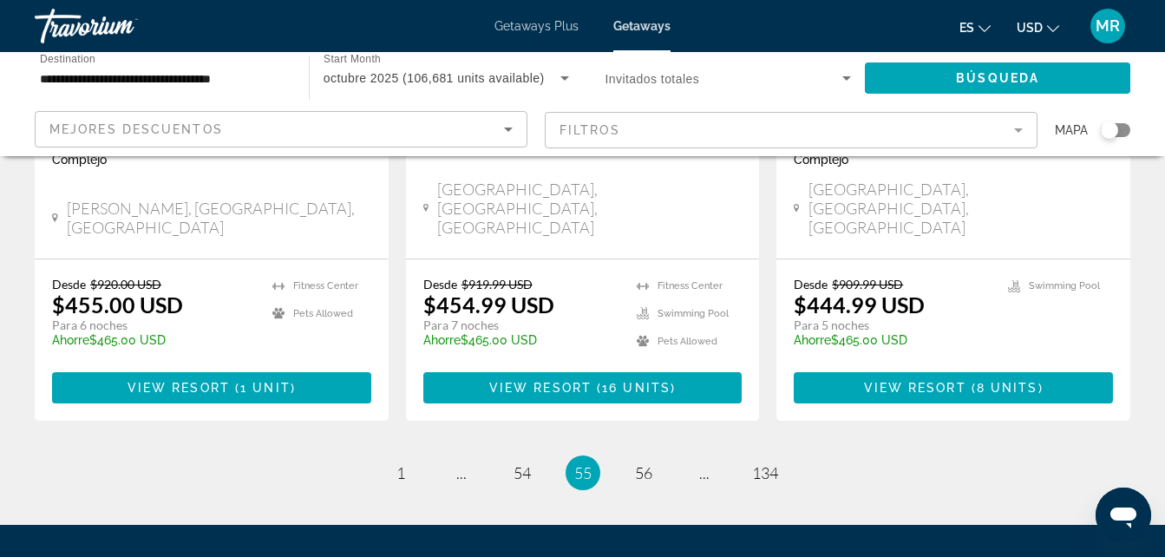
scroll to position [2406, 0]
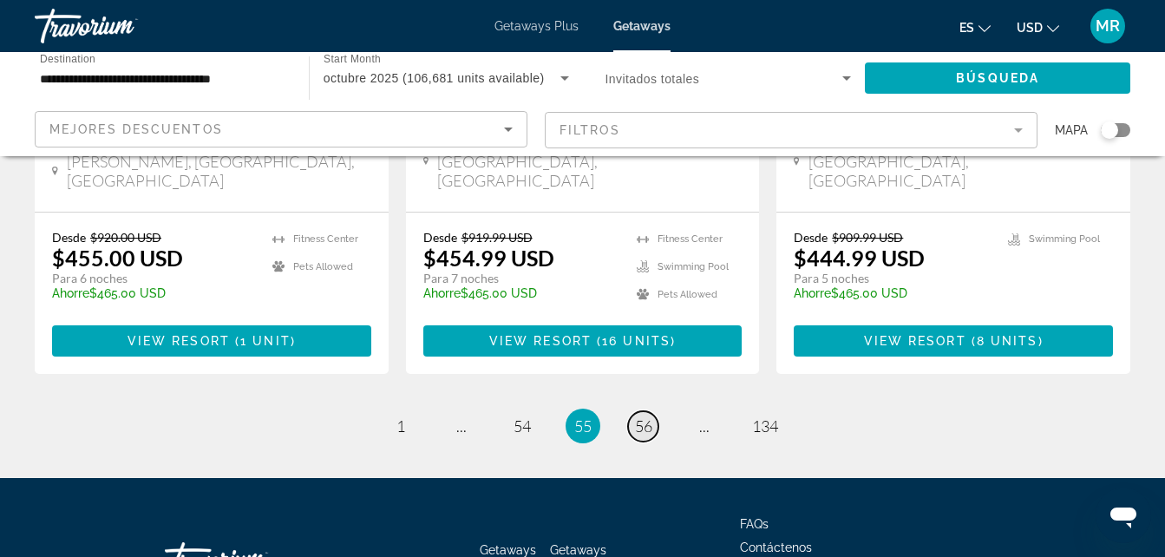
click at [643, 416] on span "56" at bounding box center [643, 425] width 17 height 19
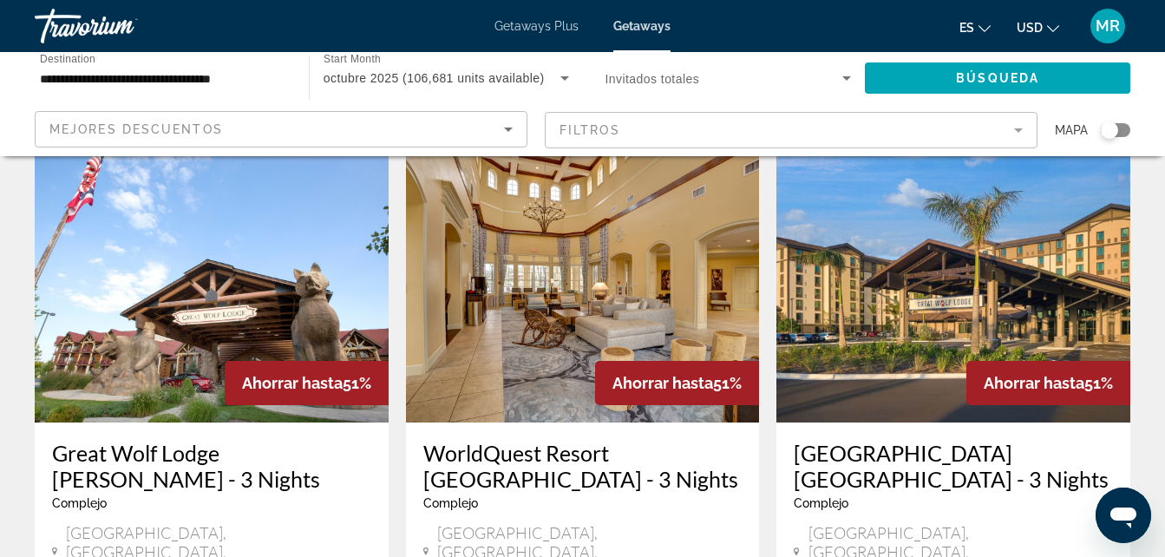
scroll to position [717, 0]
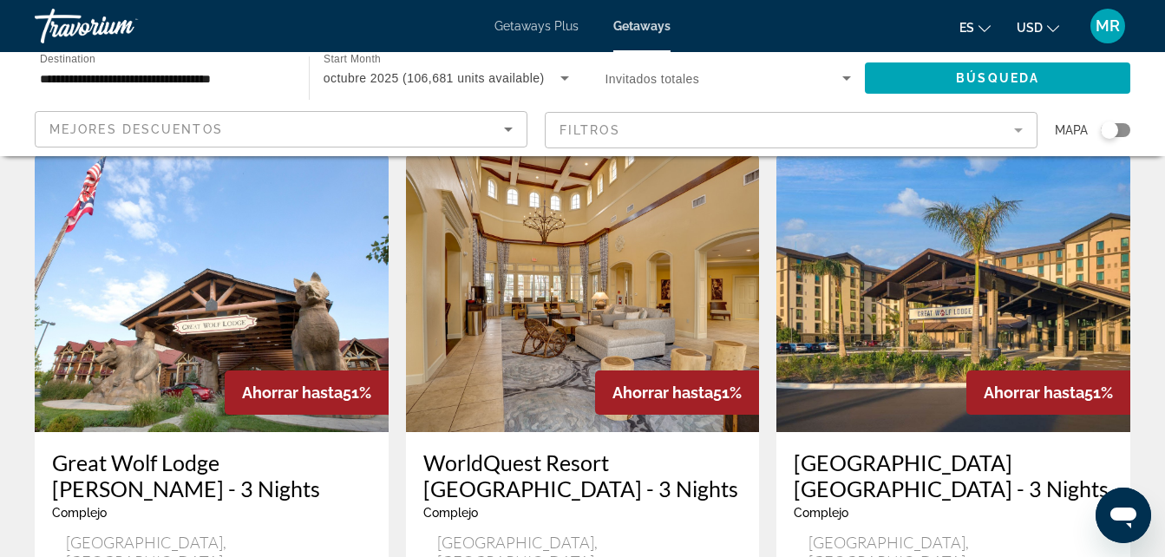
click at [908, 365] on img "Main content" at bounding box center [953, 293] width 354 height 278
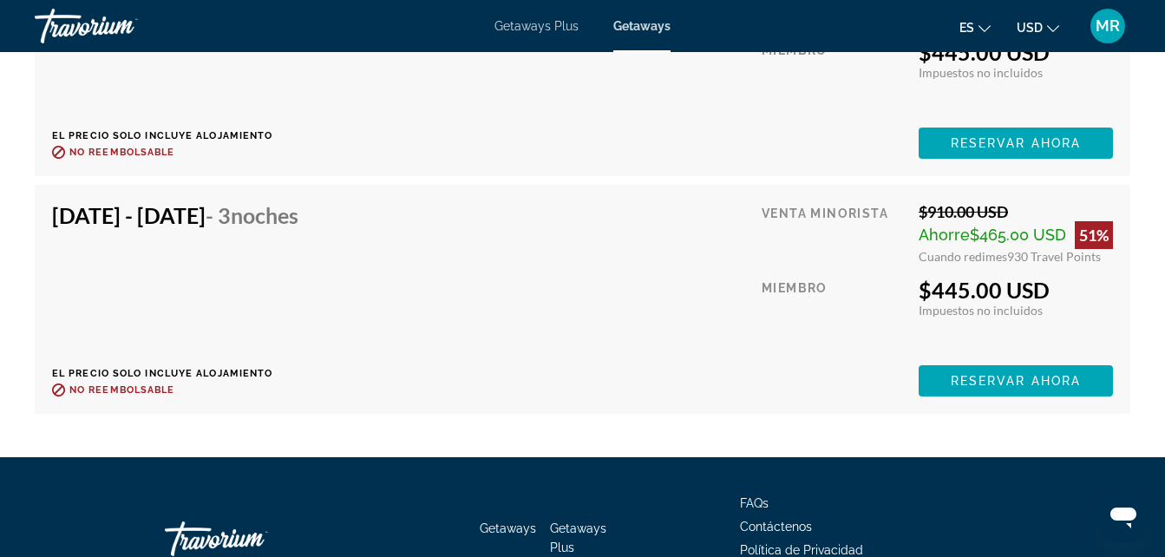
scroll to position [4945, 0]
